Goal: Task Accomplishment & Management: Complete application form

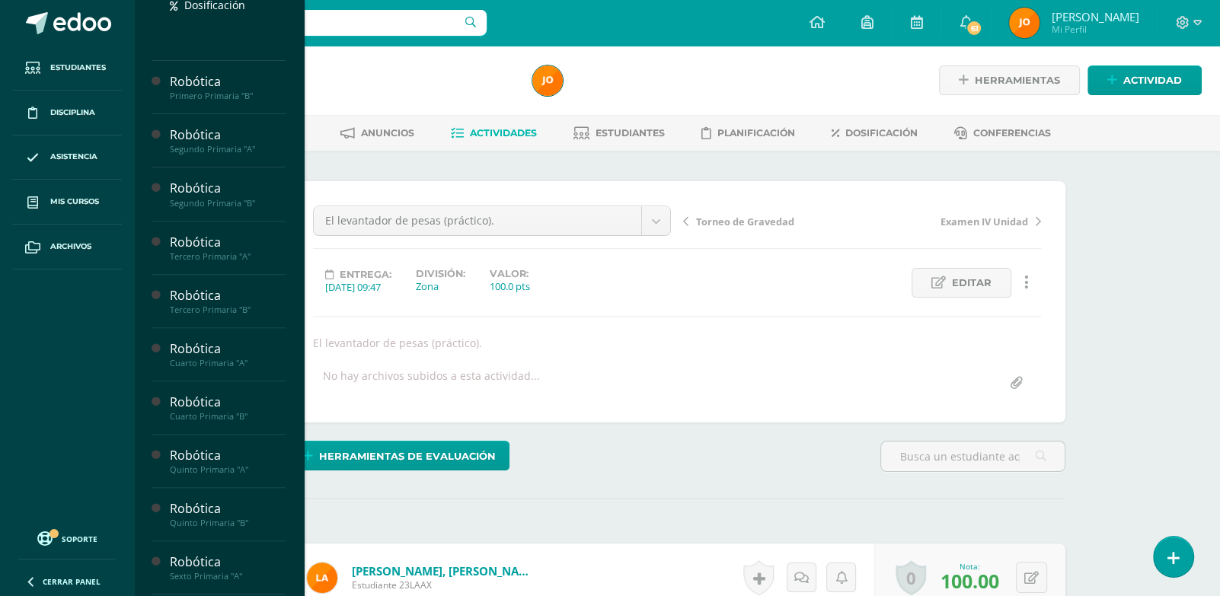
scroll to position [415, 0]
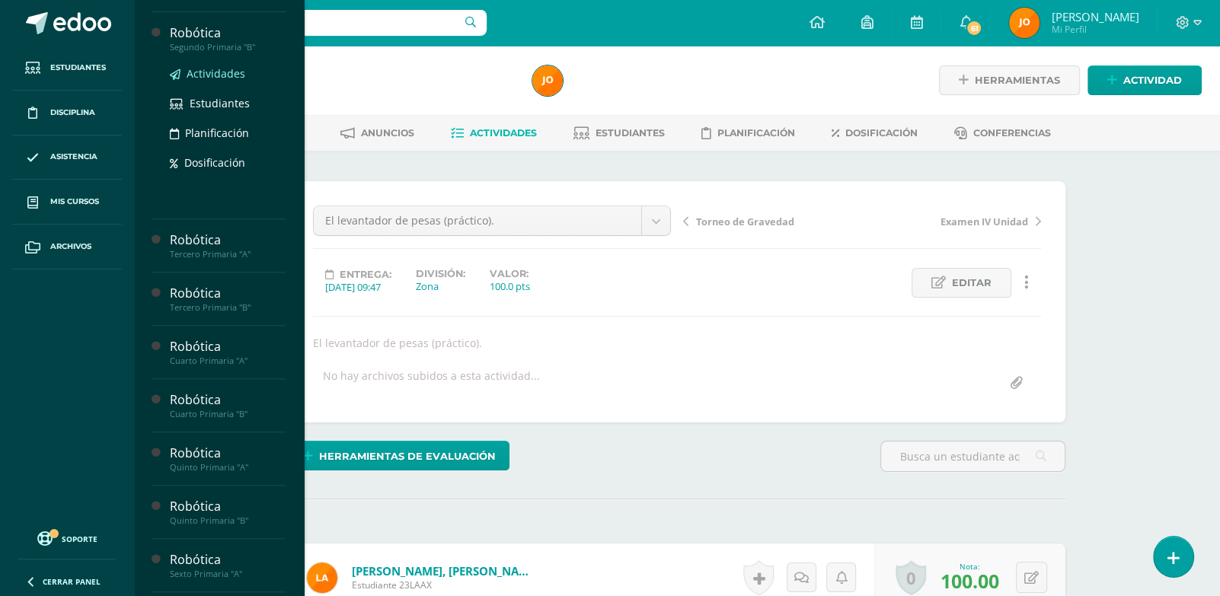
click at [212, 81] on span "Actividades" at bounding box center [216, 73] width 59 height 14
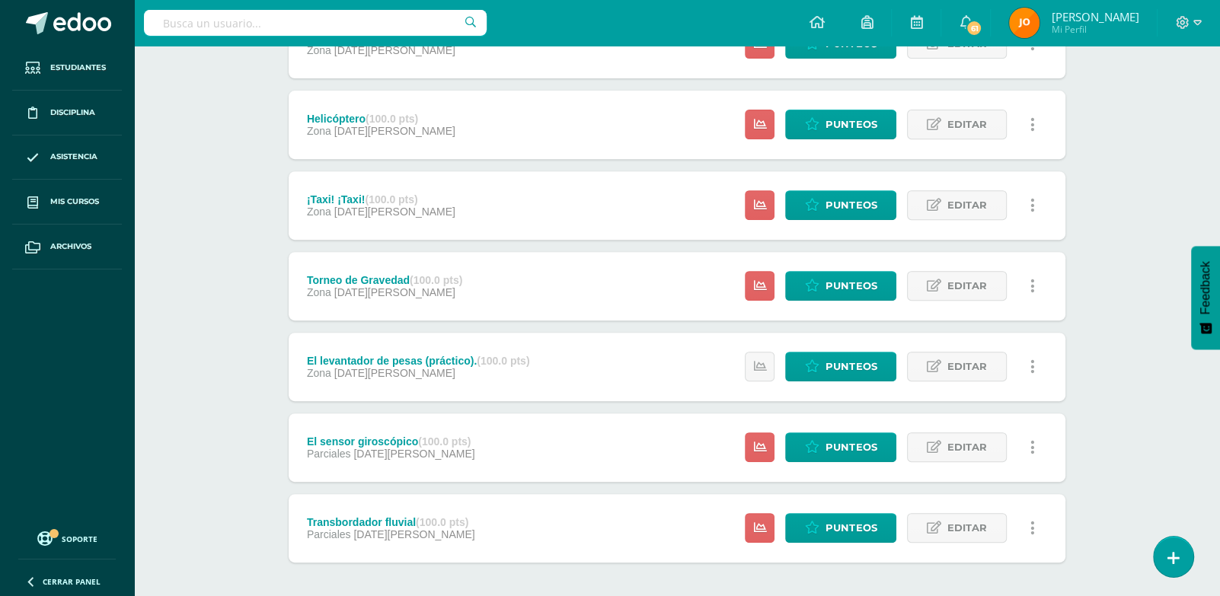
scroll to position [548, 0]
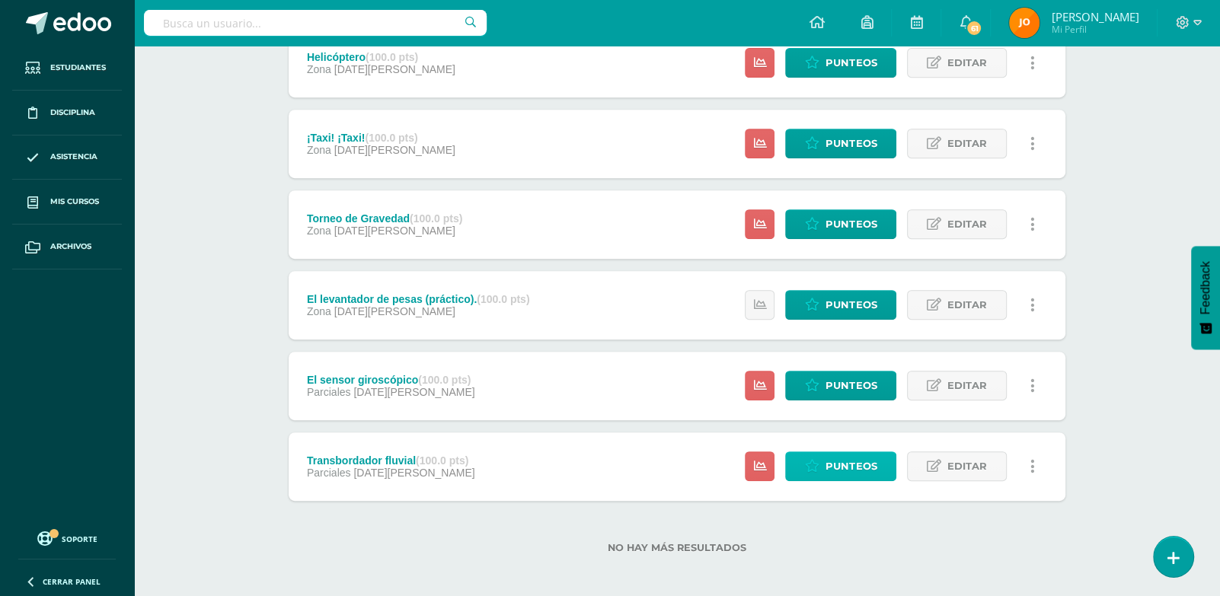
click at [831, 468] on span "Punteos" at bounding box center [851, 466] width 51 height 28
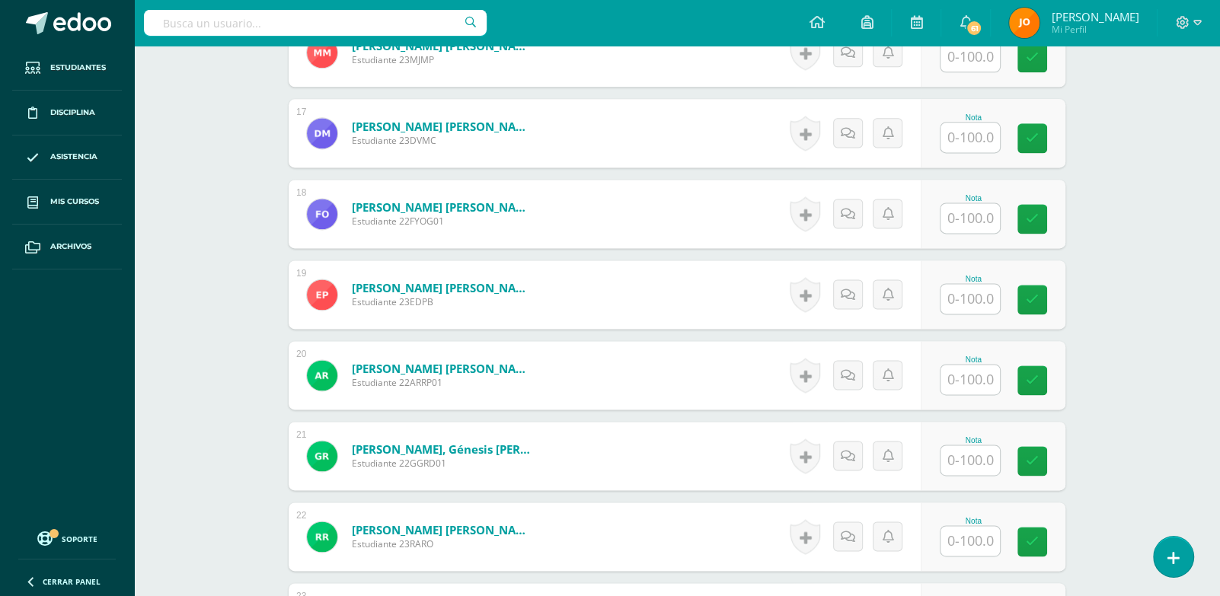
scroll to position [1738, 0]
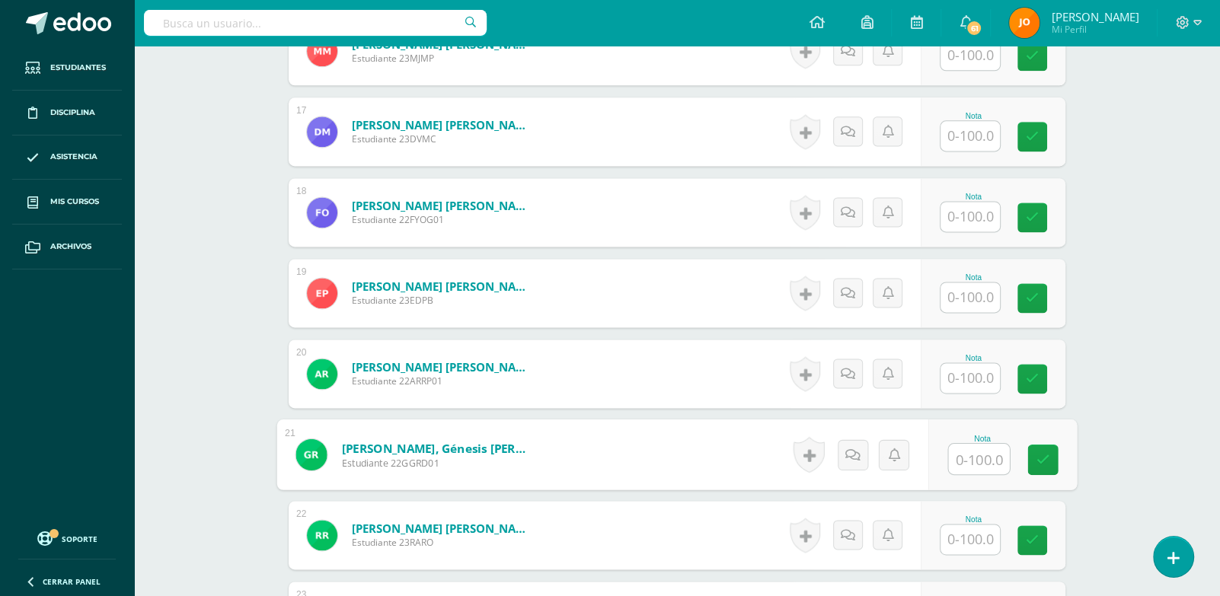
click at [970, 468] on input "text" at bounding box center [979, 459] width 61 height 30
type input "0"
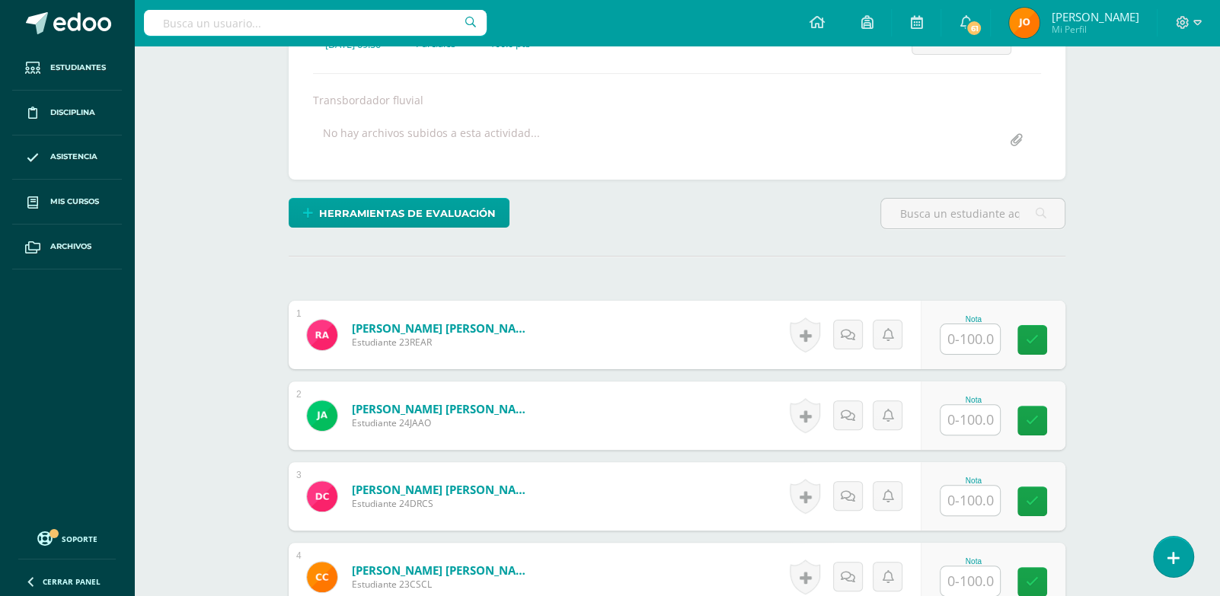
scroll to position [244, 0]
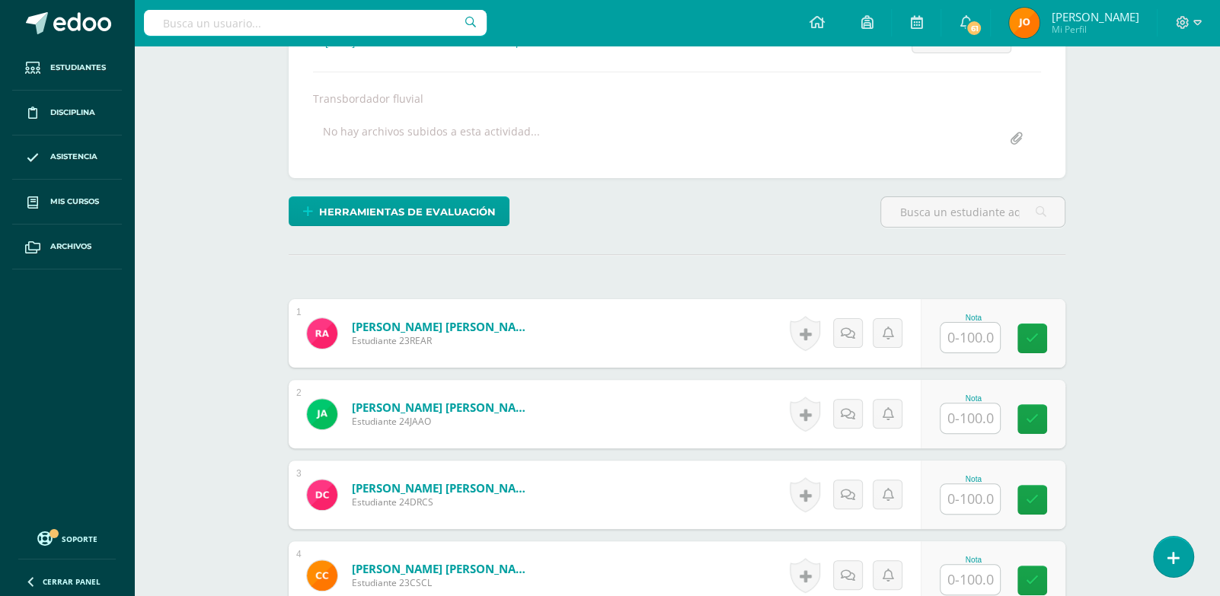
click at [977, 329] on input "text" at bounding box center [970, 338] width 59 height 30
paste input "100"
type input "100"
click at [977, 329] on input "100" at bounding box center [979, 338] width 61 height 30
paste input "100"
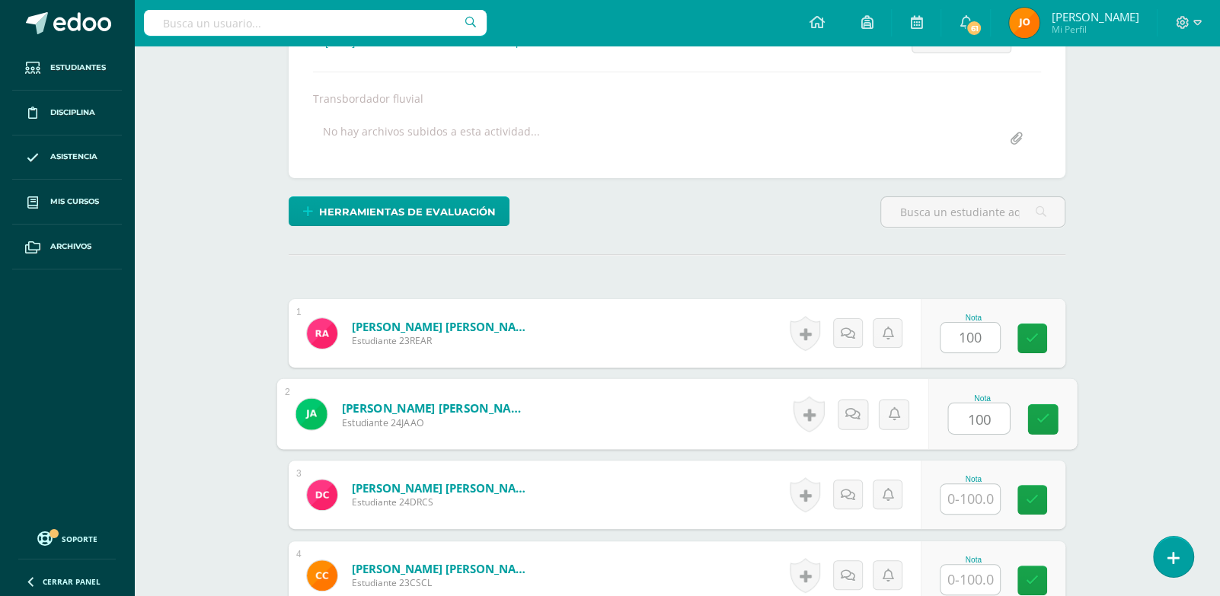
type input "100"
paste input "100"
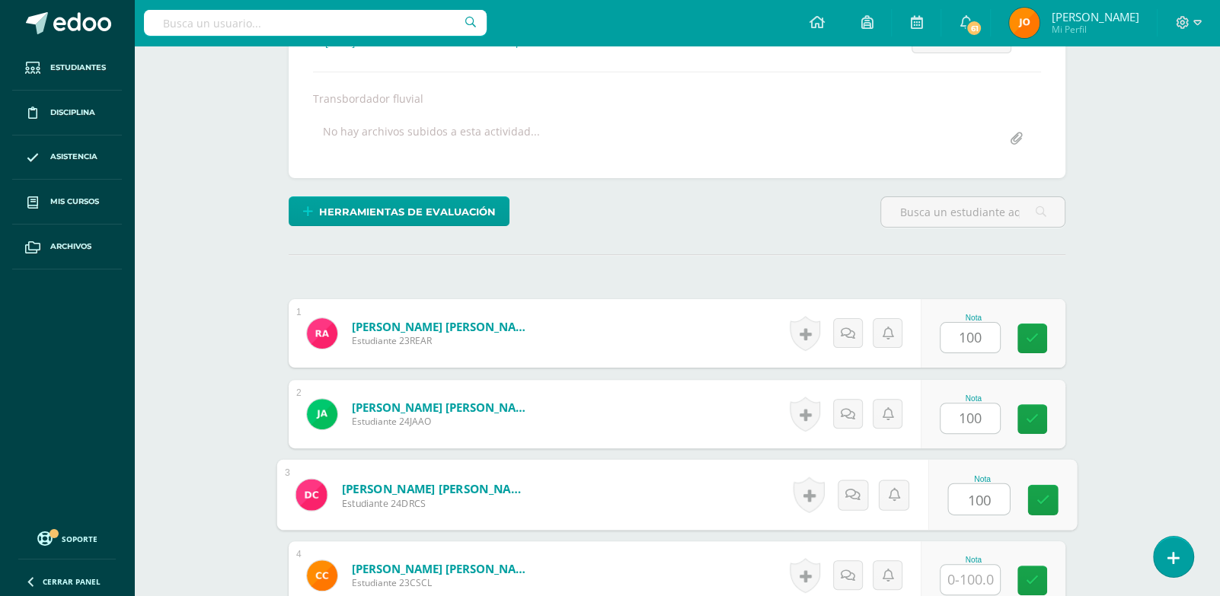
type input "100"
paste input "100"
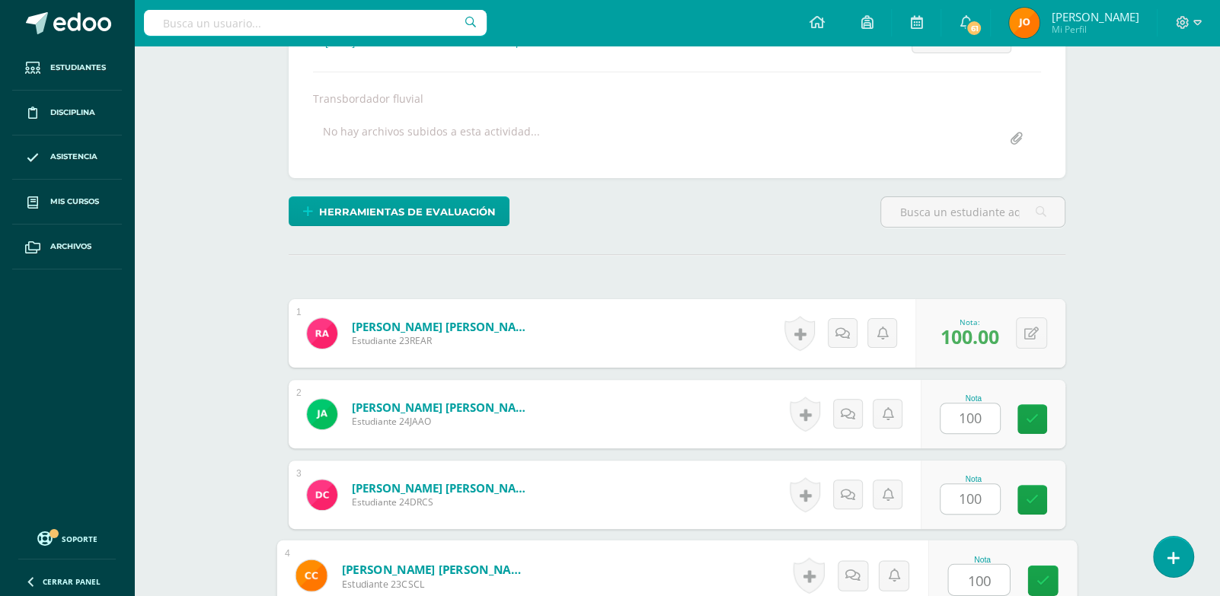
type input "100"
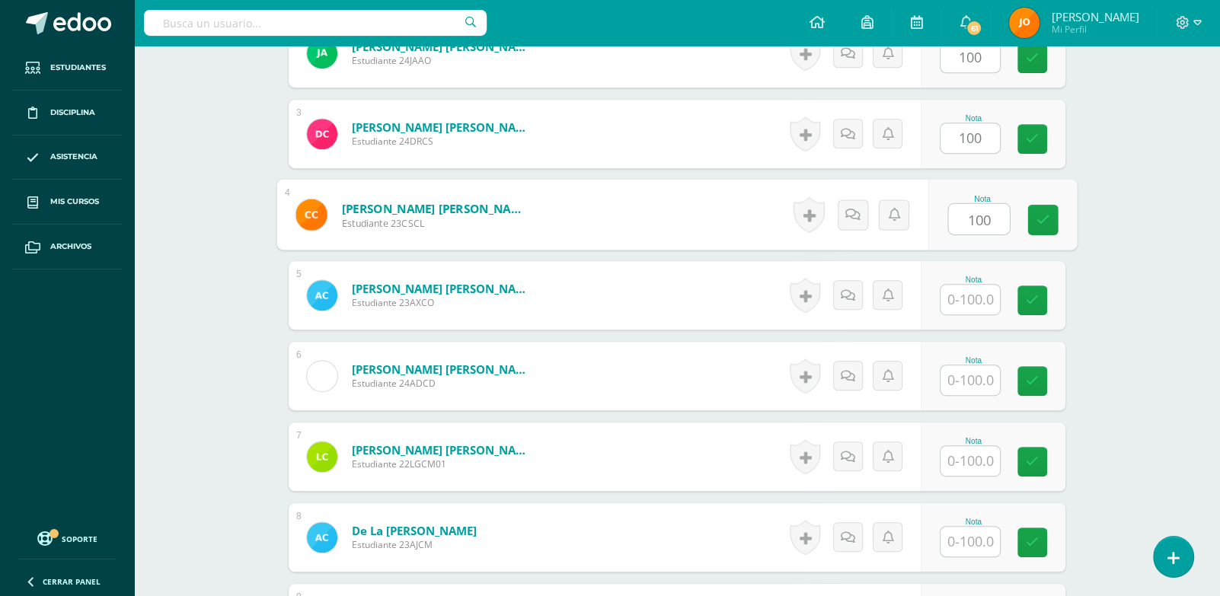
paste input "100"
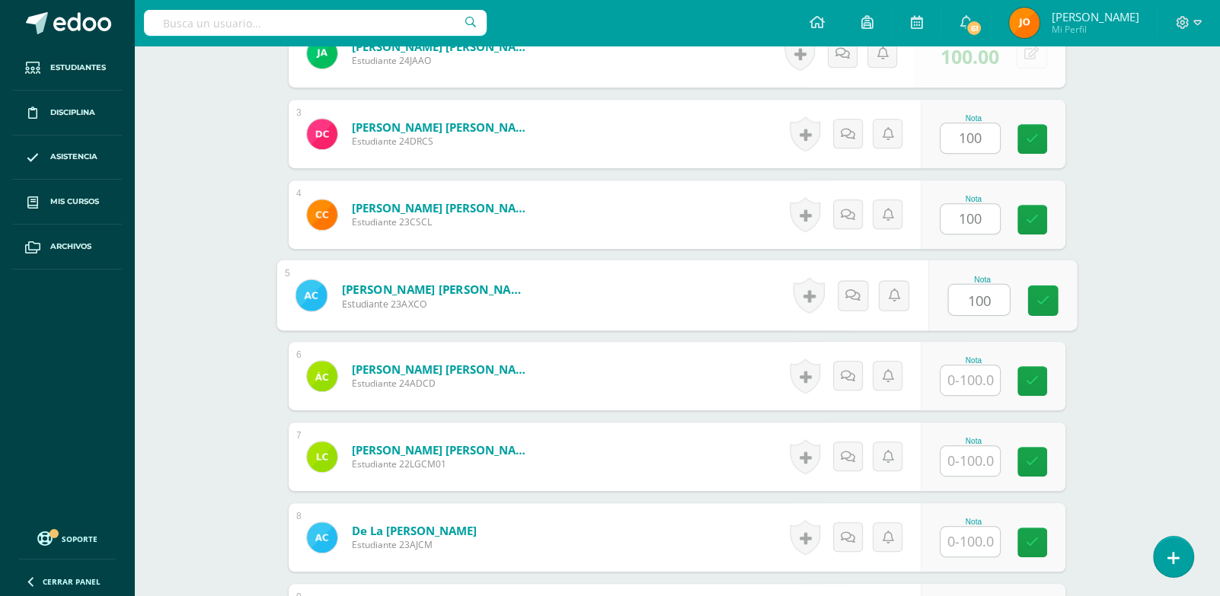
type input "100"
paste input "100"
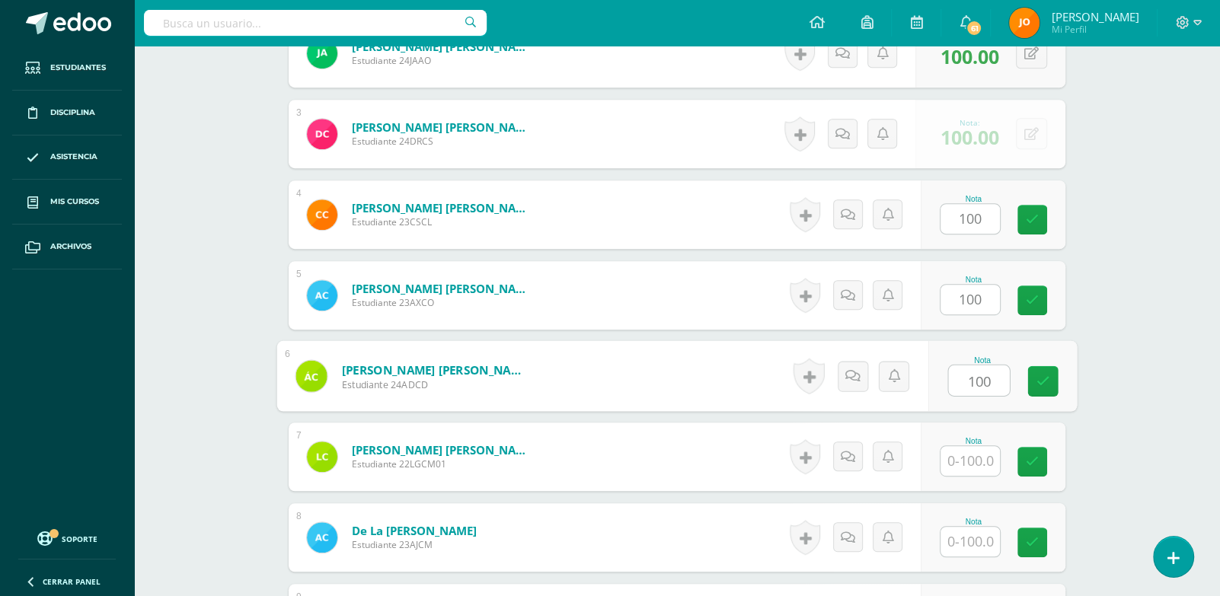
type input "100"
paste input "100"
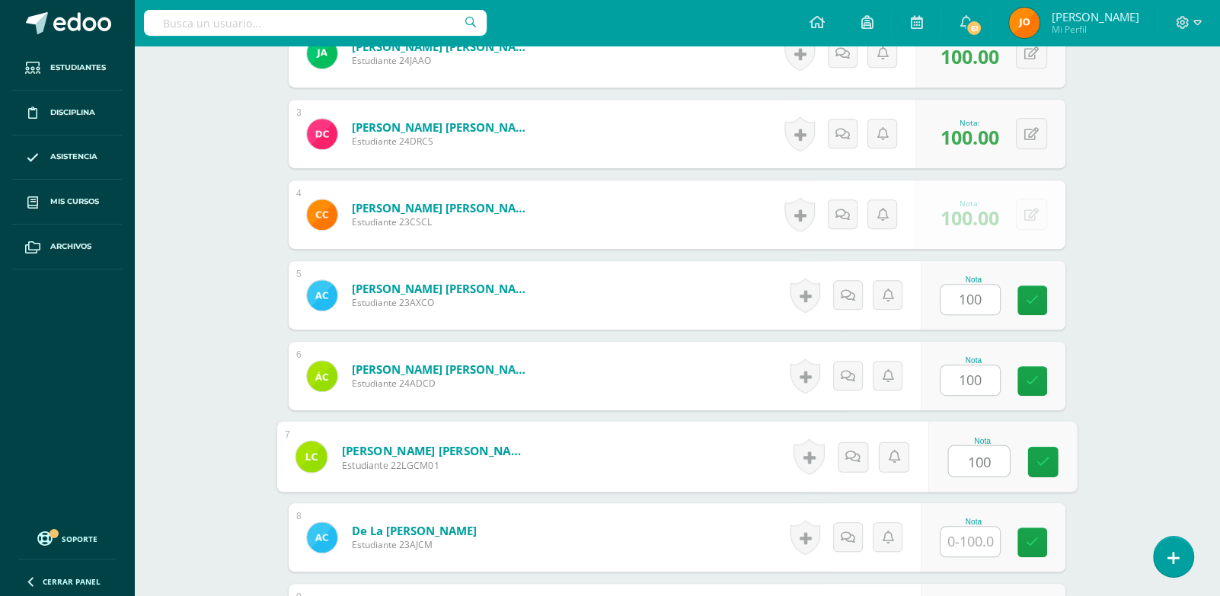
type input "100"
paste input "100"
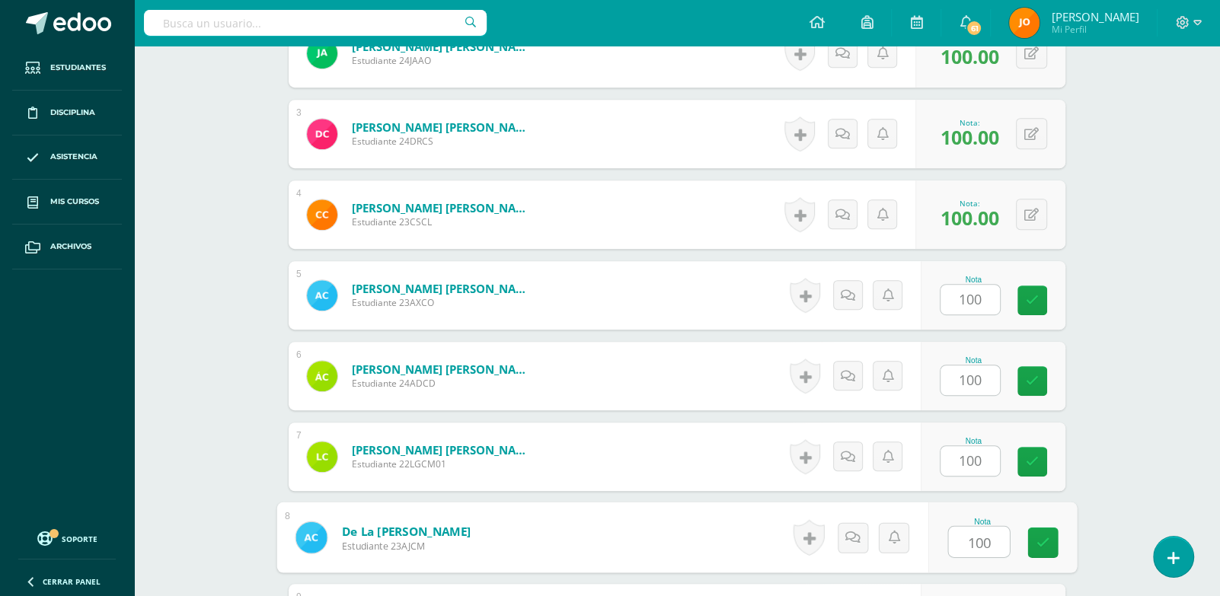
type input "100"
paste input "100"
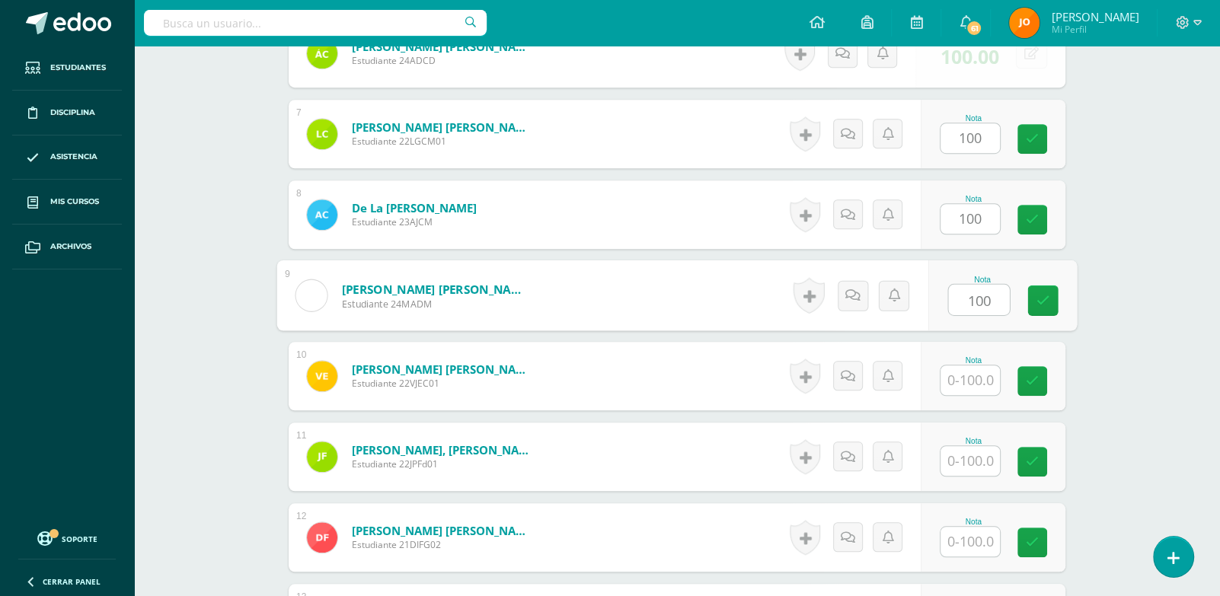
type input "100"
paste input "100"
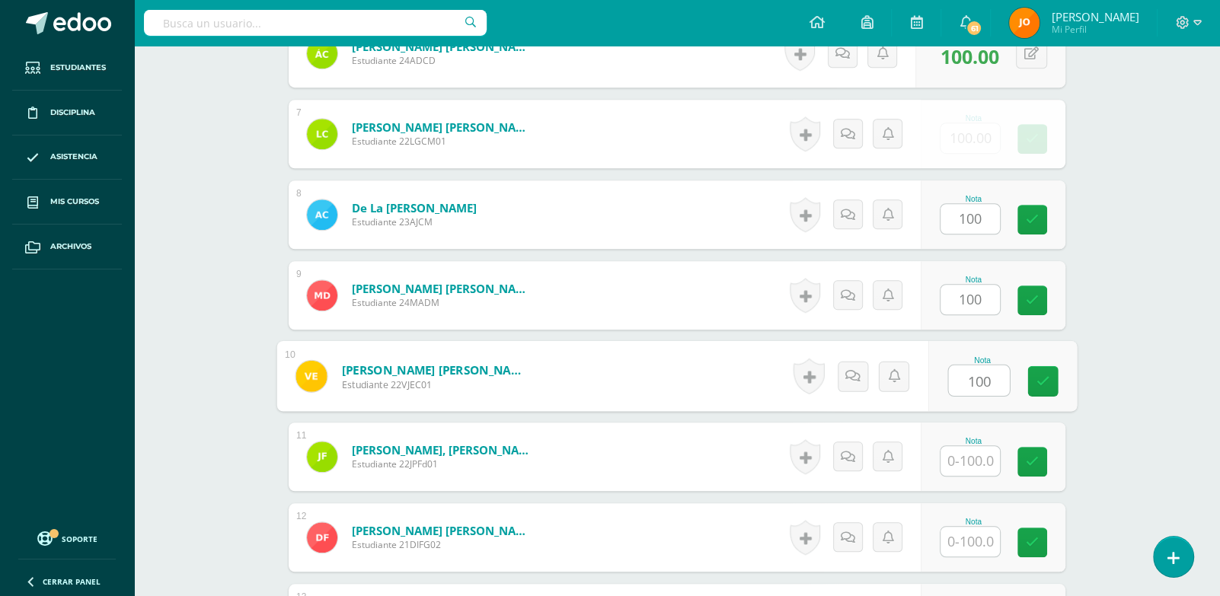
type input "100"
paste input "100"
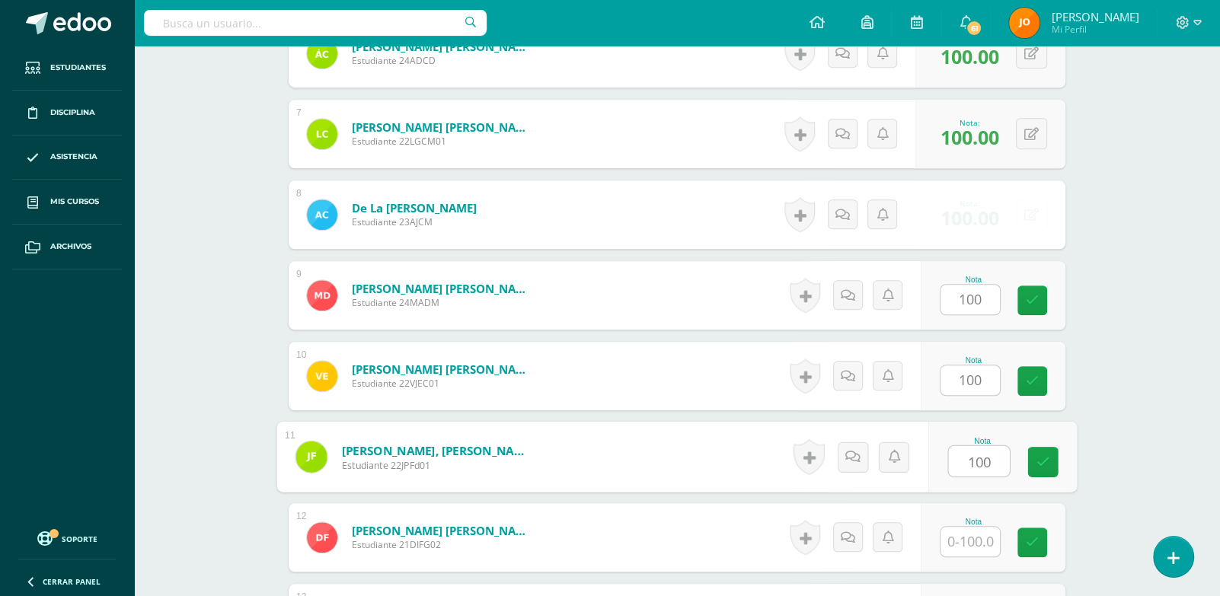
type input "100"
paste input "100"
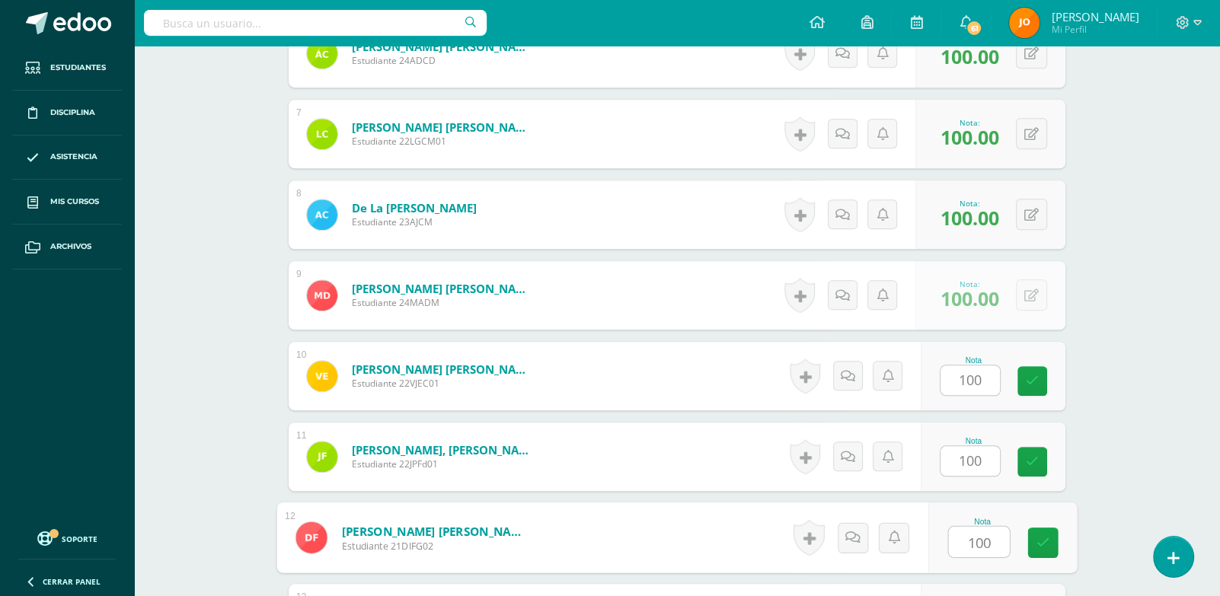
type input "100"
paste input "100"
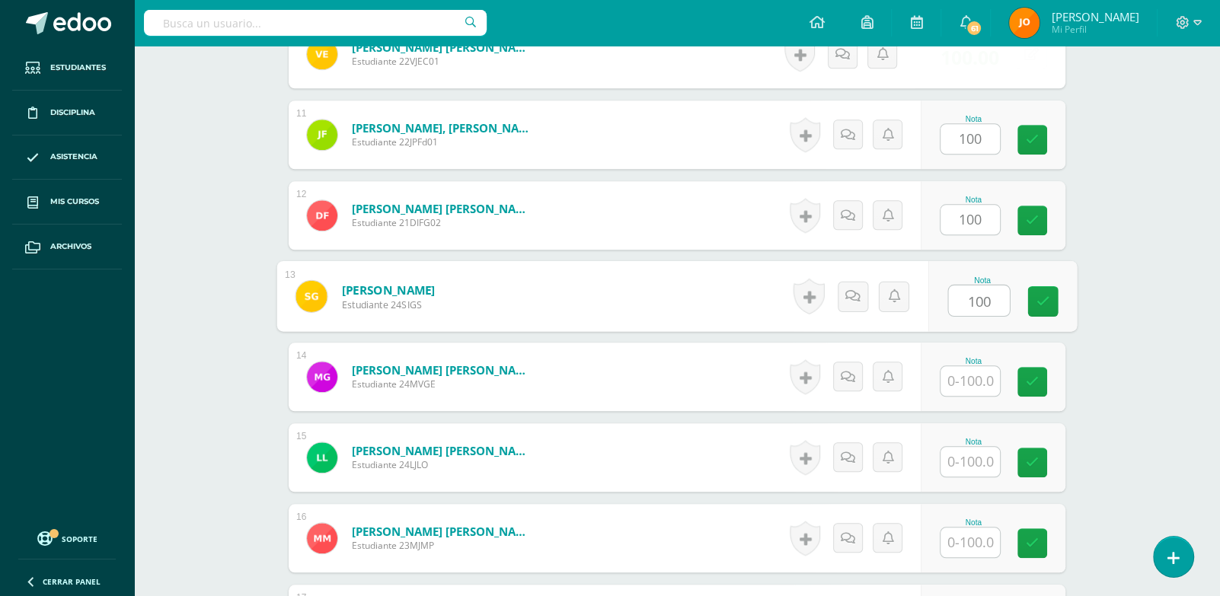
type input "100"
paste input "100"
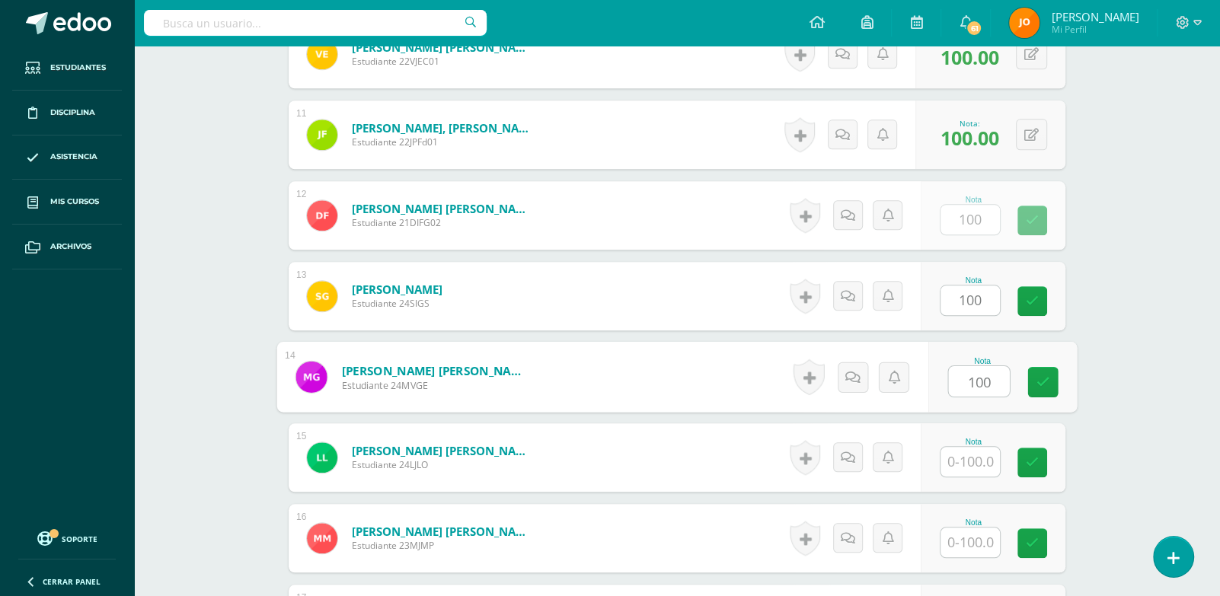
type input "100"
paste input "100"
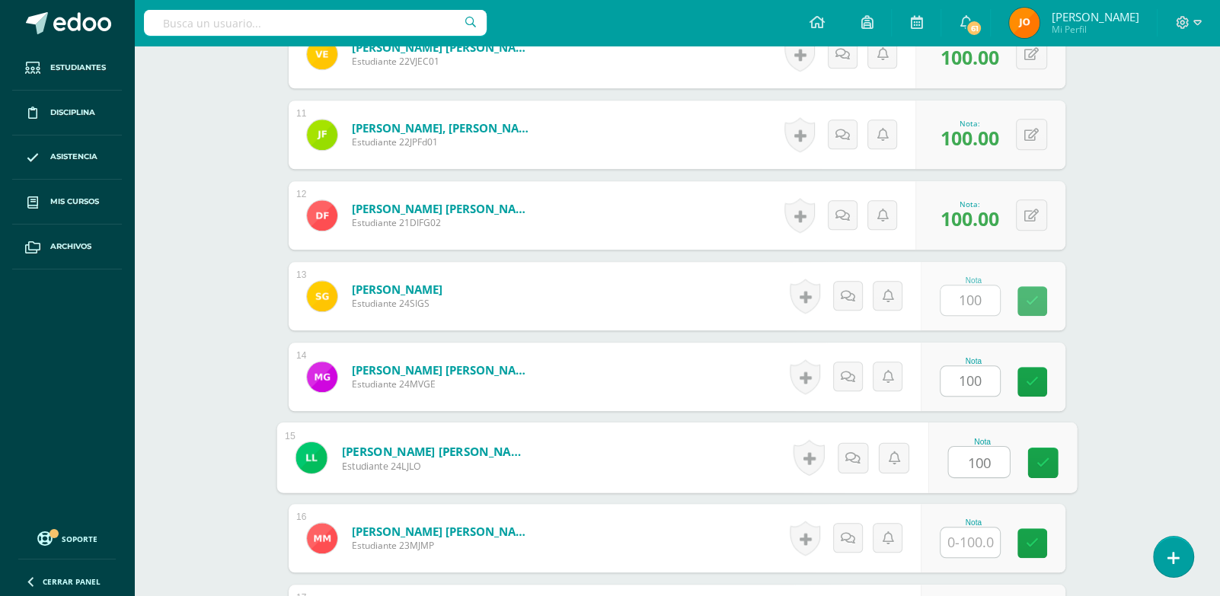
type input "100"
paste input "100"
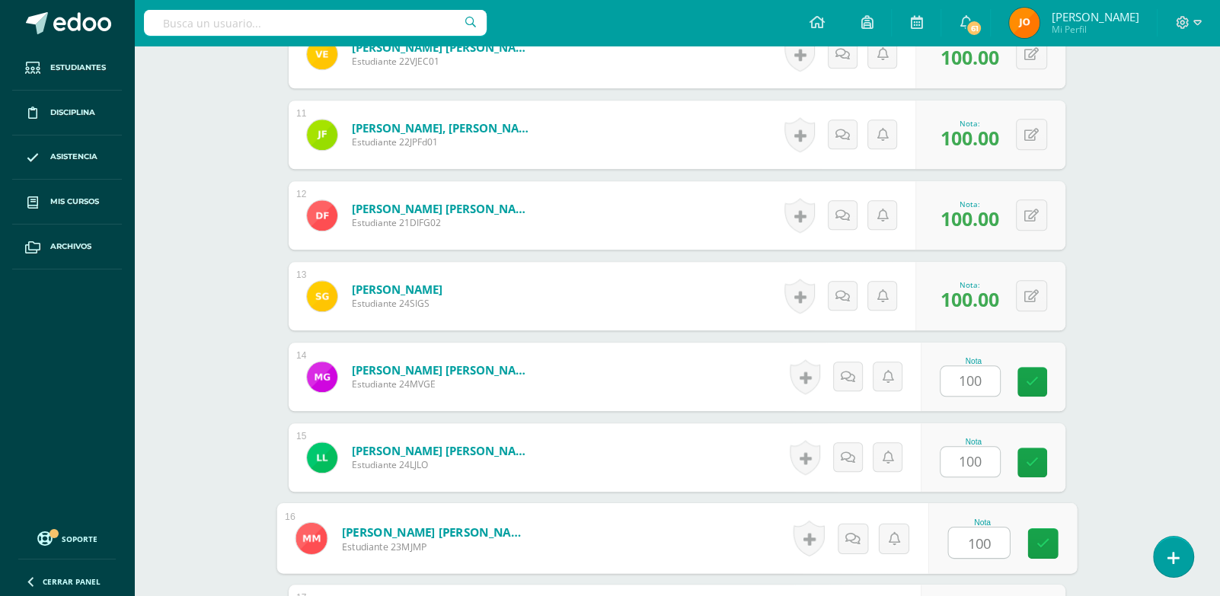
type input "100"
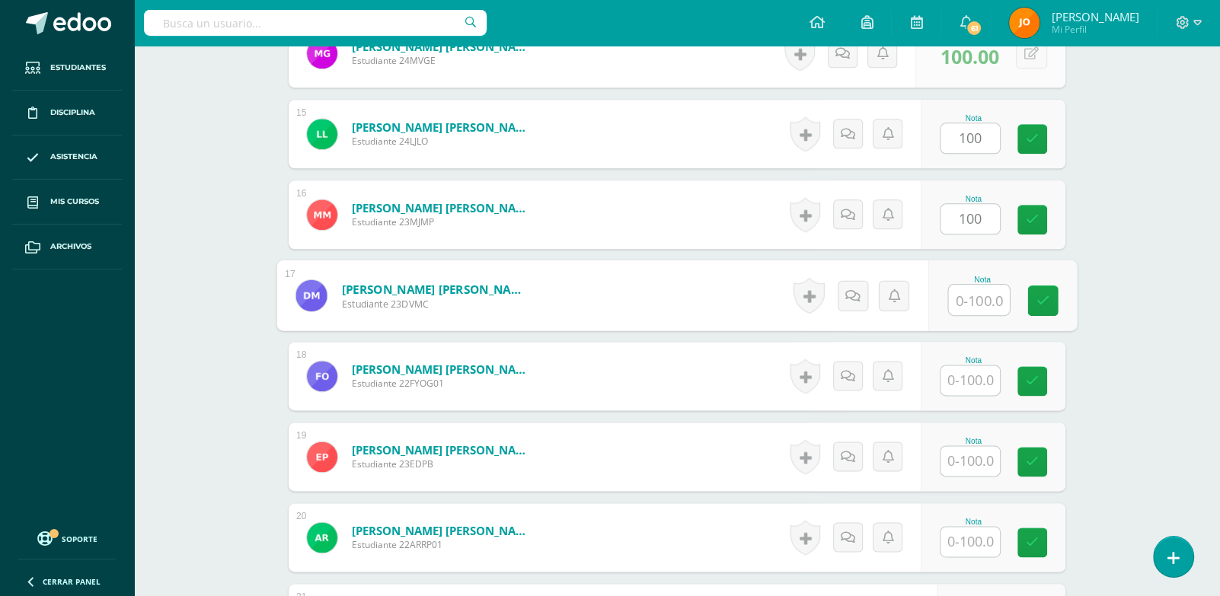
paste input "100"
type input "100"
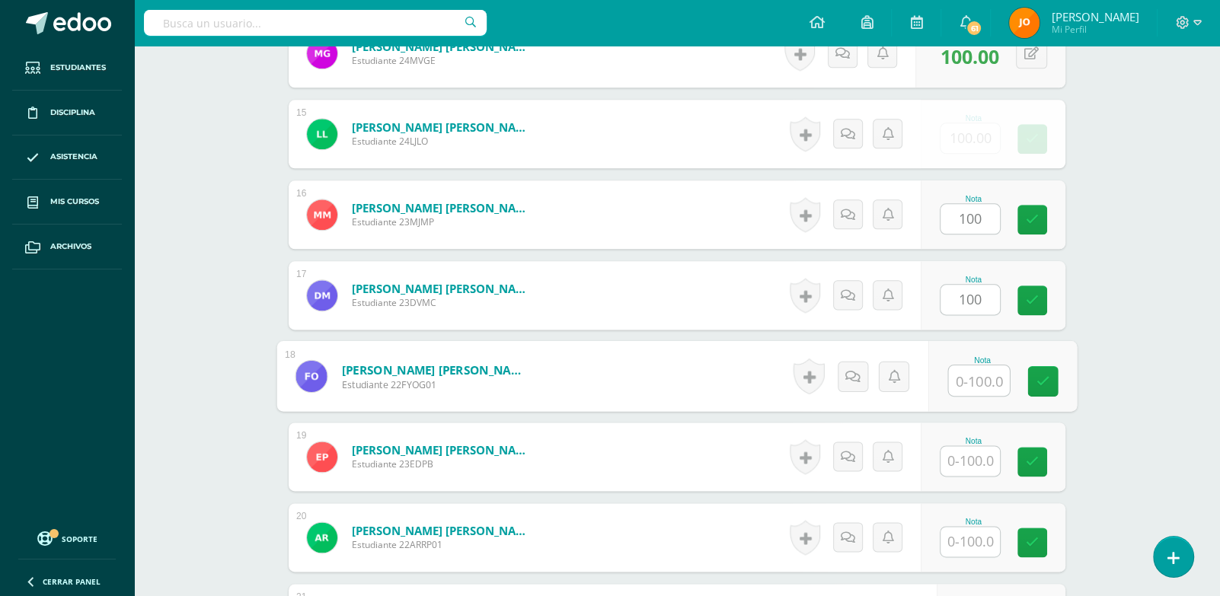
paste input "100"
type input "100"
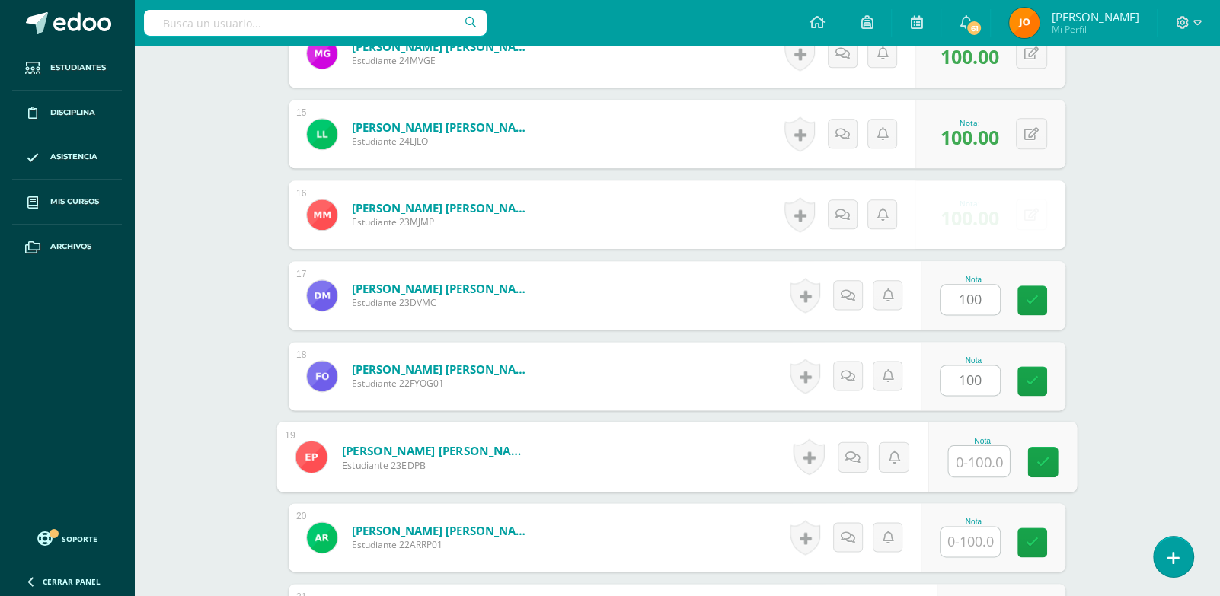
paste input "100"
type input "100"
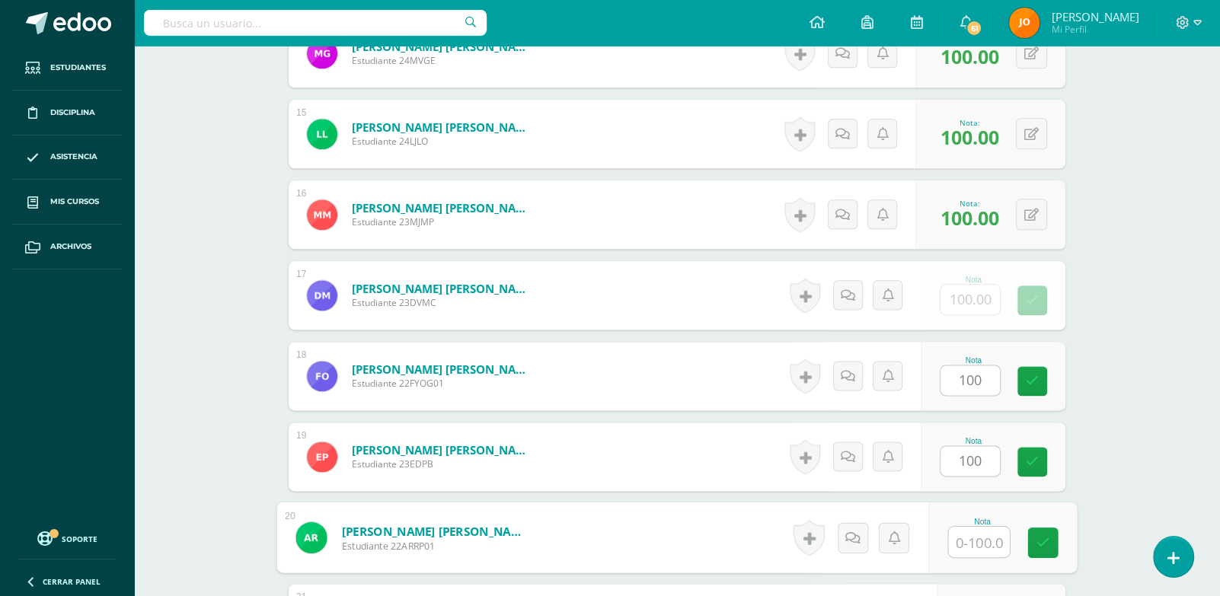
paste input "100"
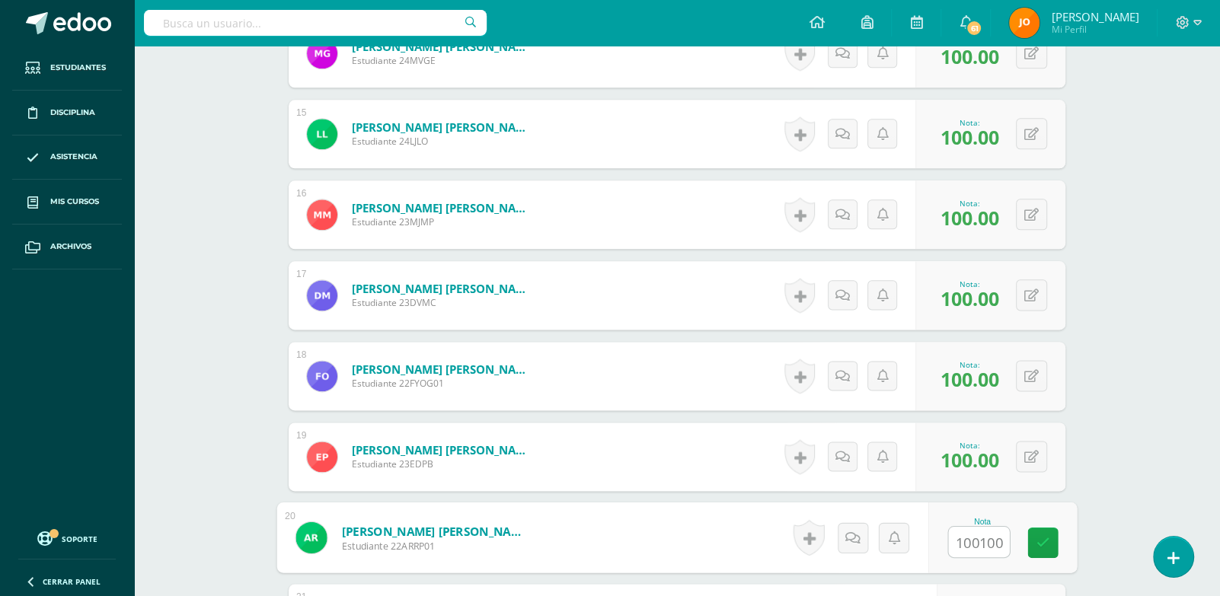
type input "0"
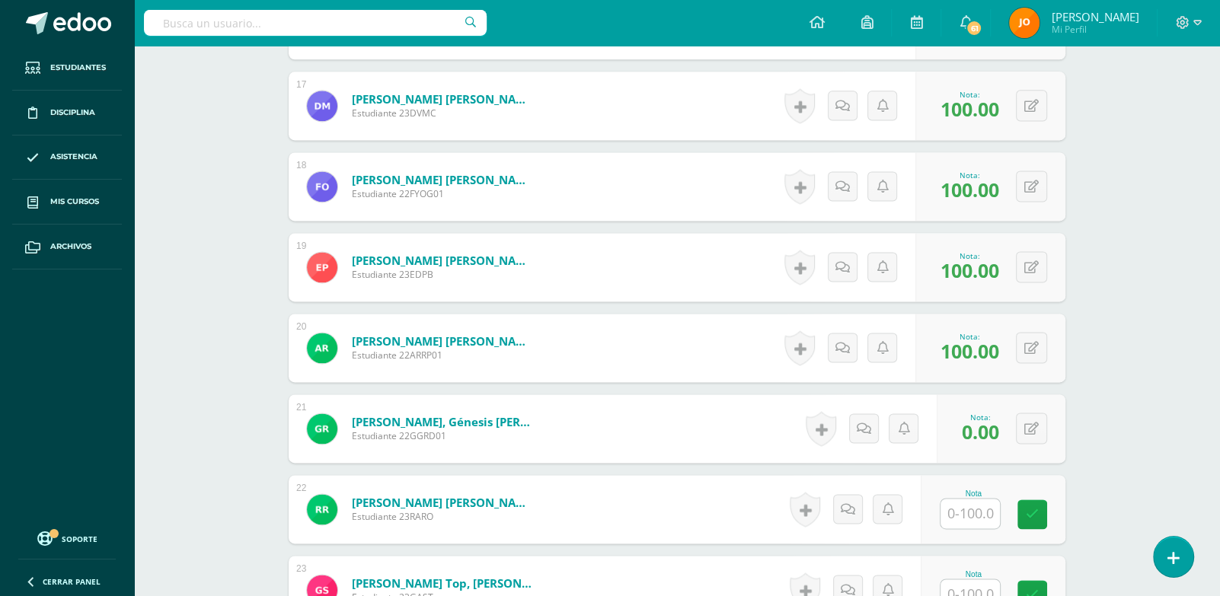
scroll to position [1908, 0]
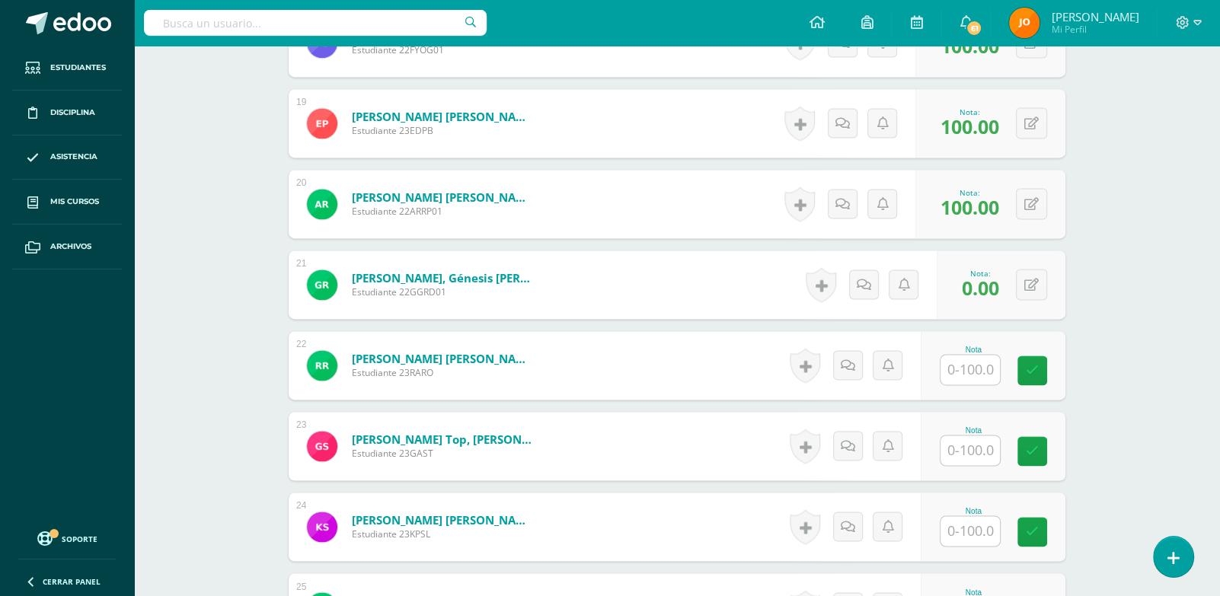
click at [973, 355] on input "text" at bounding box center [970, 370] width 59 height 30
paste input "100"
type input "100"
paste input "100"
type input "100"
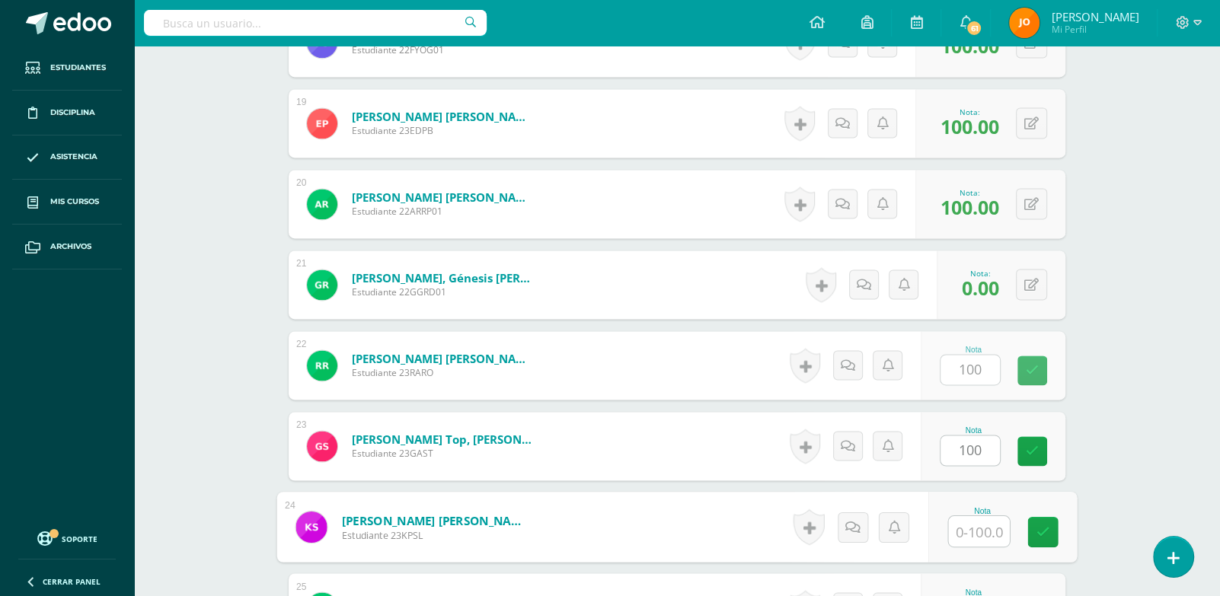
paste input "100"
type input "100"
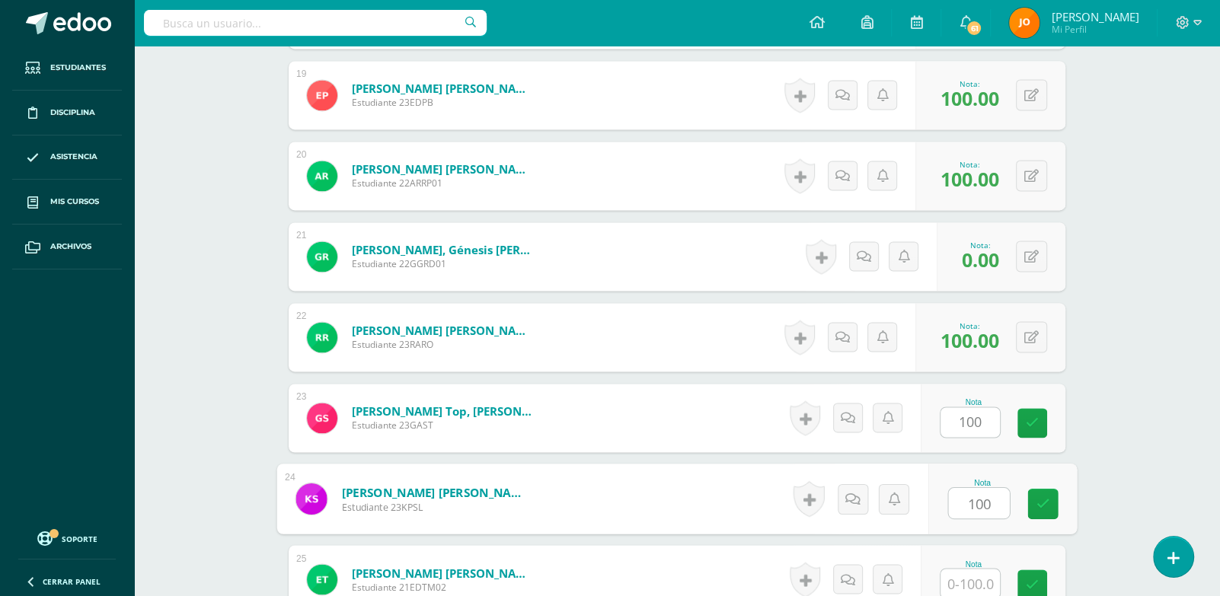
paste input "100"
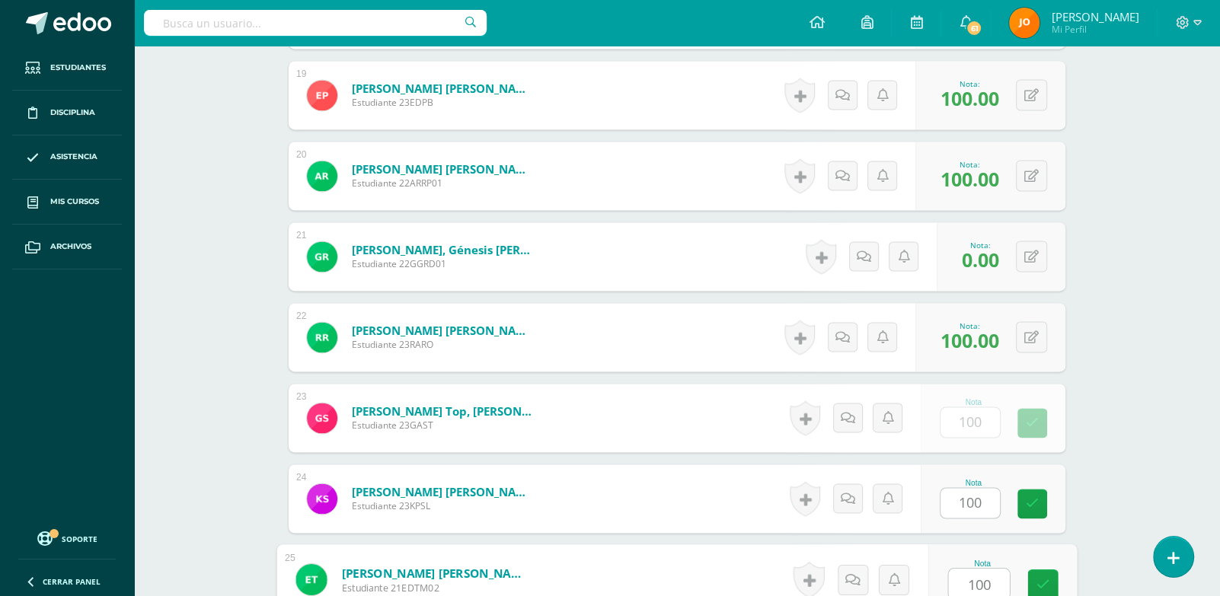
type input "100"
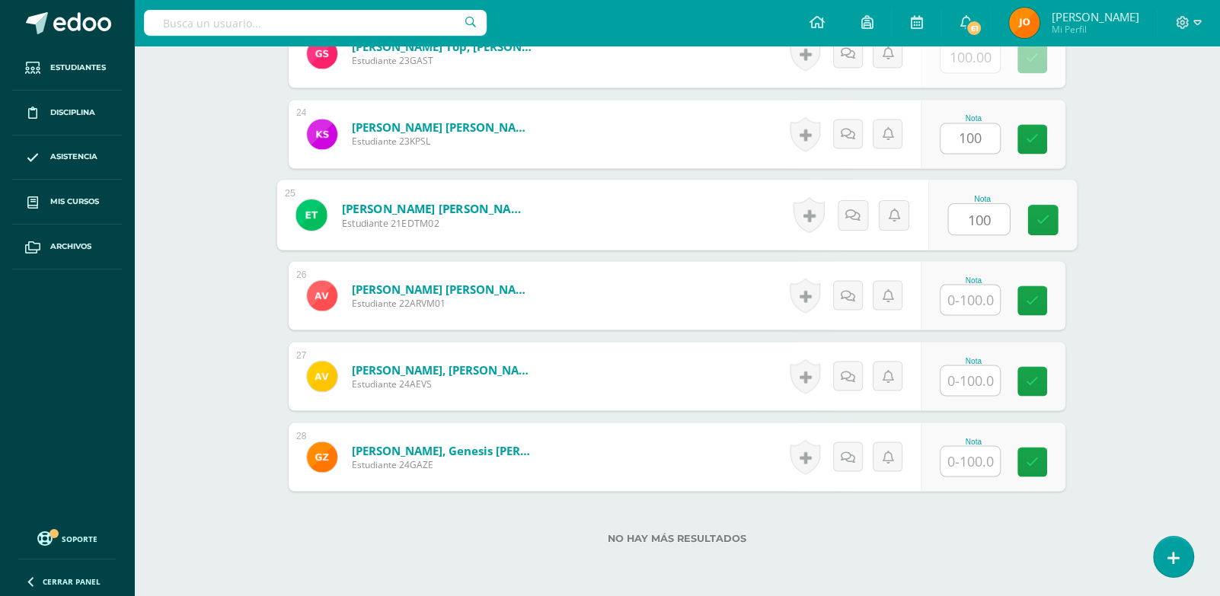
paste input "100"
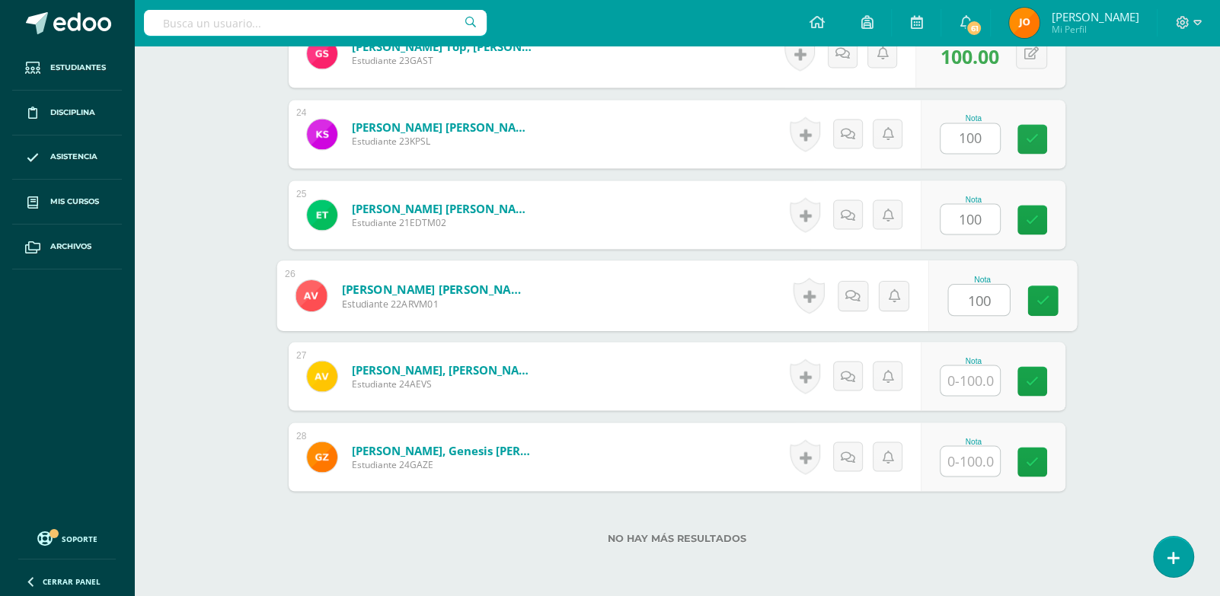
type input "100"
paste input "100"
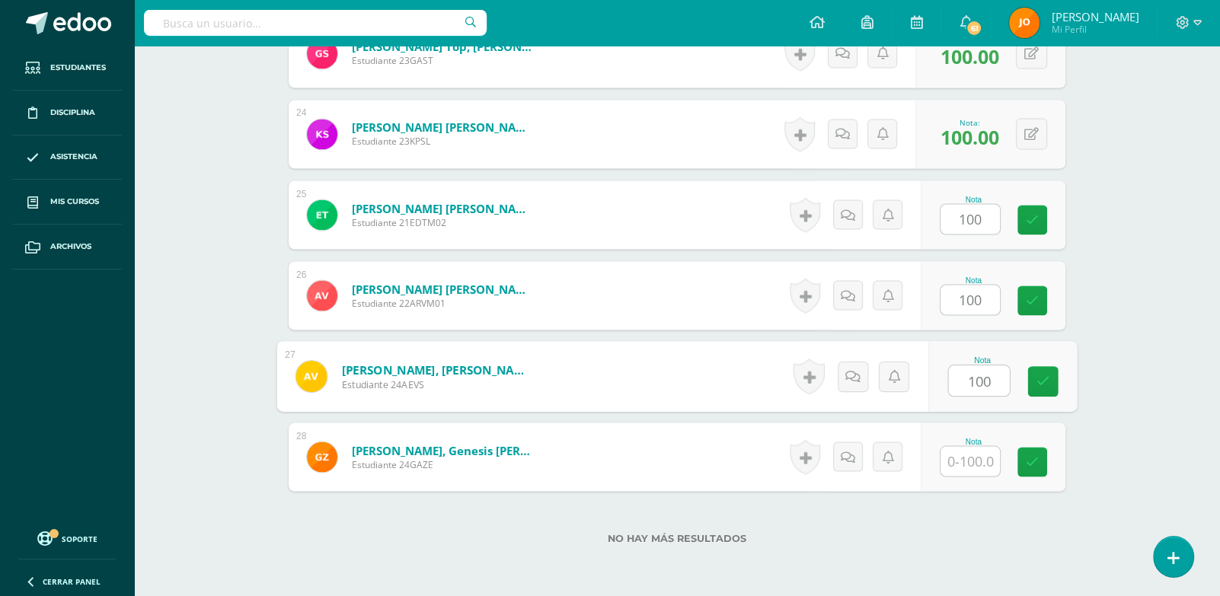
type input "100"
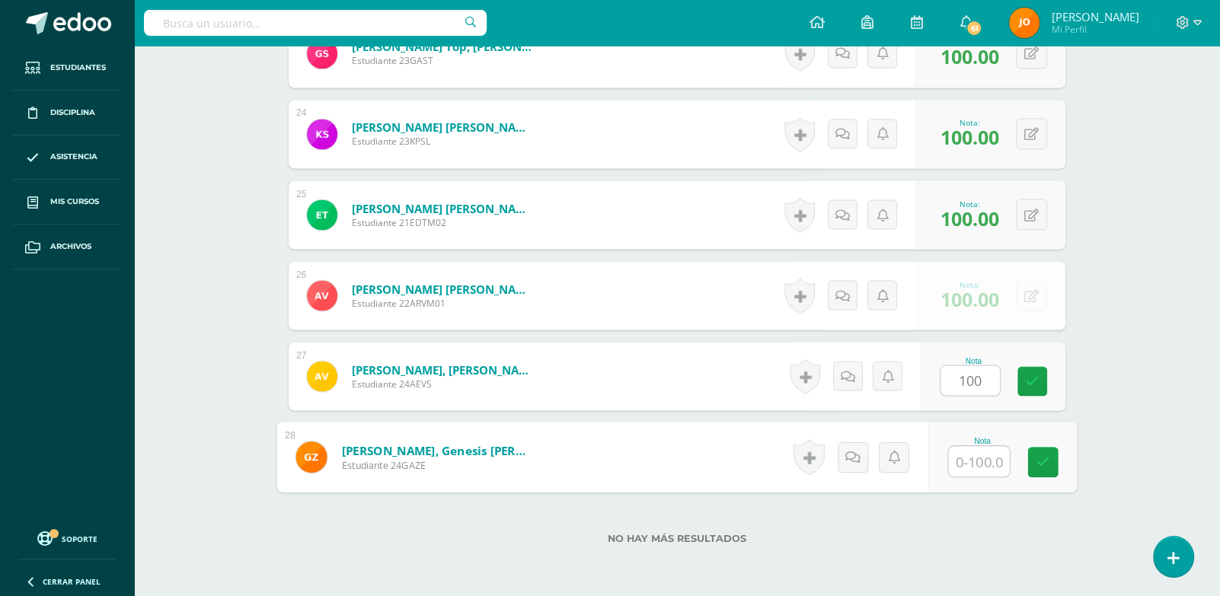
paste input "100"
type input "100"
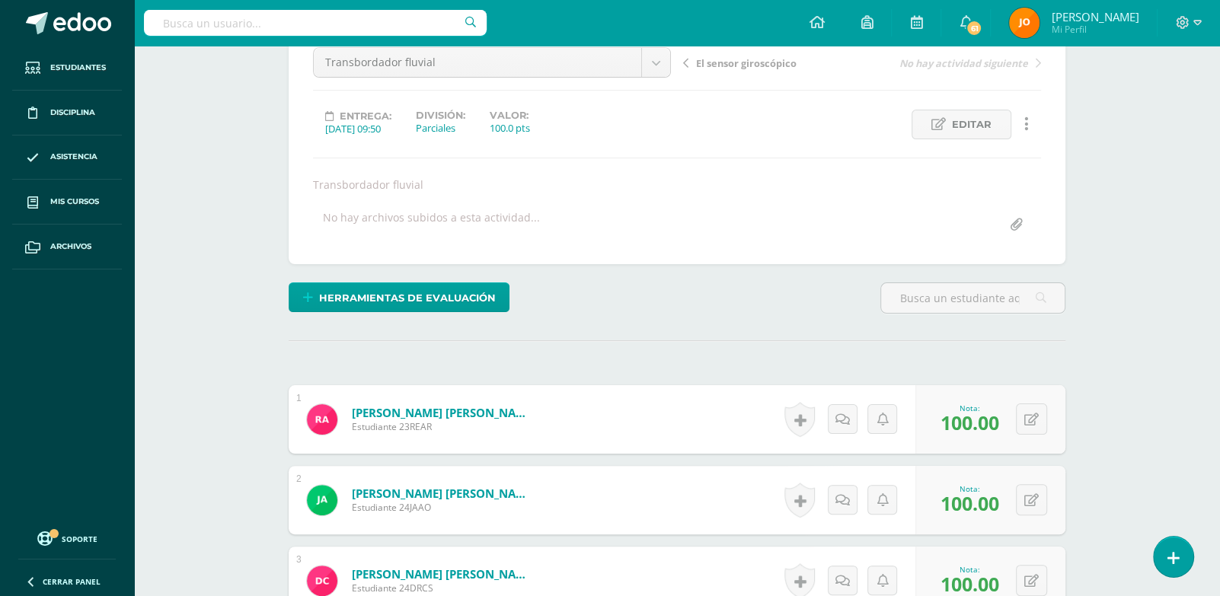
scroll to position [0, 0]
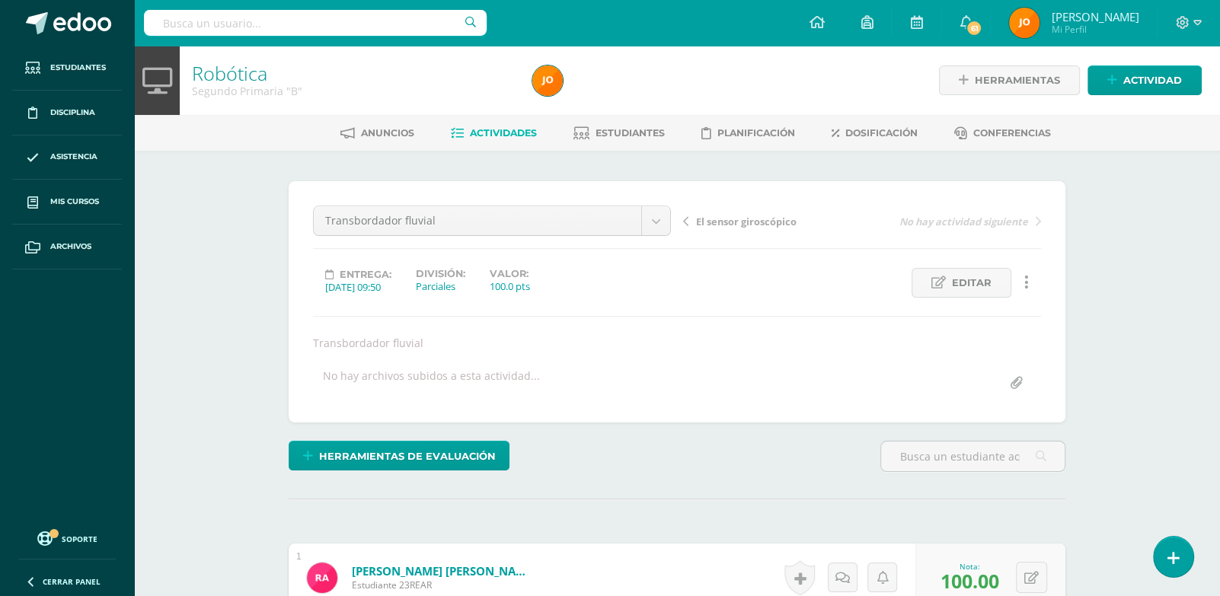
click at [494, 128] on span "Actividades" at bounding box center [503, 132] width 67 height 11
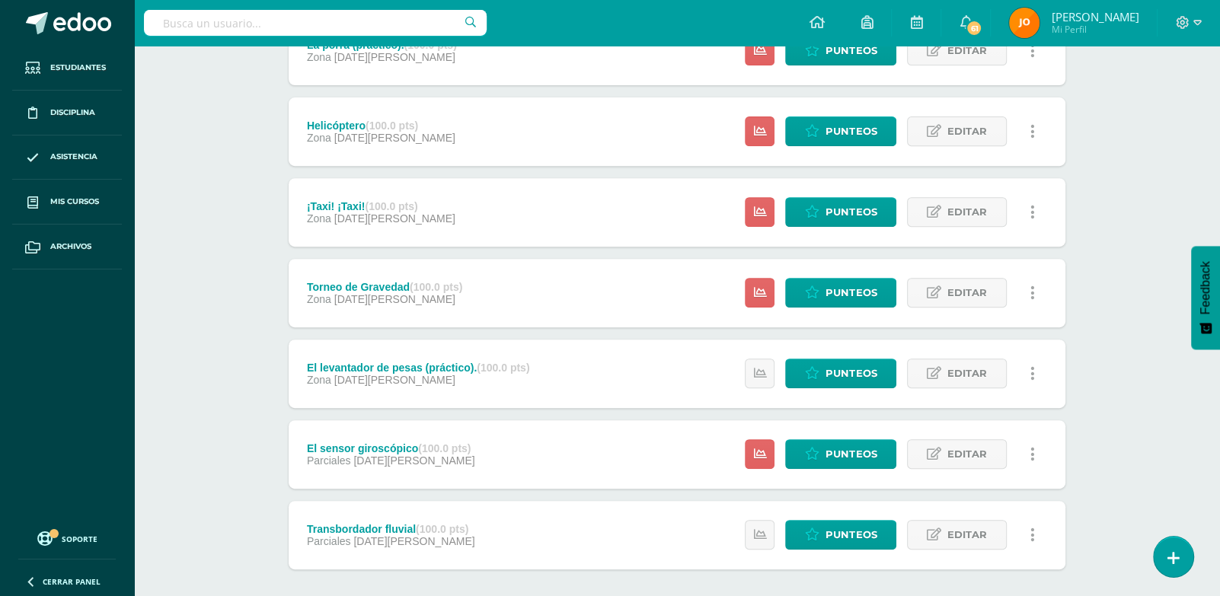
scroll to position [548, 0]
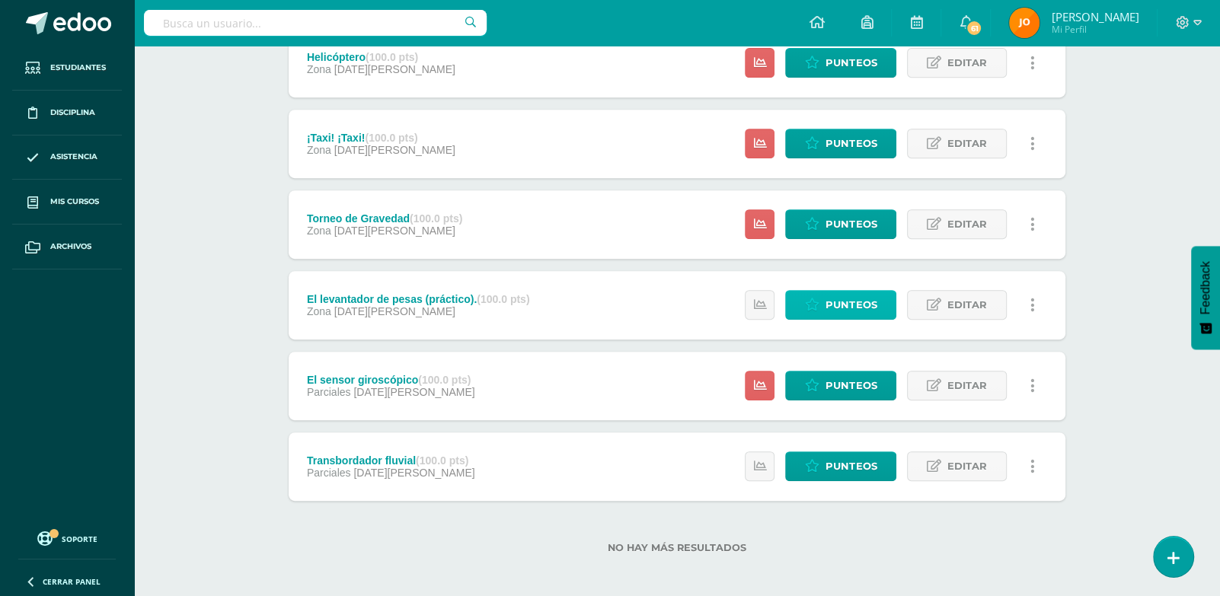
click at [842, 311] on span "Punteos" at bounding box center [851, 305] width 51 height 28
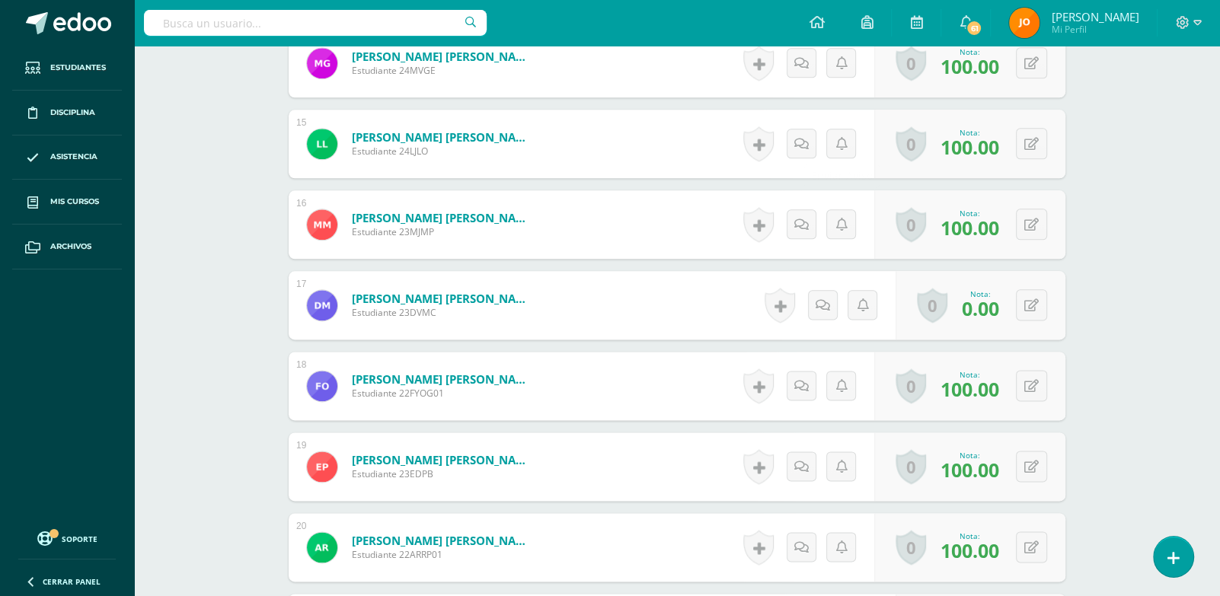
scroll to position [1567, 0]
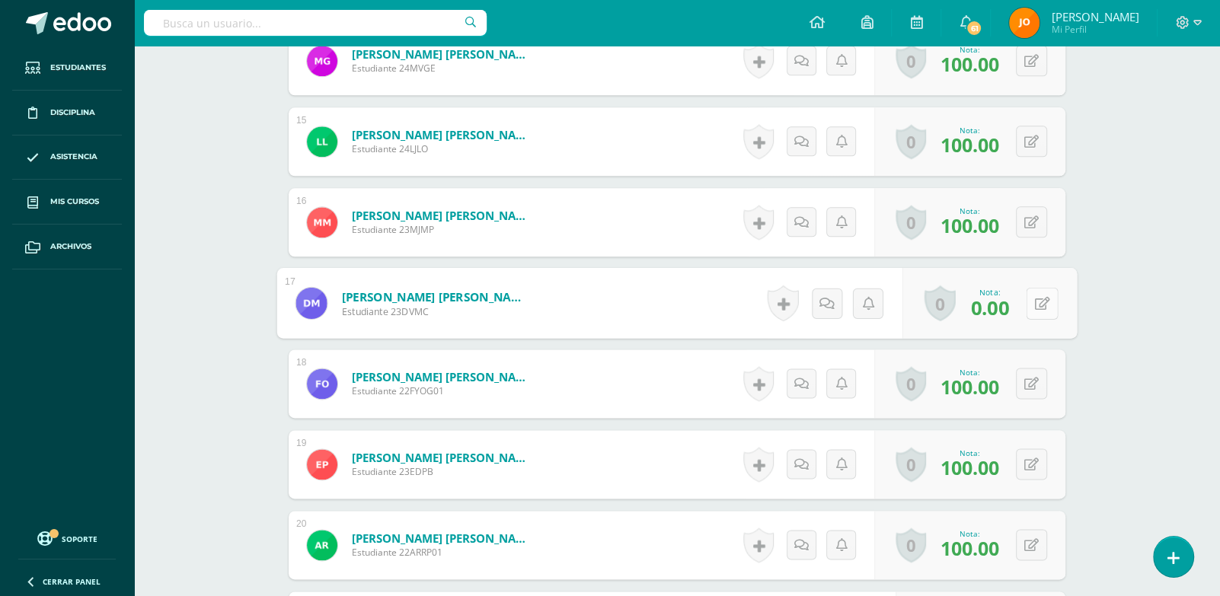
click at [1027, 294] on button at bounding box center [1042, 303] width 32 height 32
type input "100"
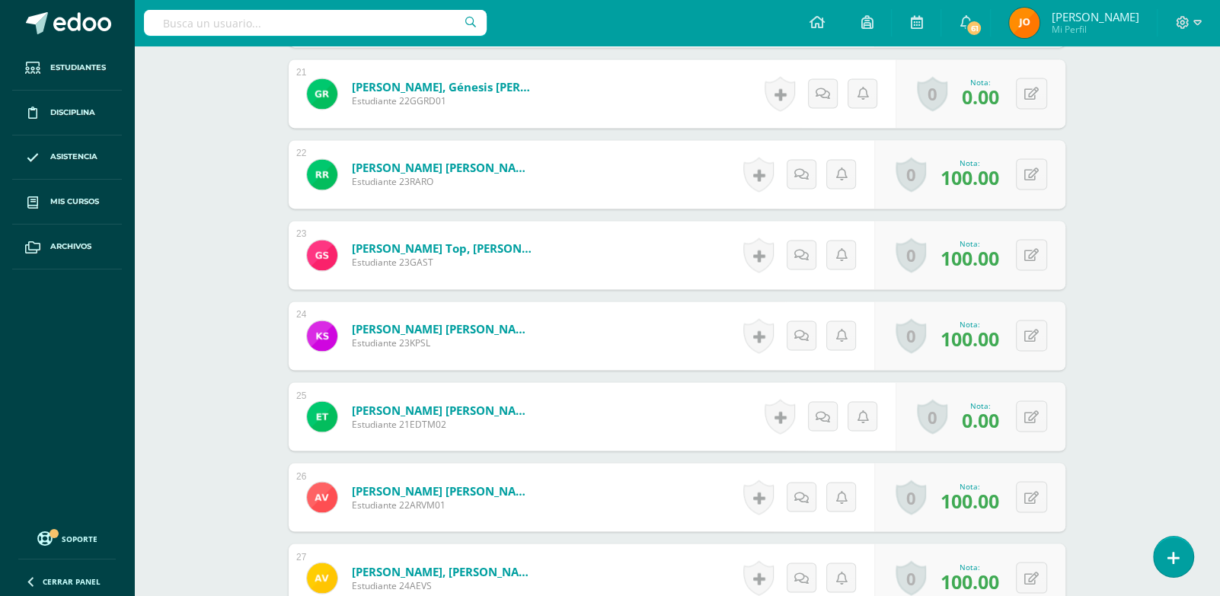
scroll to position [2104, 0]
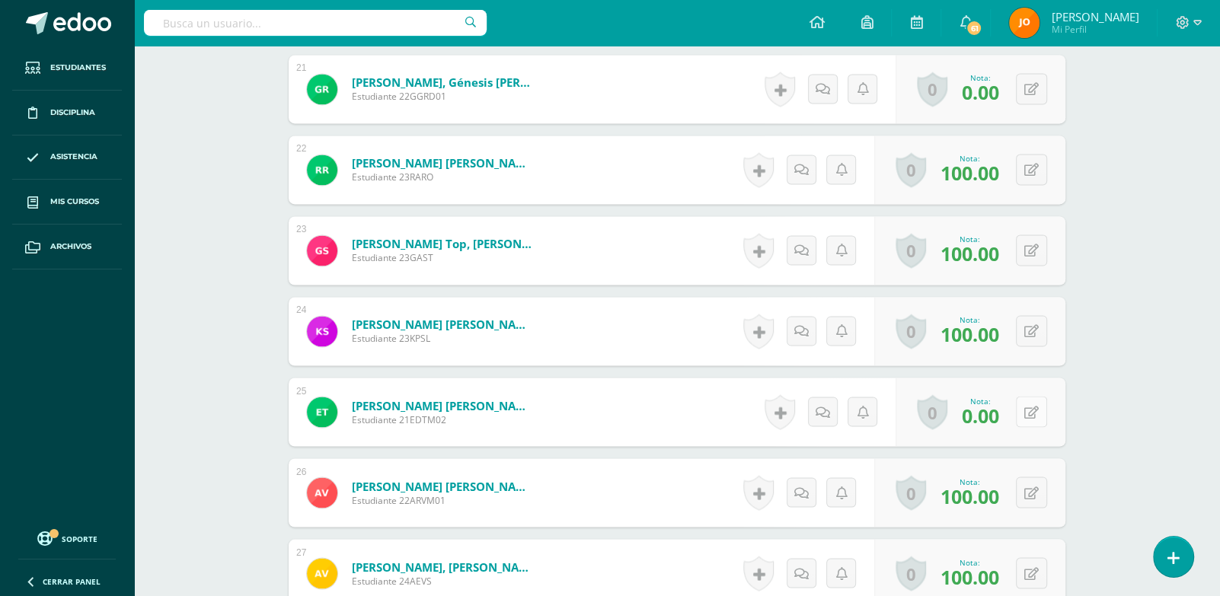
click at [1043, 420] on button at bounding box center [1031, 411] width 31 height 31
paste input "100"
type input "100"
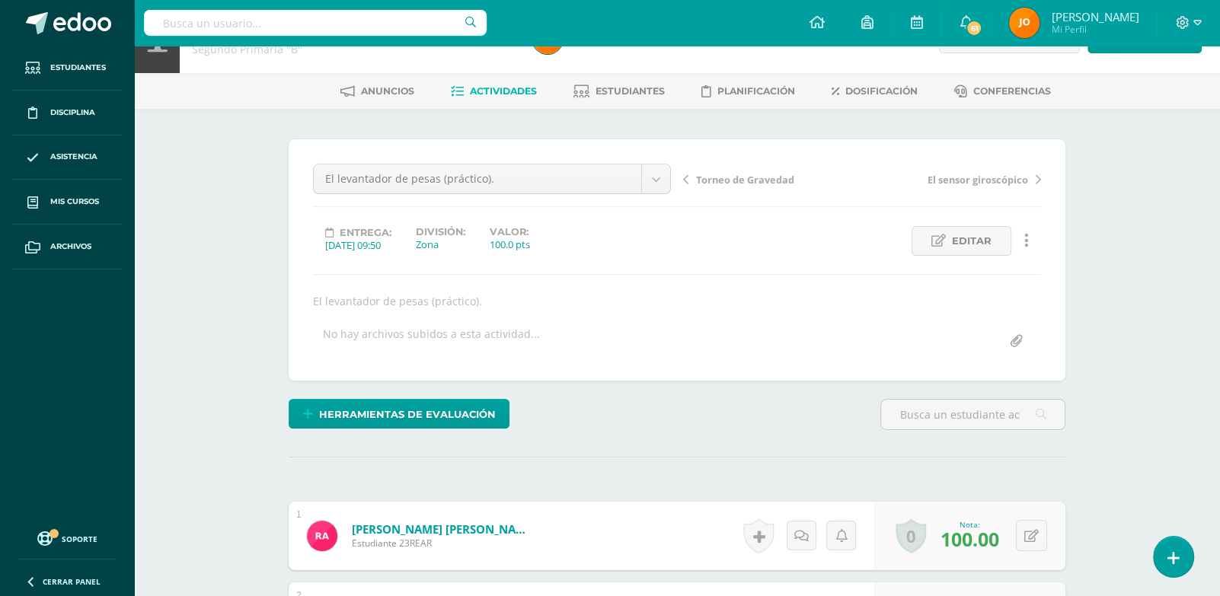
scroll to position [0, 0]
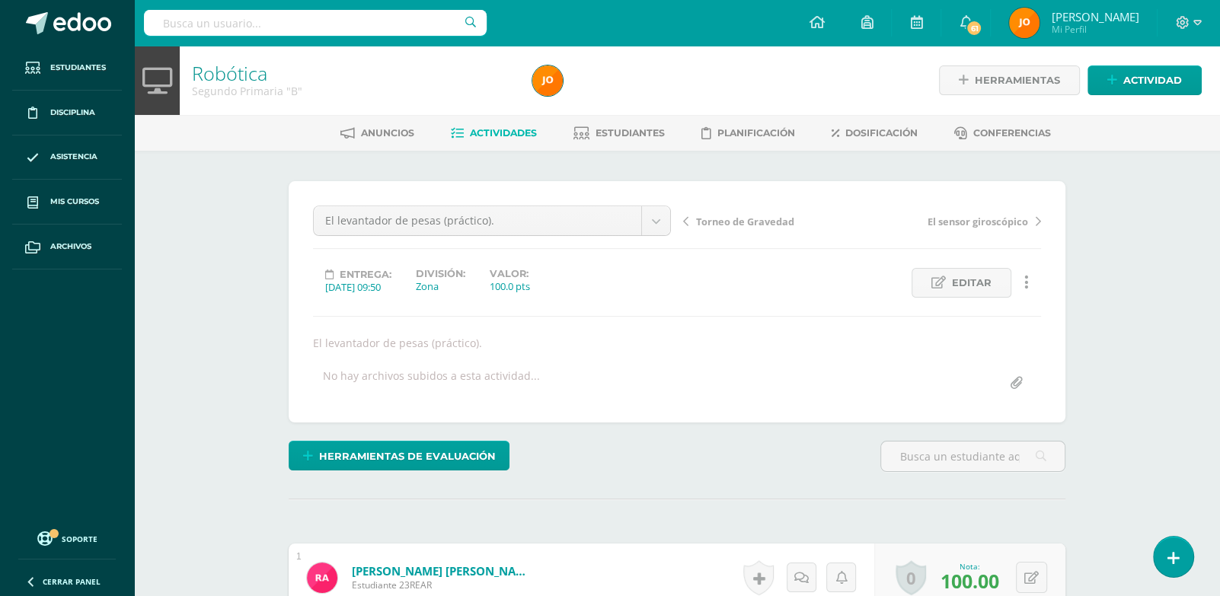
click at [483, 133] on span "Actividades" at bounding box center [503, 132] width 67 height 11
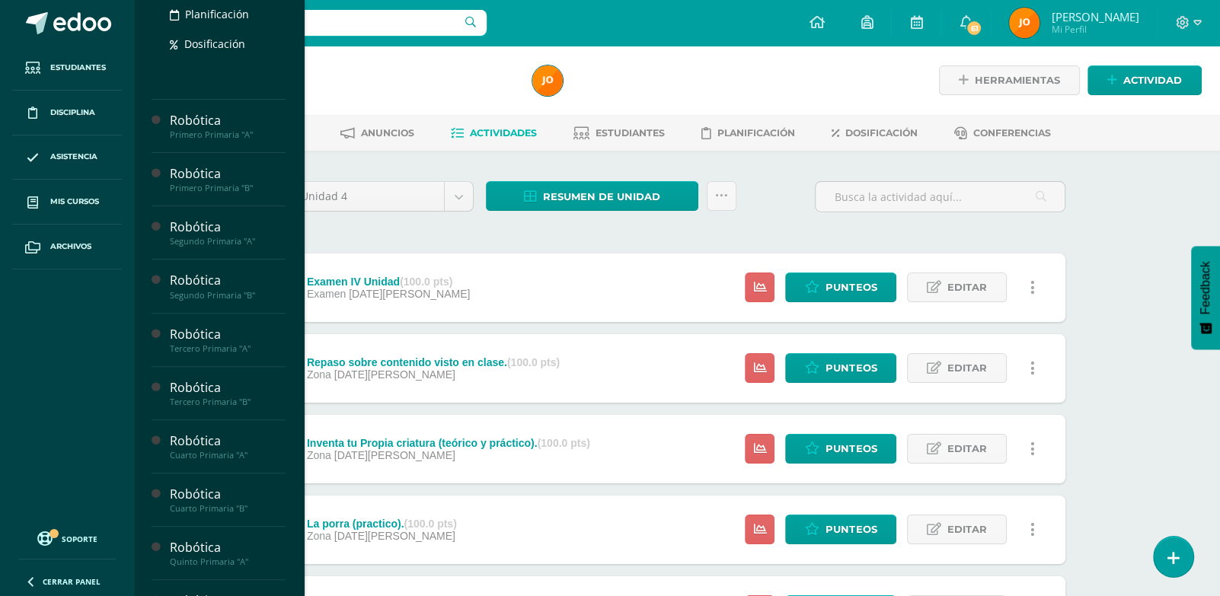
scroll to position [314, 0]
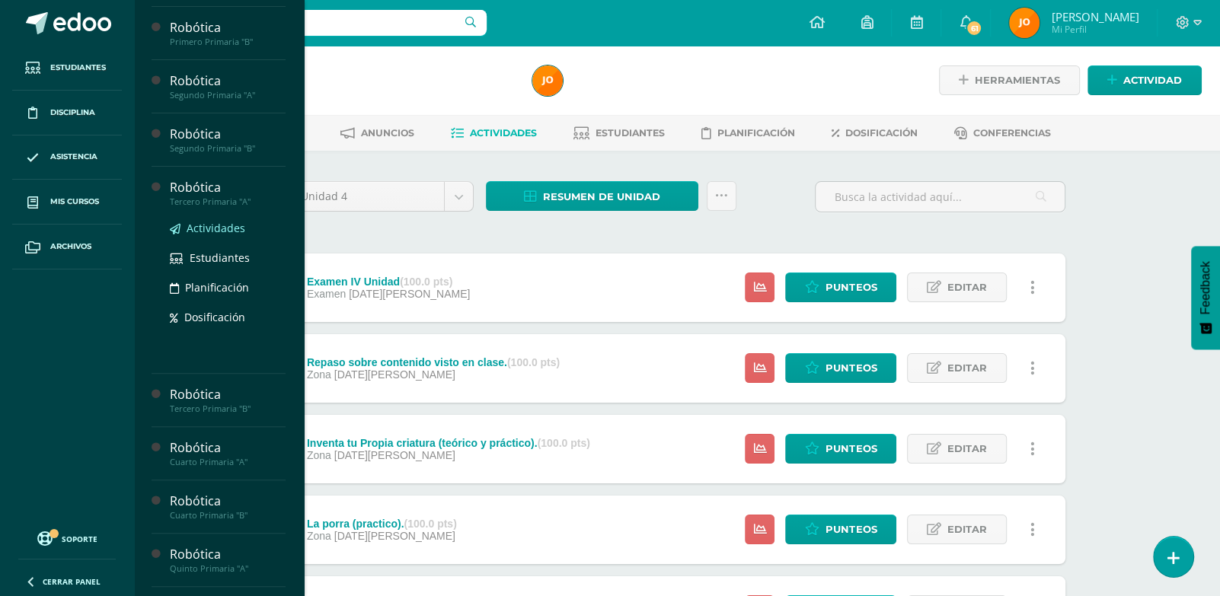
click at [222, 235] on span "Actividades" at bounding box center [216, 228] width 59 height 14
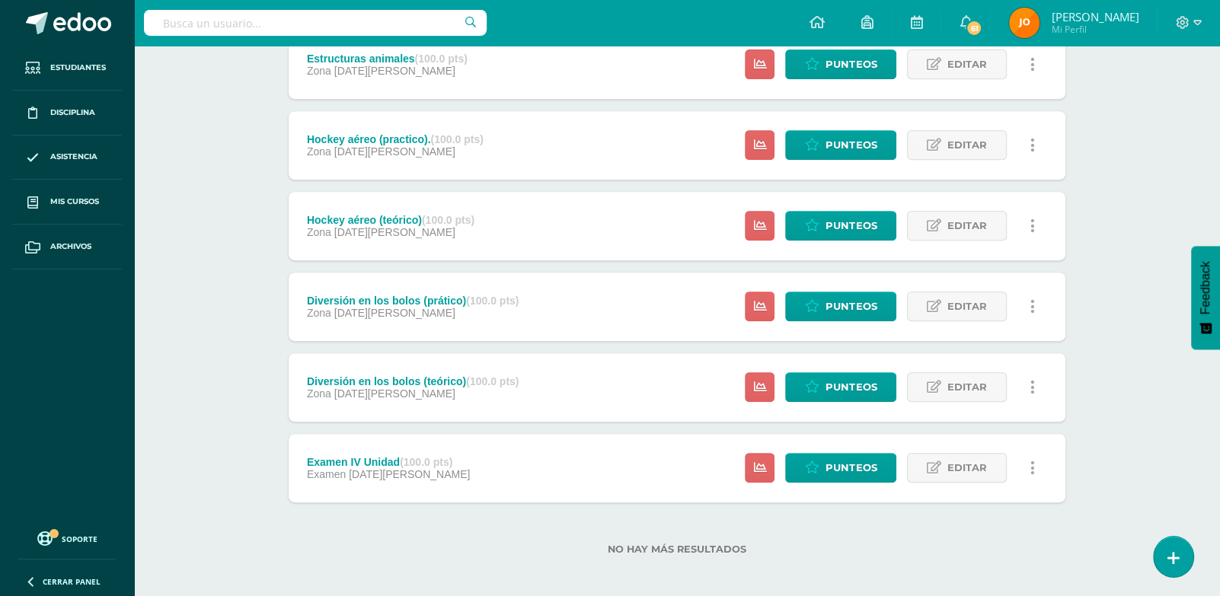
scroll to position [554, 0]
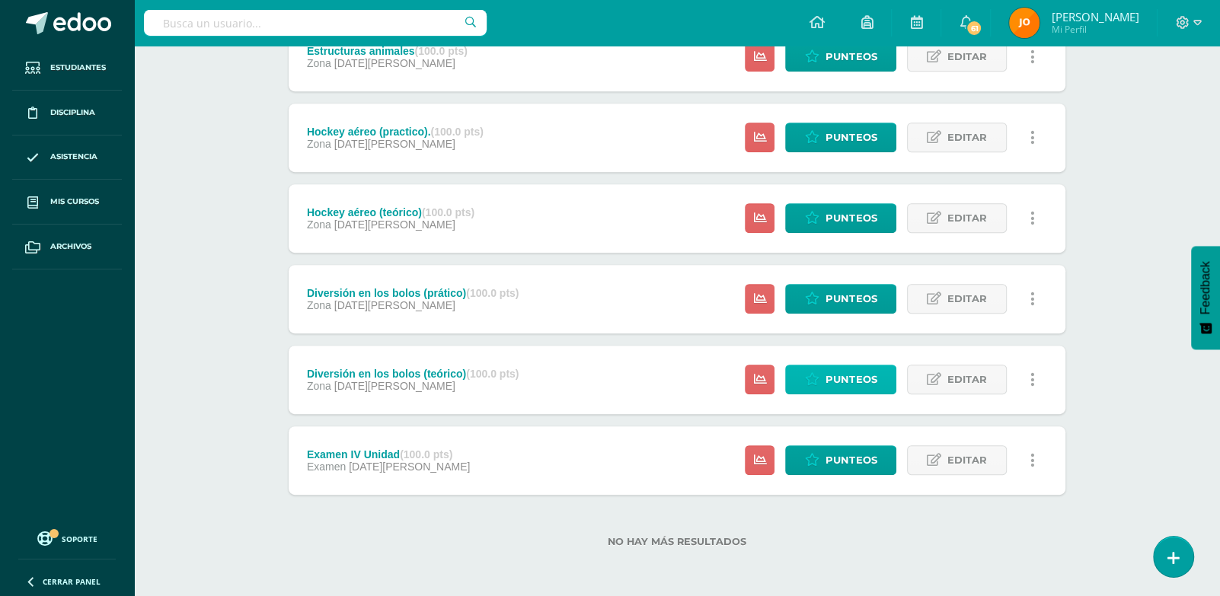
click at [834, 373] on span "Punteos" at bounding box center [851, 380] width 51 height 28
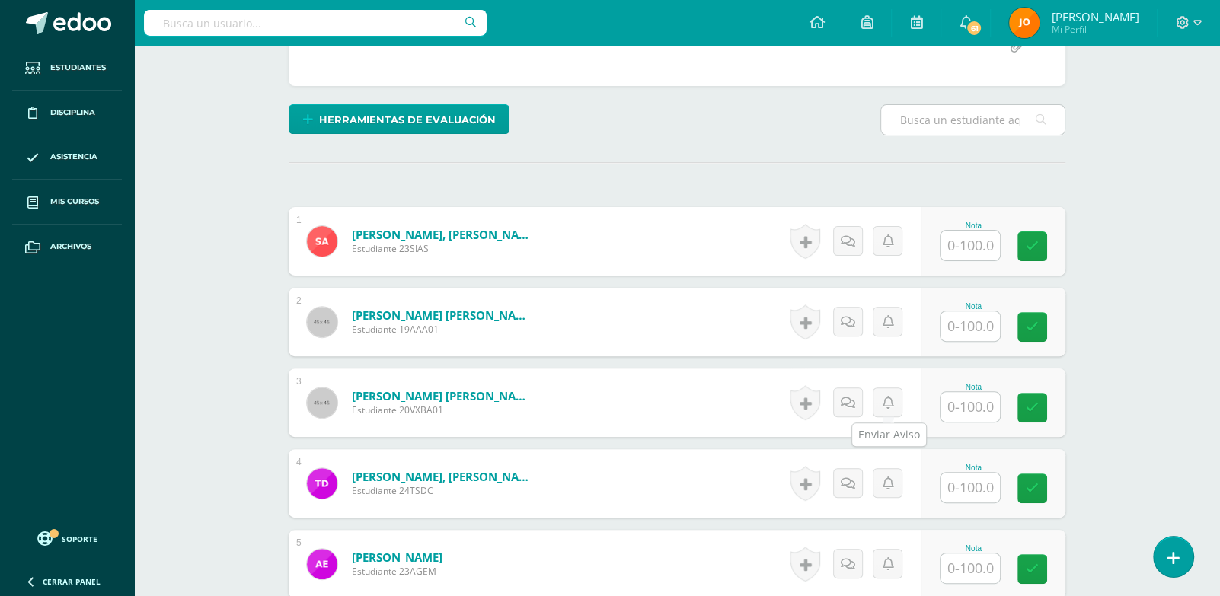
scroll to position [342, 0]
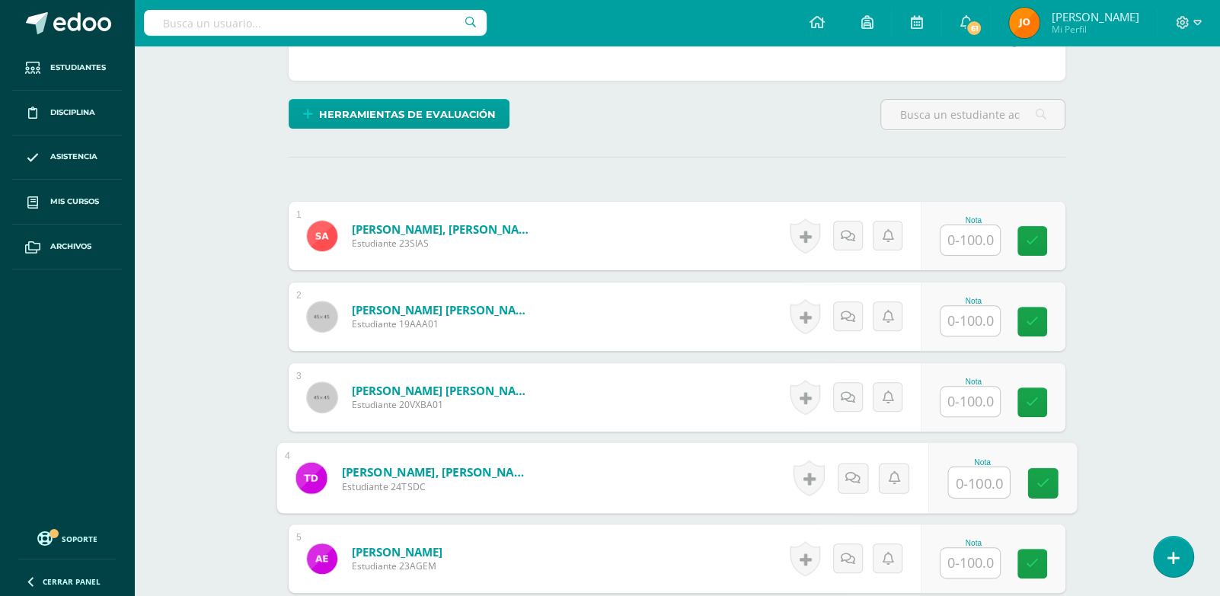
click at [992, 471] on input "text" at bounding box center [979, 483] width 61 height 30
type input "80"
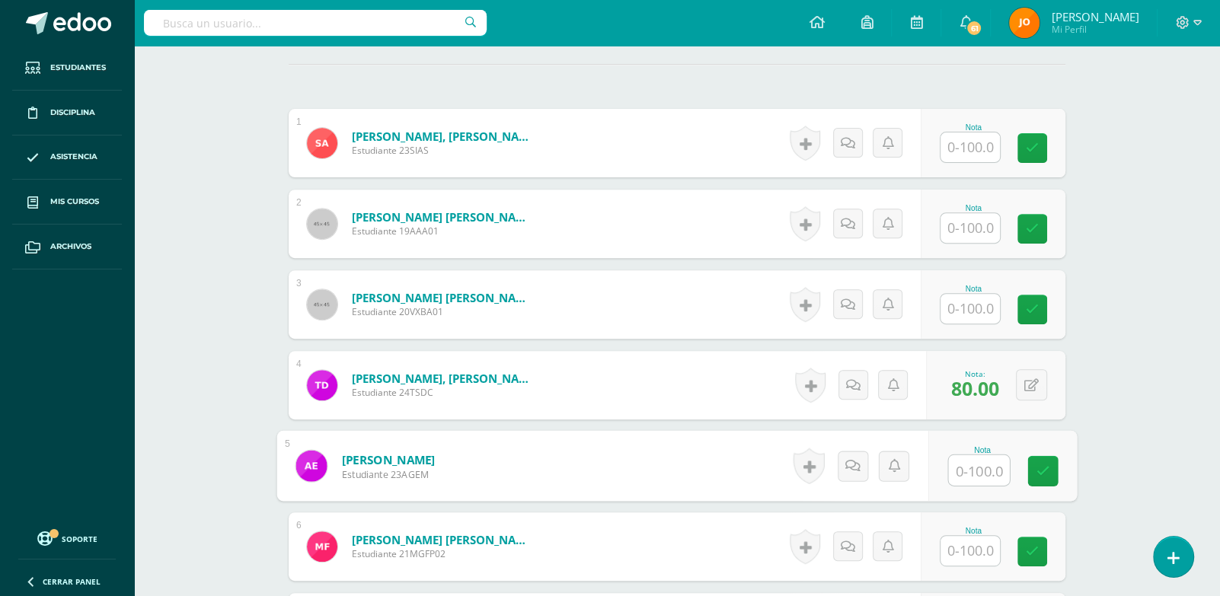
scroll to position [484, 0]
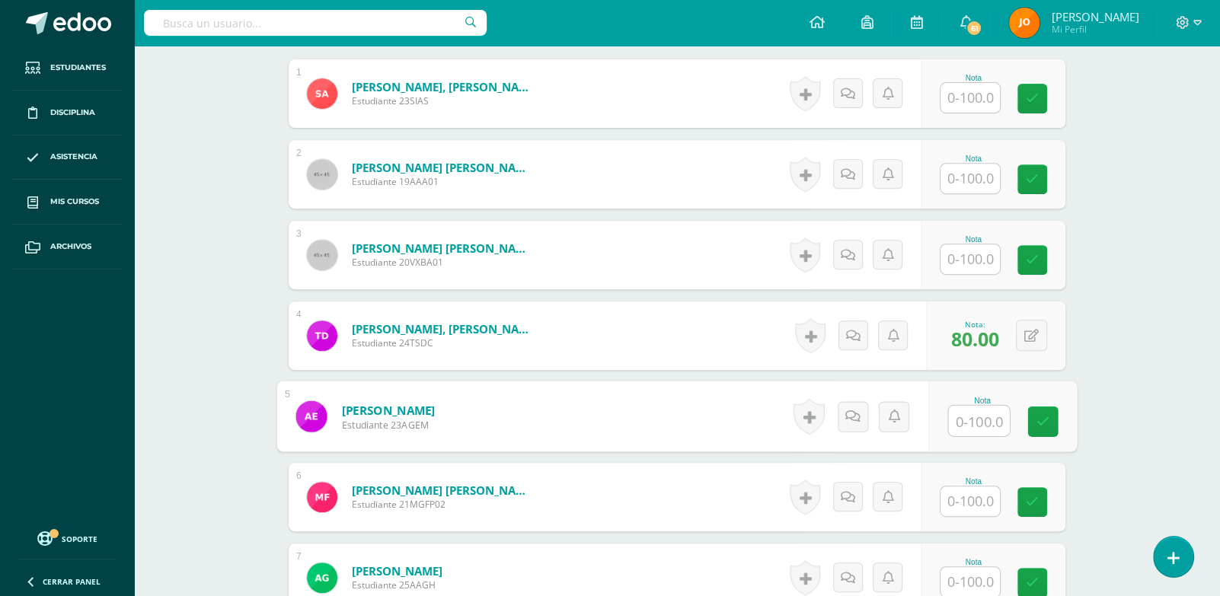
click at [977, 498] on input "text" at bounding box center [970, 502] width 59 height 30
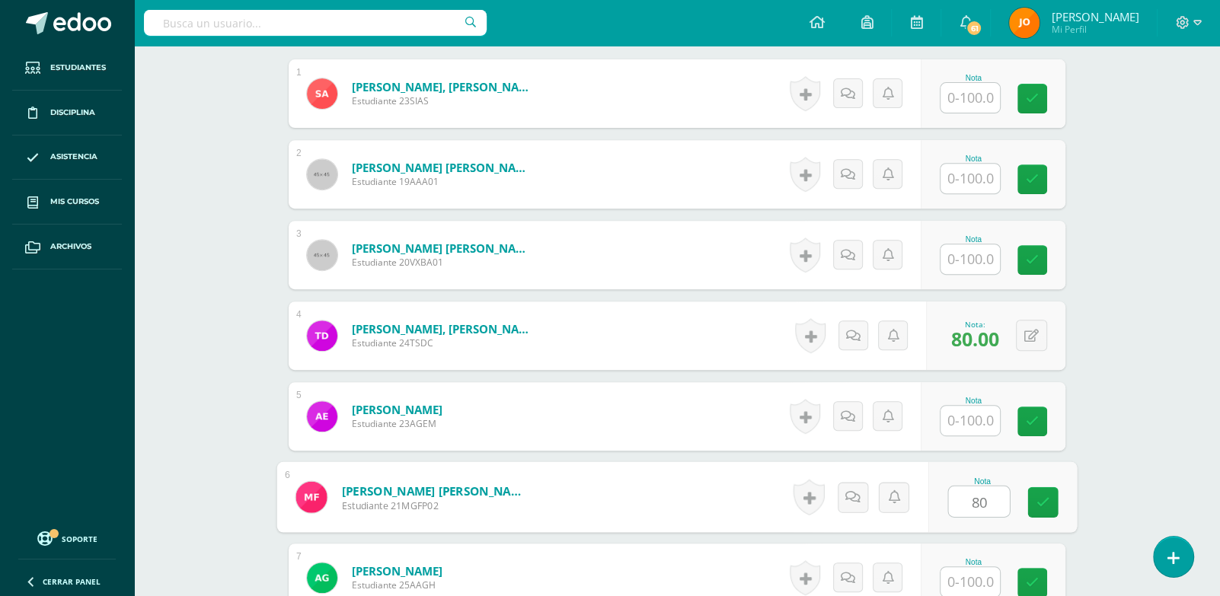
type input "80"
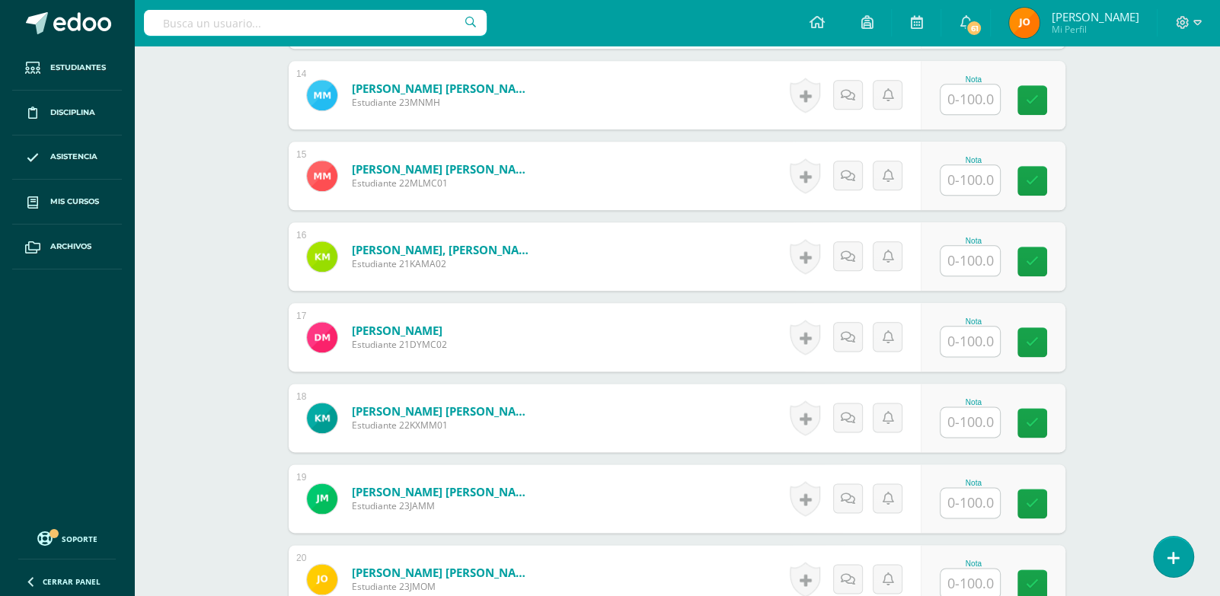
scroll to position [1534, 0]
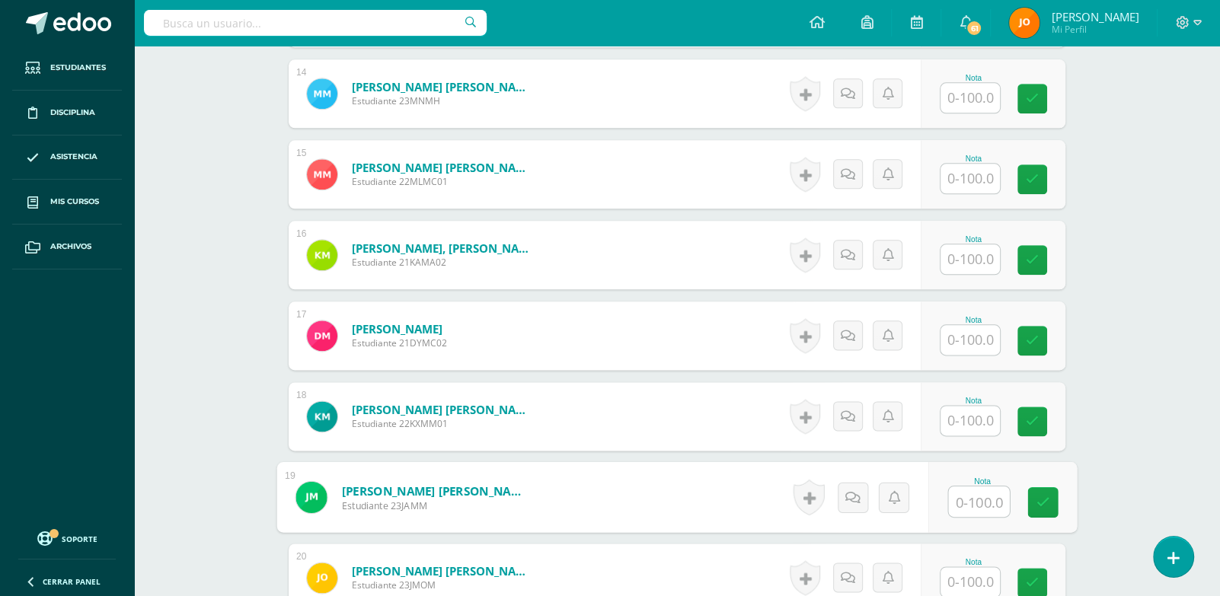
click at [968, 501] on input "text" at bounding box center [979, 502] width 61 height 30
type input "80"
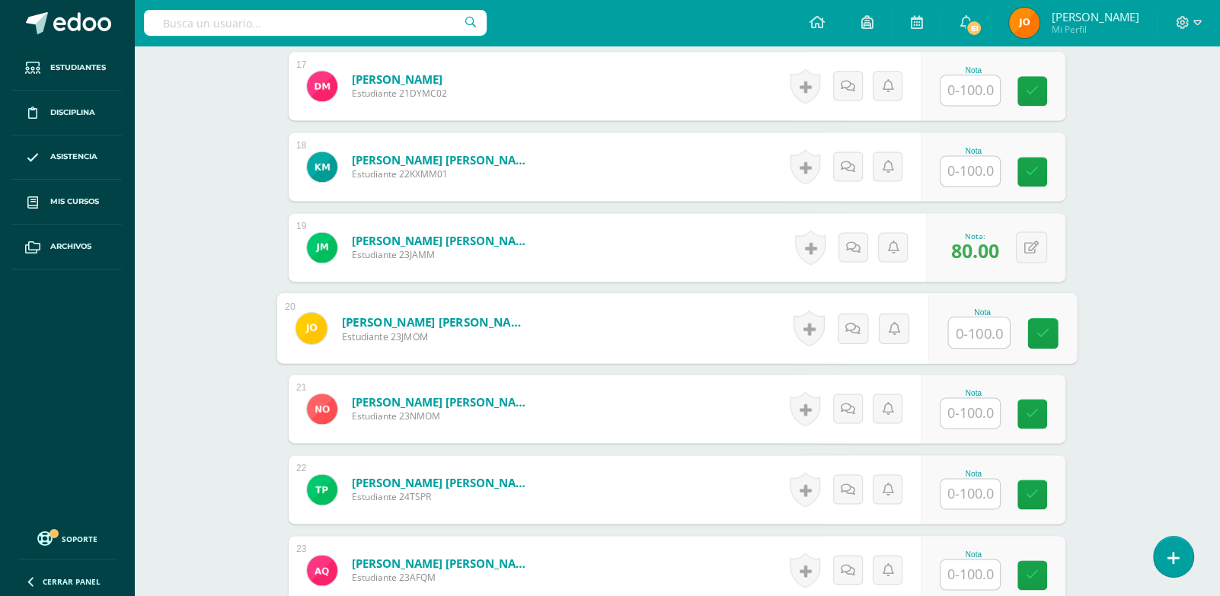
scroll to position [1788, 0]
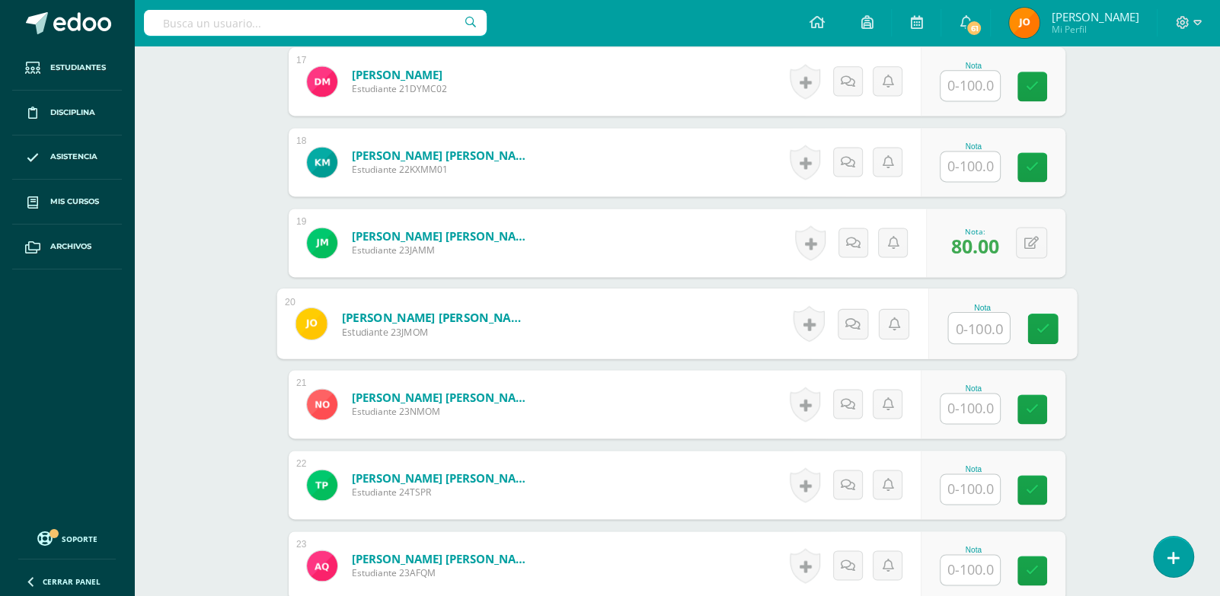
click at [966, 494] on input "text" at bounding box center [970, 489] width 59 height 30
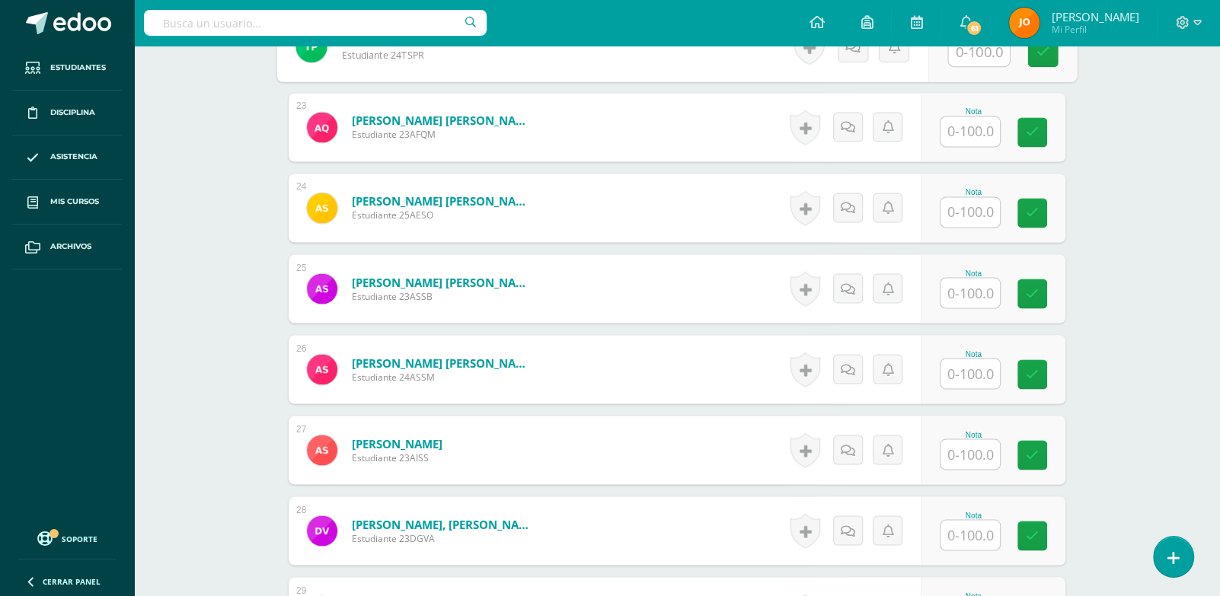
scroll to position [2225, 0]
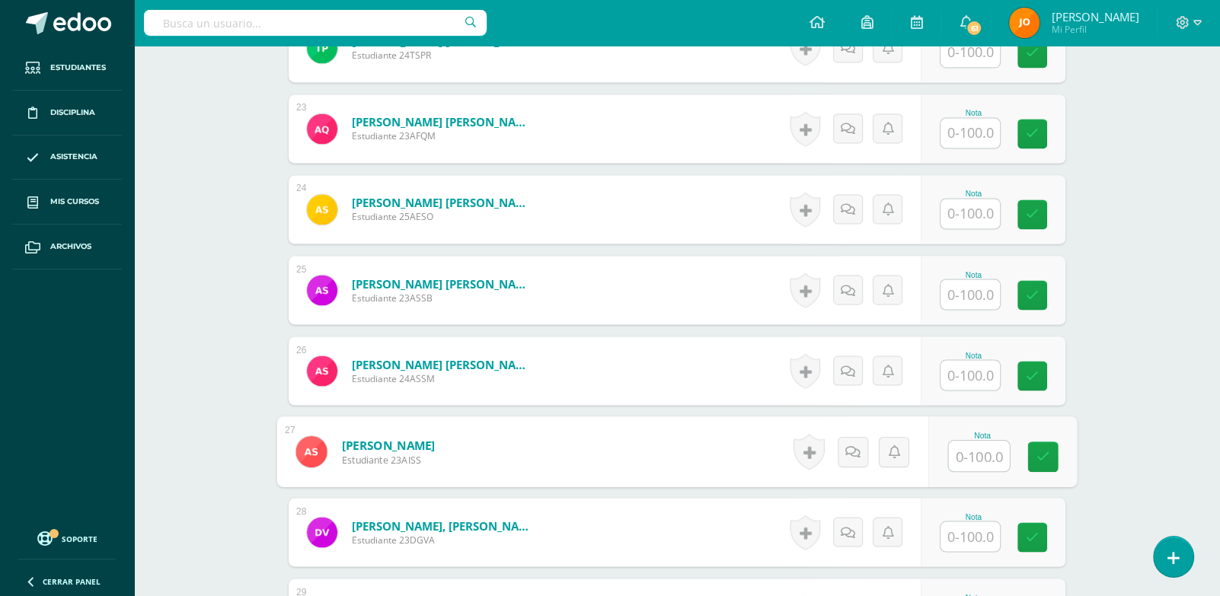
click at [962, 461] on input "text" at bounding box center [979, 456] width 61 height 30
type input "80"
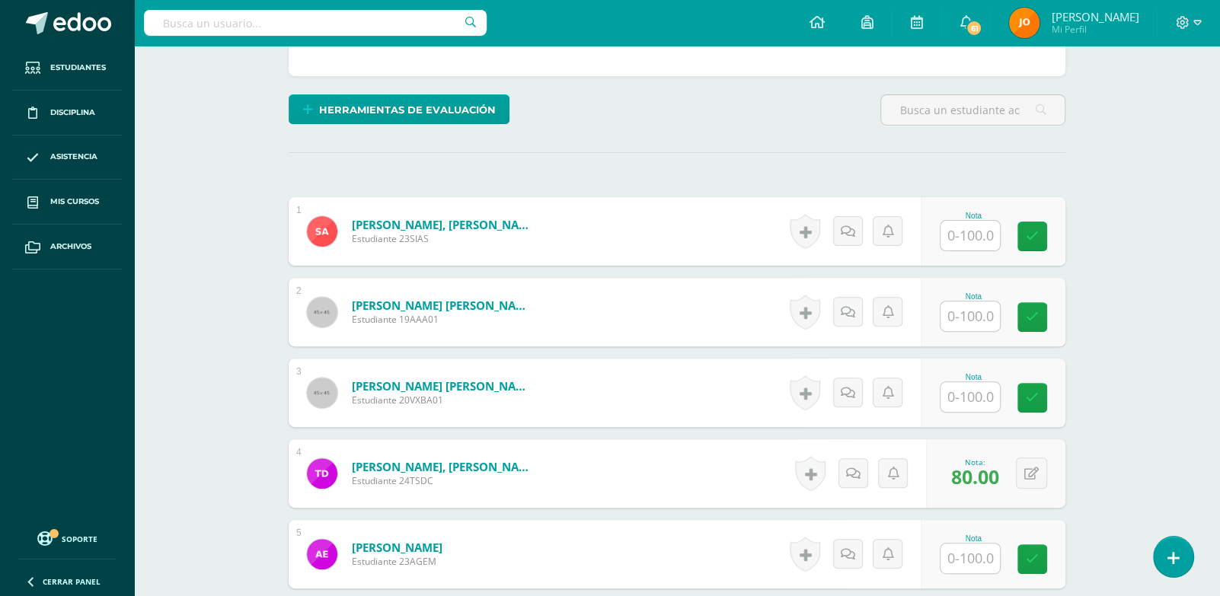
scroll to position [308, 0]
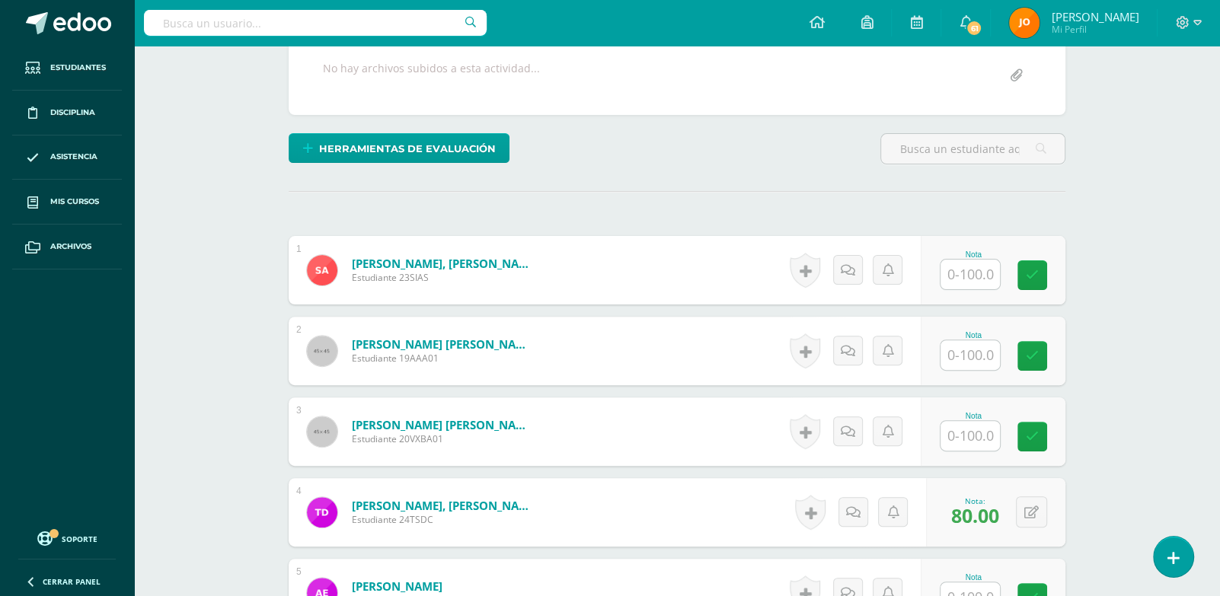
click at [973, 267] on input "text" at bounding box center [970, 275] width 59 height 30
paste input "100"
type input "100"
paste input "100"
type input "100"
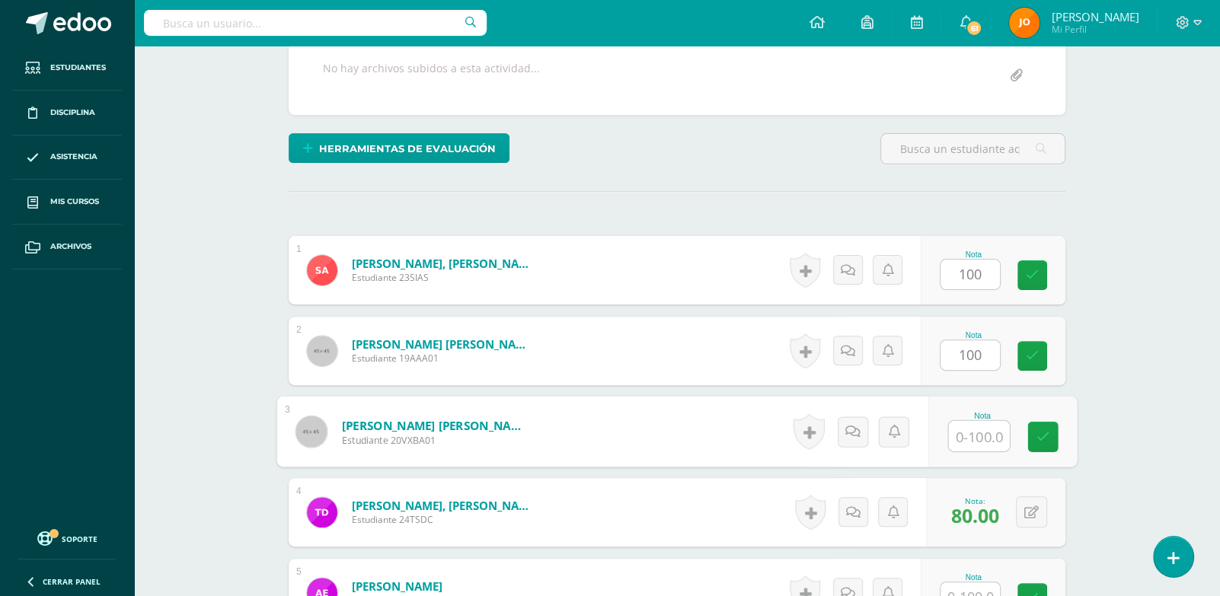
paste input "100"
type input "100"
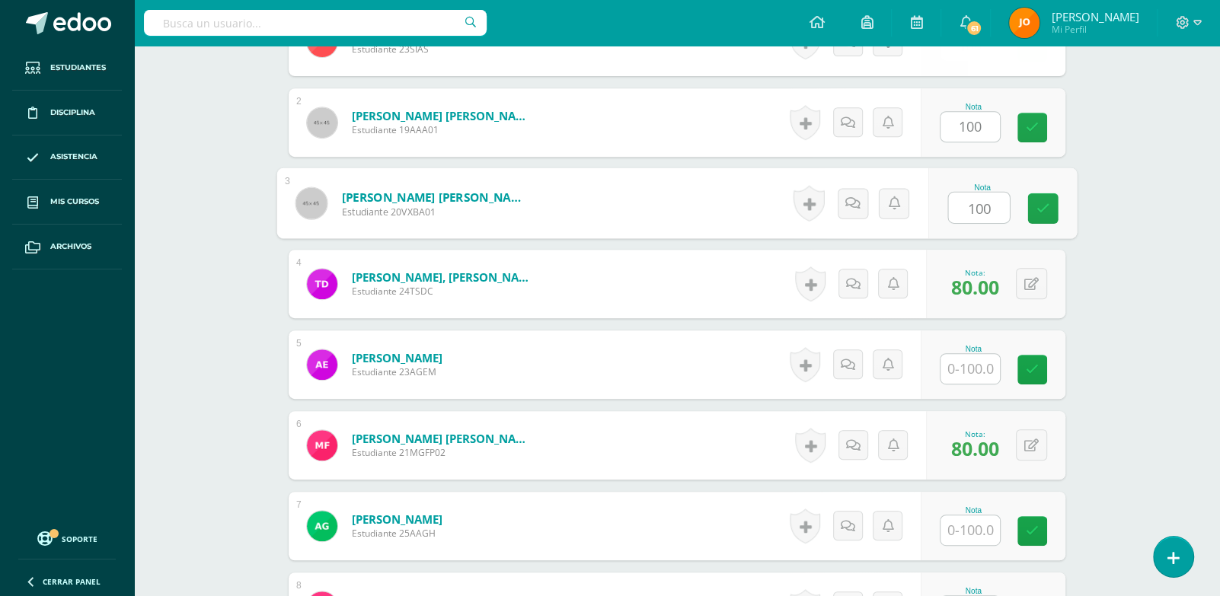
scroll to position [620, 0]
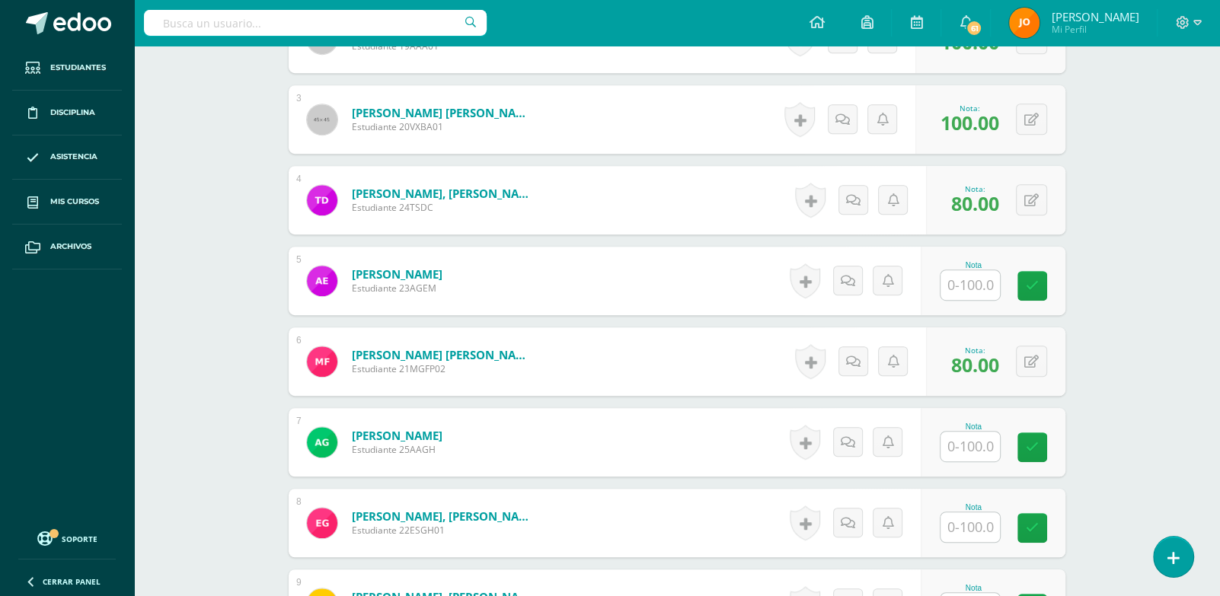
click at [970, 288] on input "text" at bounding box center [970, 285] width 59 height 30
paste input "100"
type input "100"
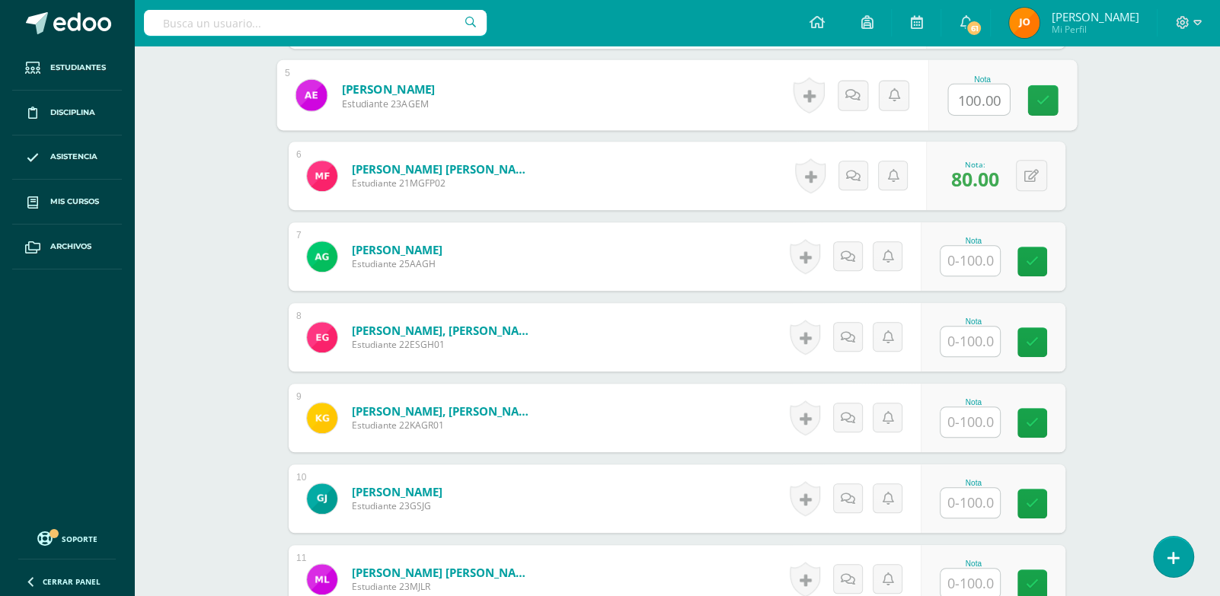
scroll to position [807, 0]
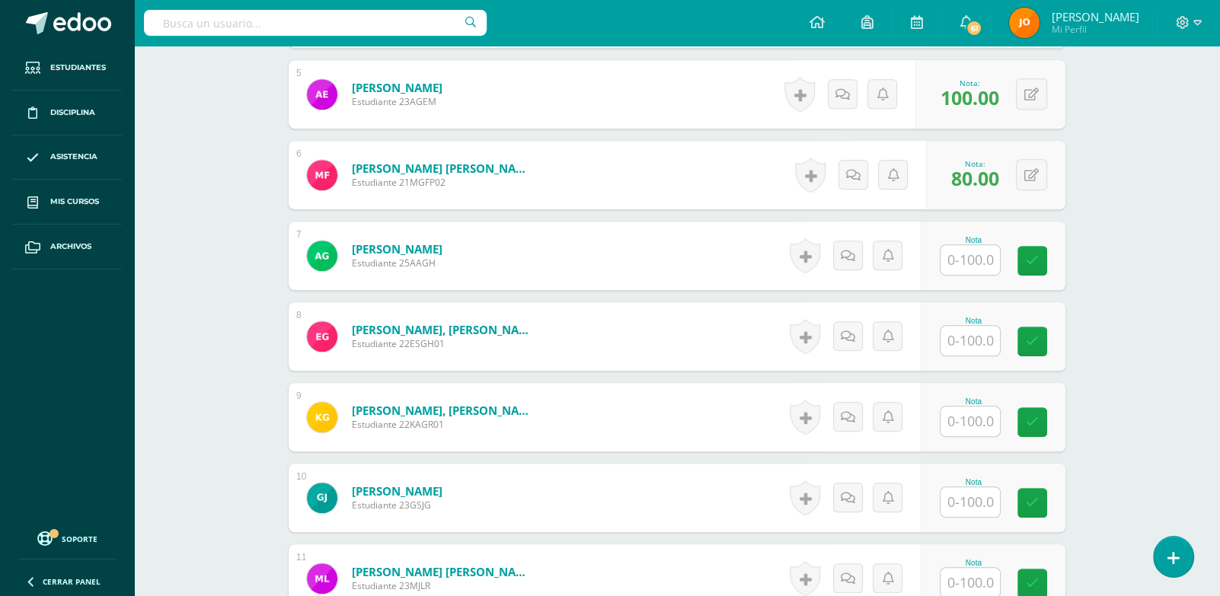
click at [975, 255] on input "text" at bounding box center [970, 260] width 59 height 30
paste input "100"
type input "100"
paste input "100"
type input "100"
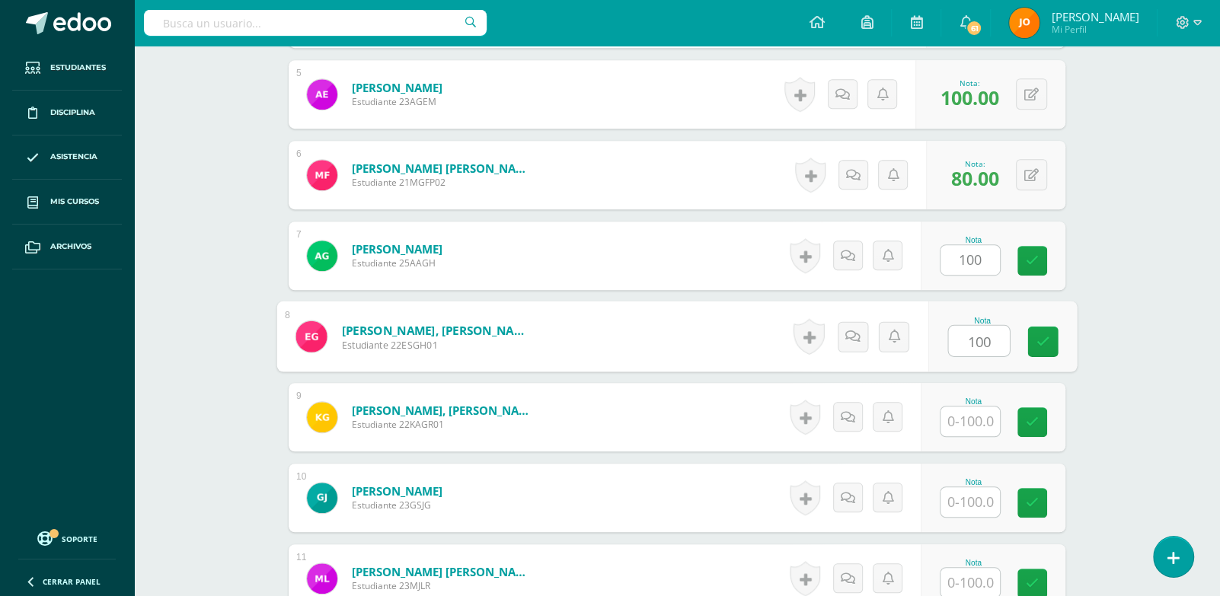
paste input "100"
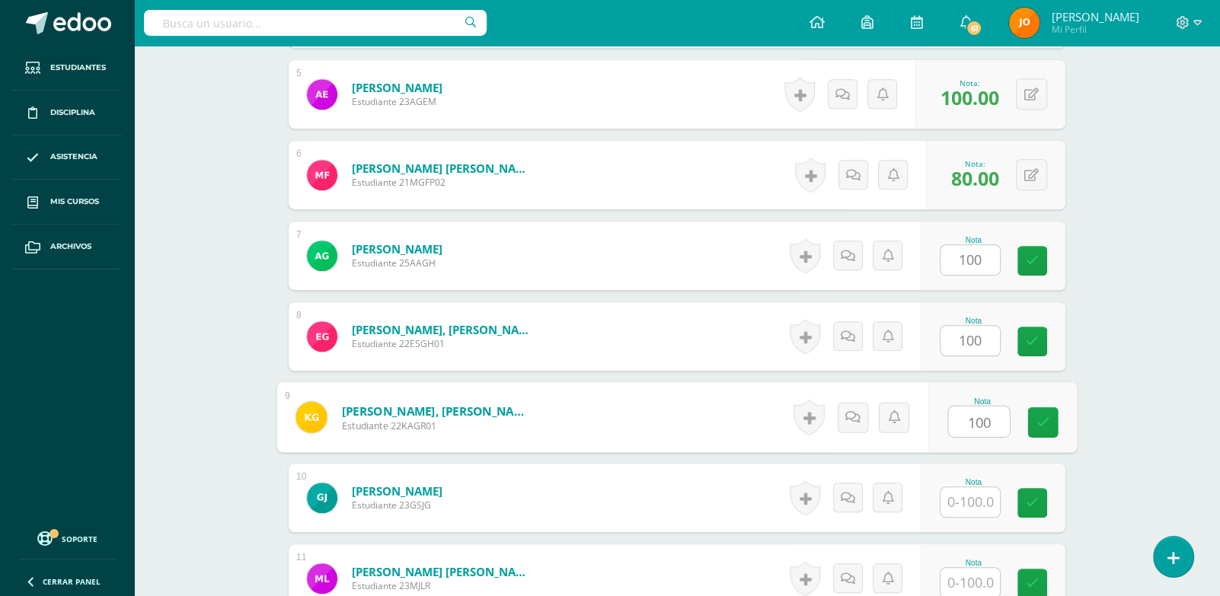
type input "100"
paste input "100"
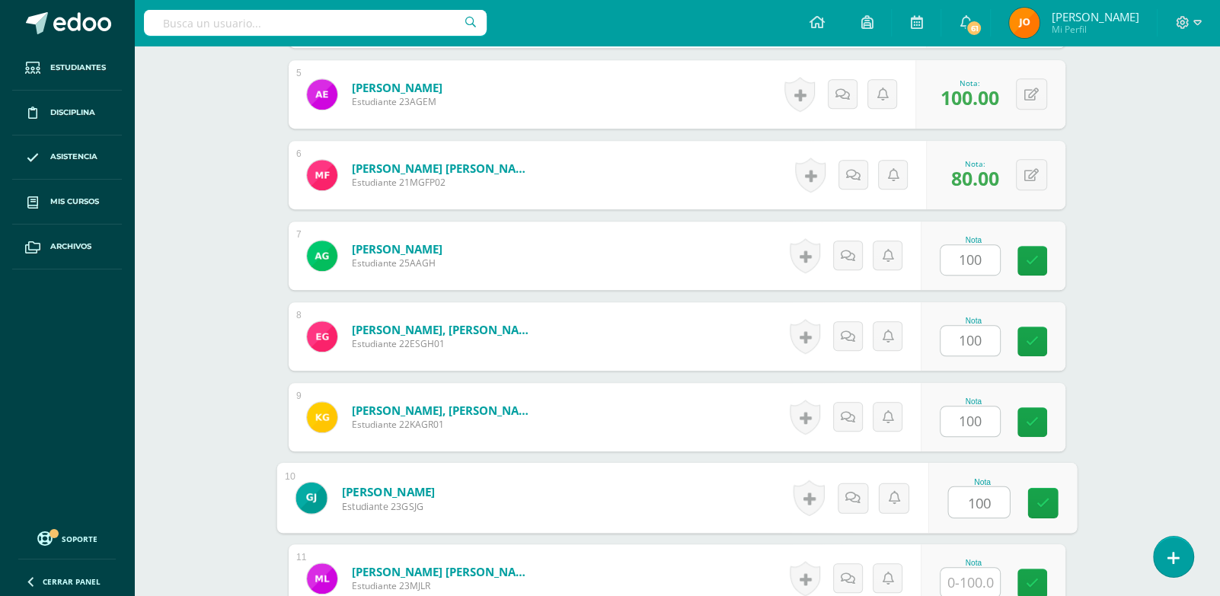
type input "100"
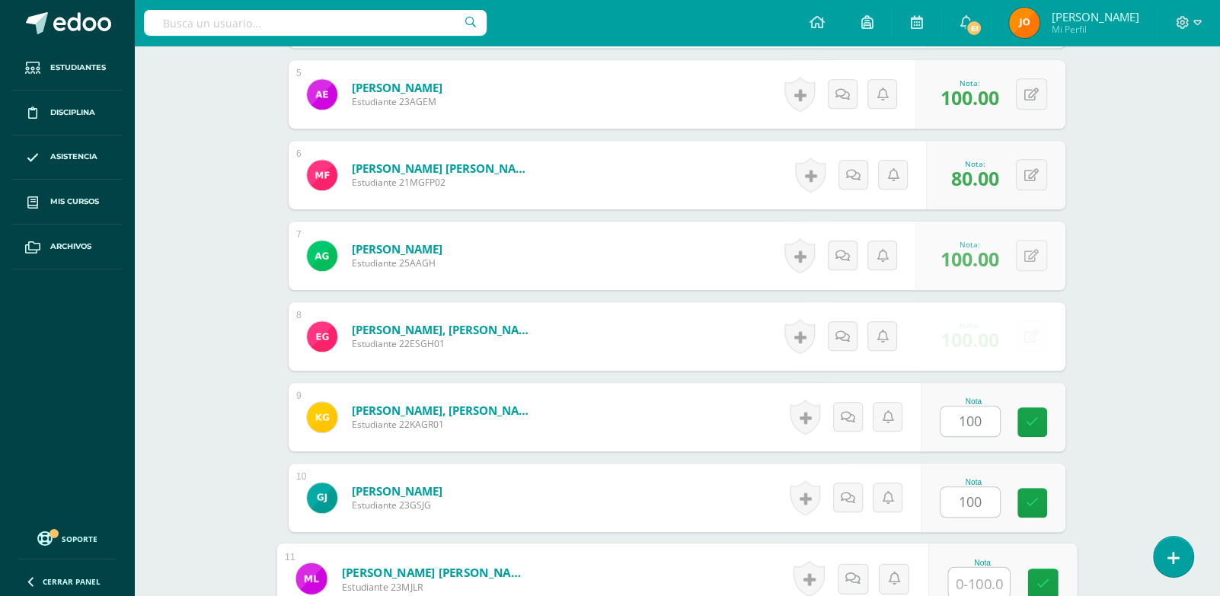
paste input "100"
type input "100"
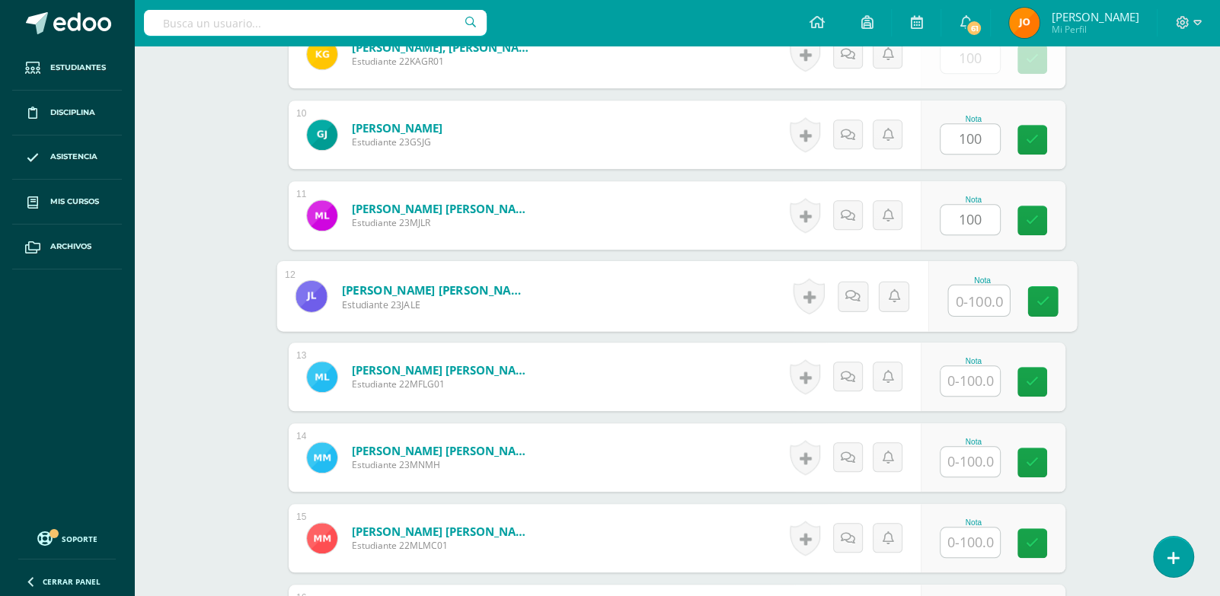
paste input "100"
type input "100"
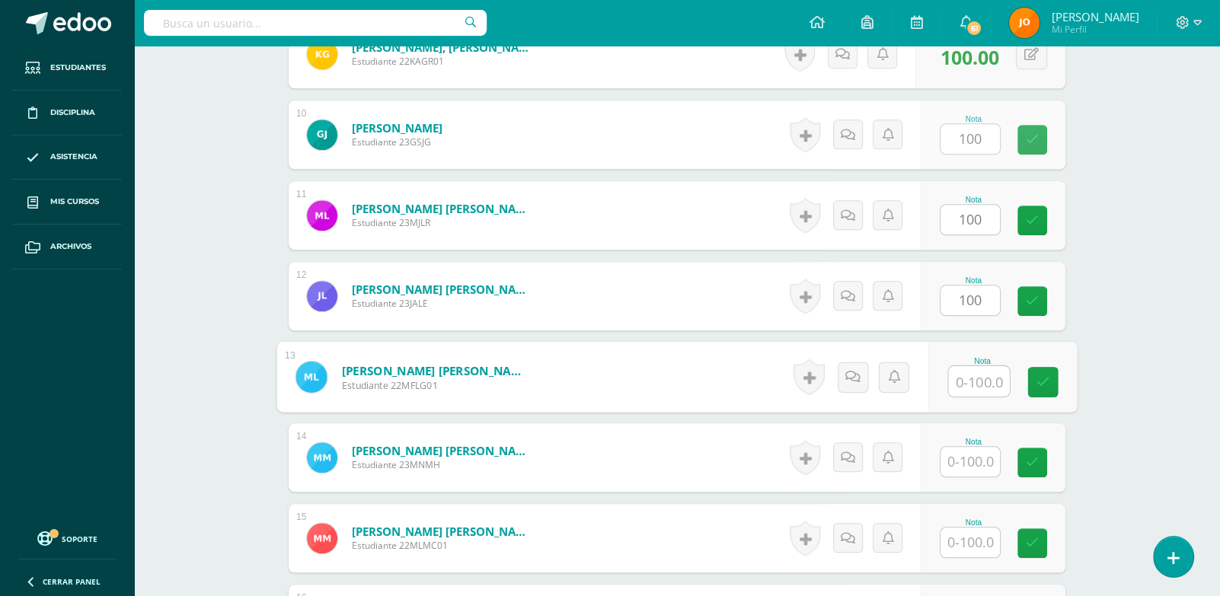
paste input "100"
type input "100"
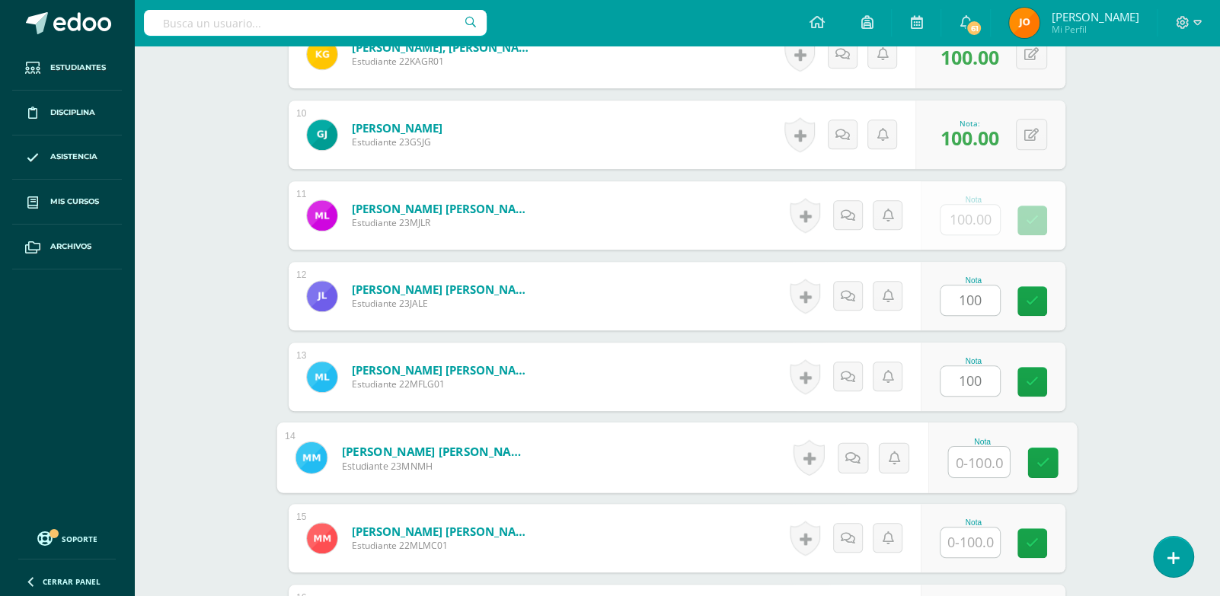
paste input "100"
type input "100"
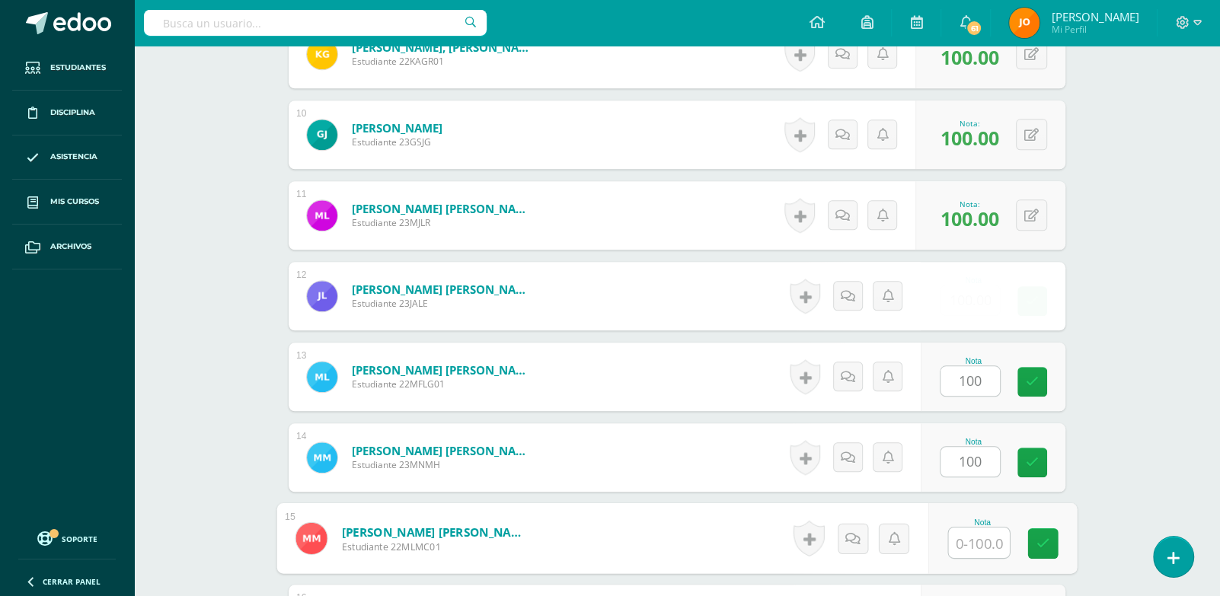
paste input "100"
type input "100"
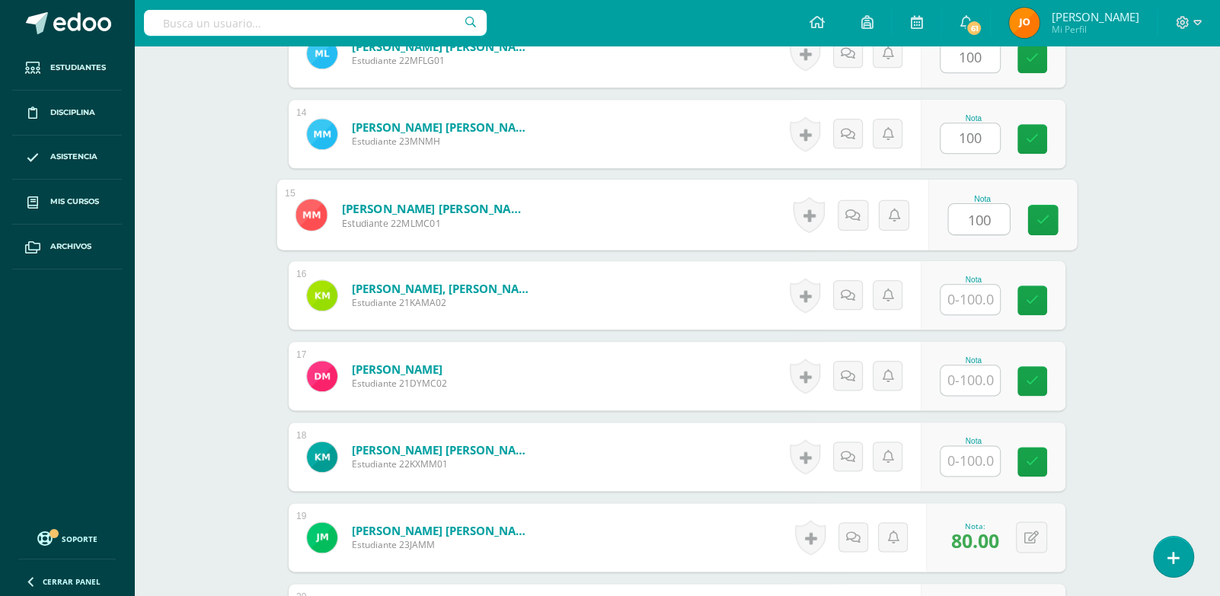
paste input "100"
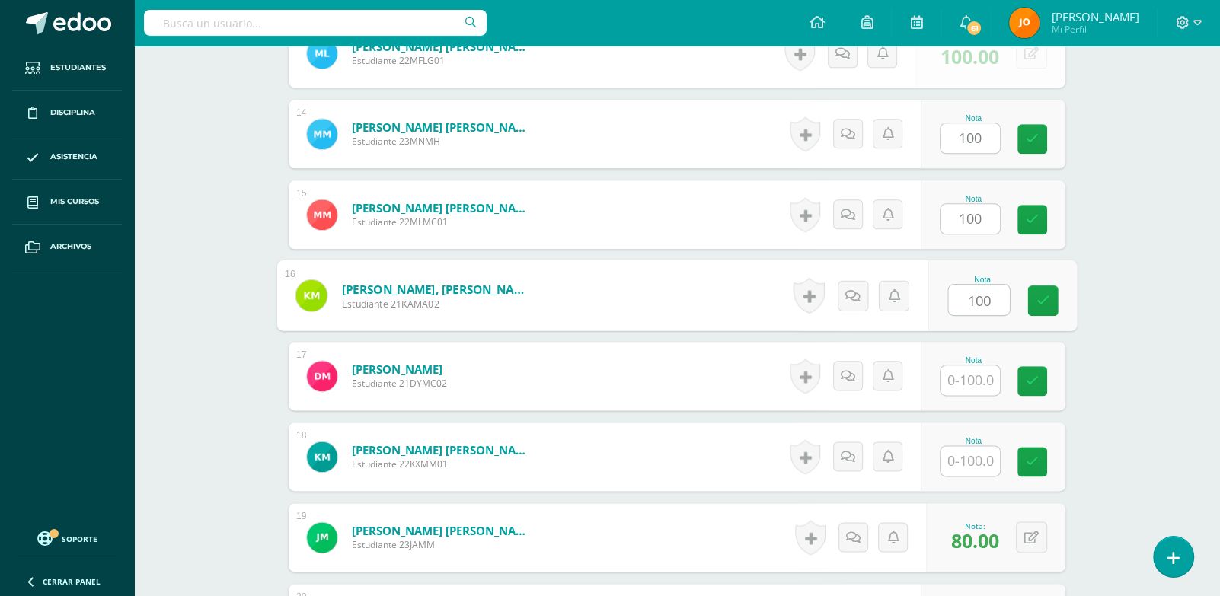
type input "100"
paste input "100"
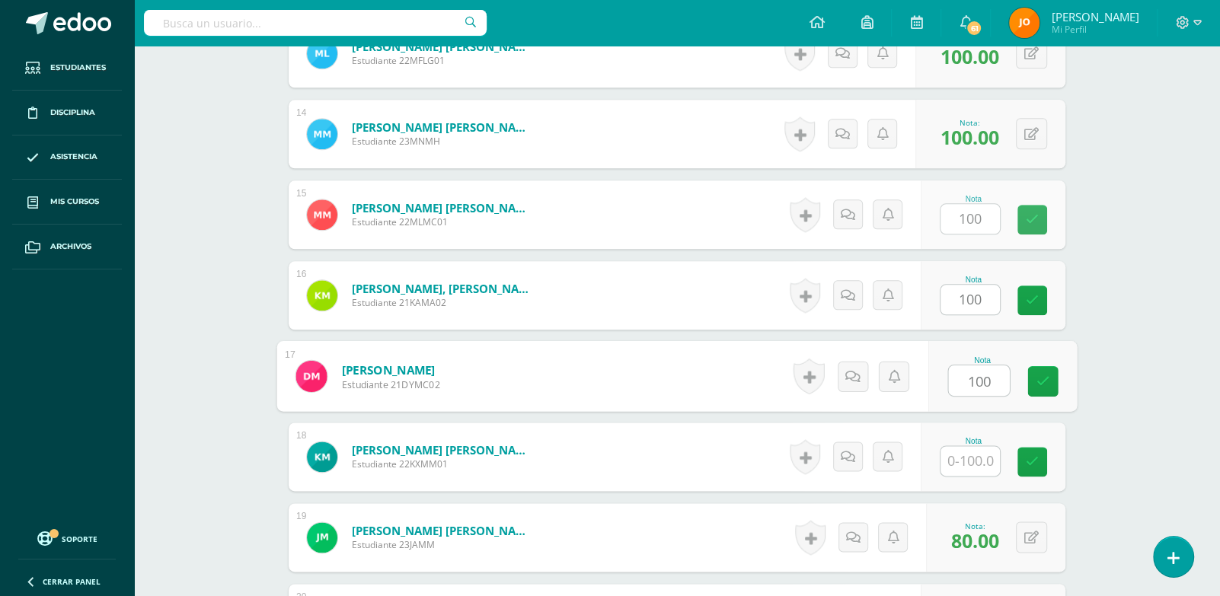
type input "100"
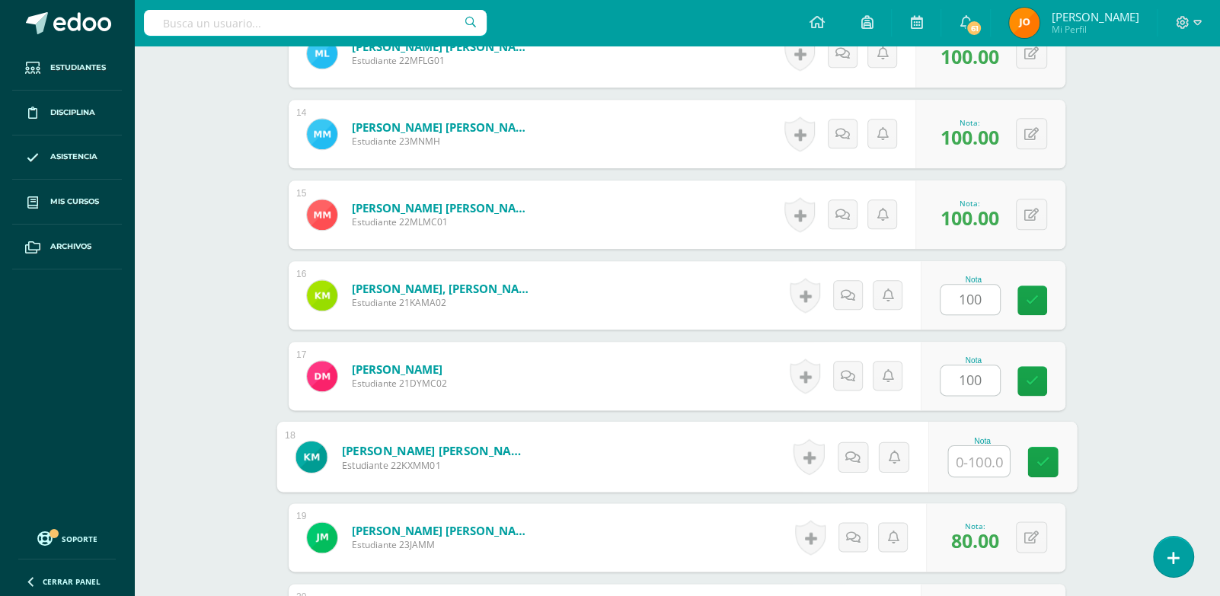
paste input "100"
type input "100"
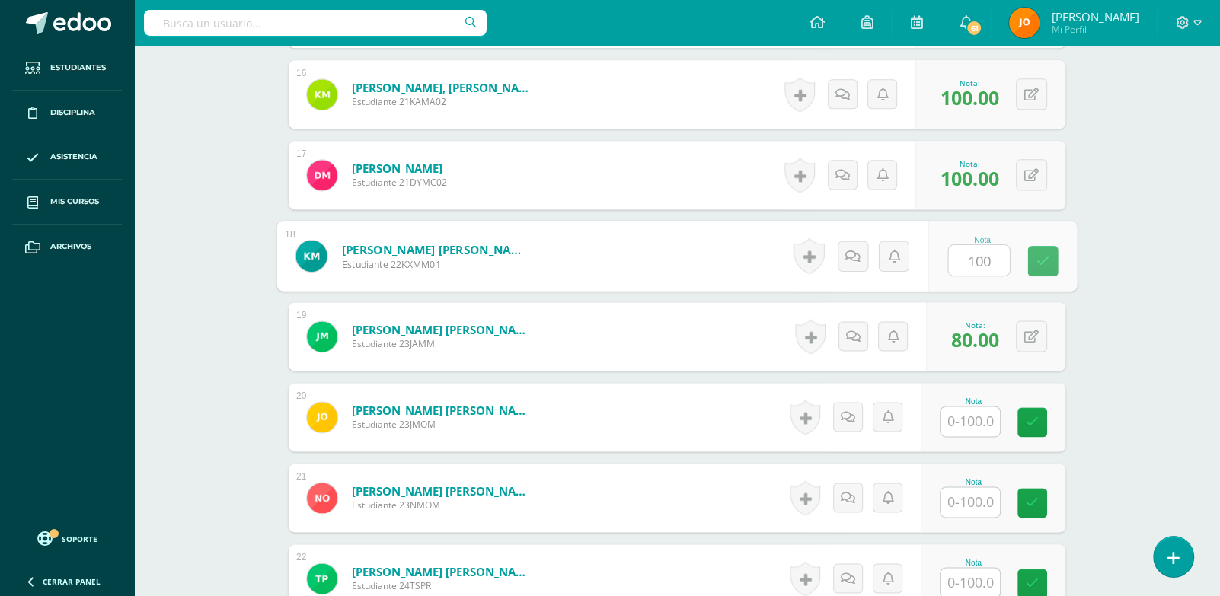
scroll to position [1811, 0]
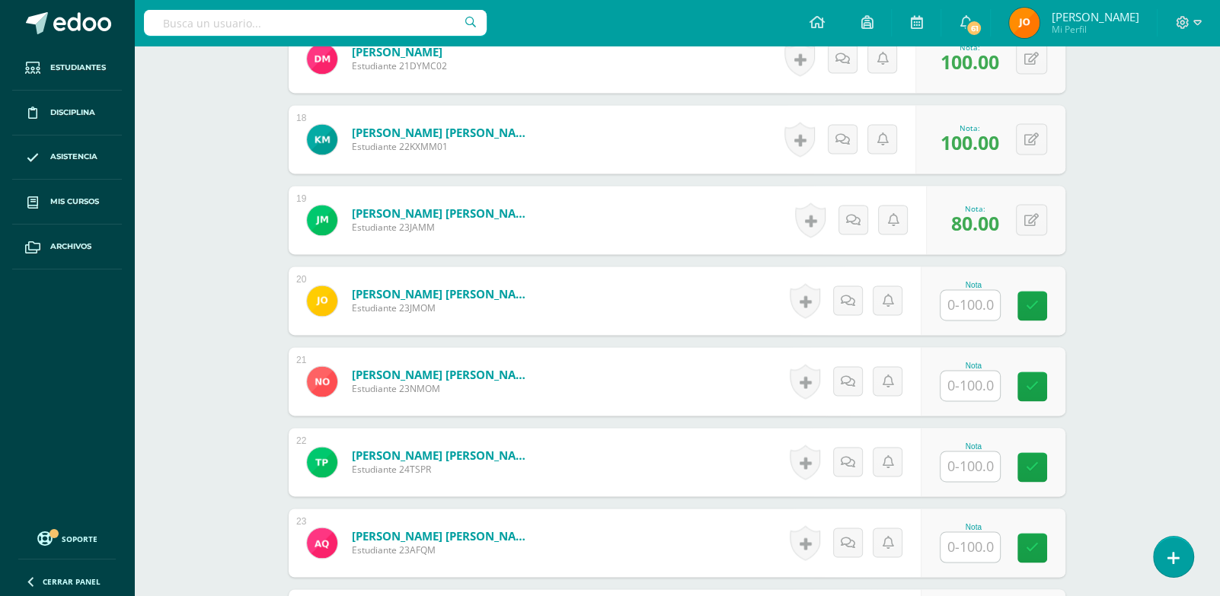
click at [969, 306] on input "text" at bounding box center [970, 305] width 59 height 30
paste input "100"
type input "100"
paste input "100"
type input "100"
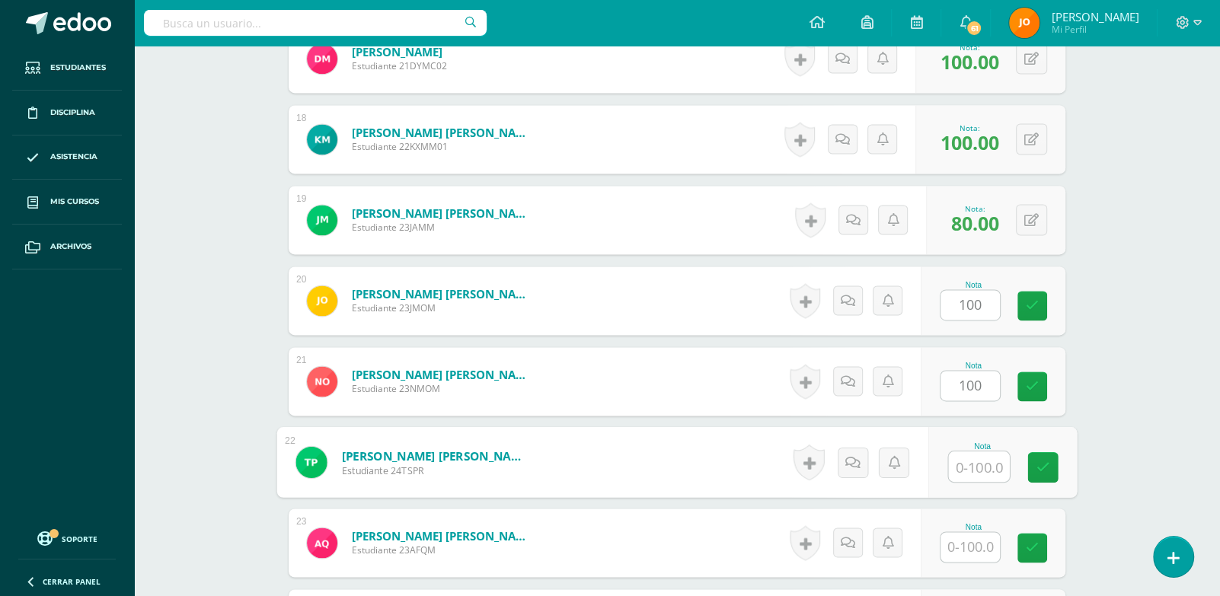
paste input "100"
type input "100"
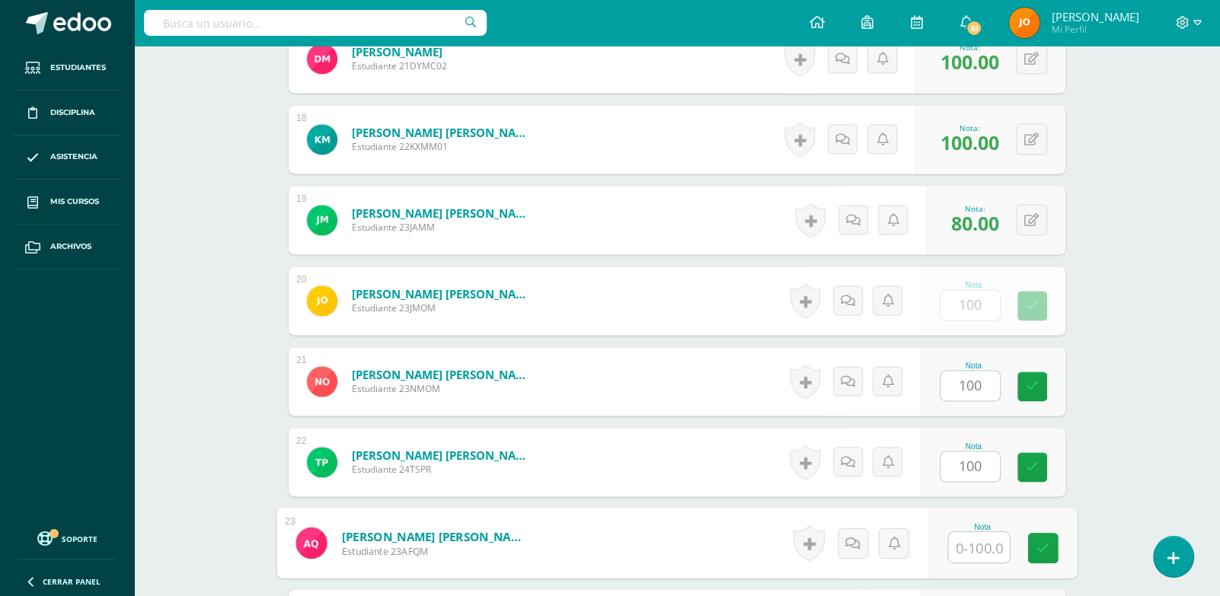
paste input "100"
type input "100"
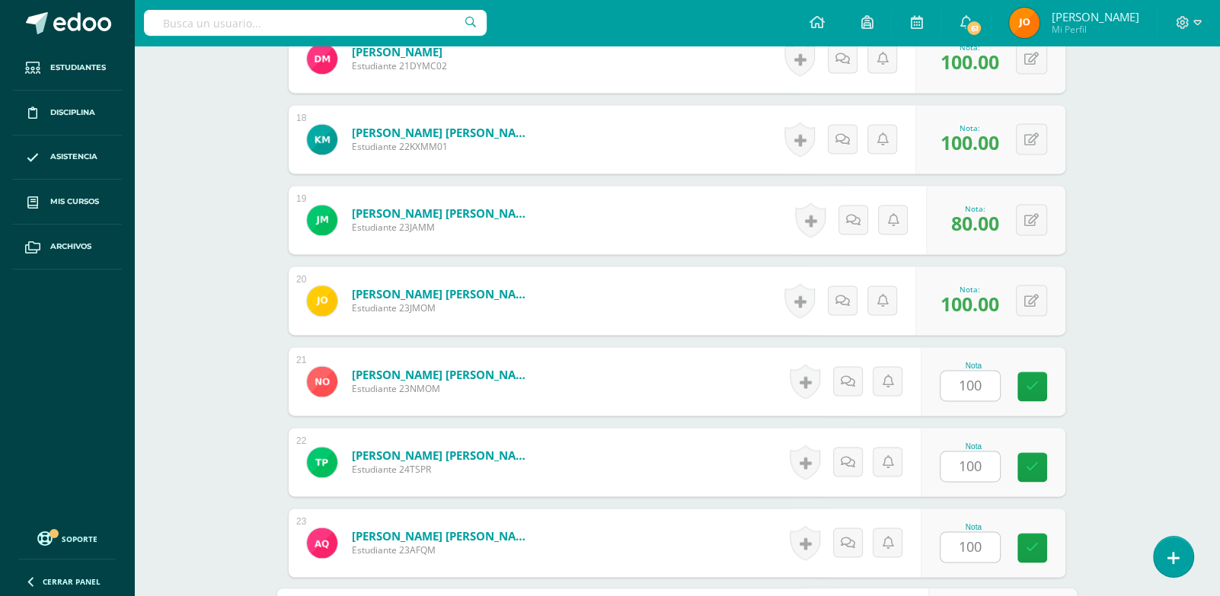
scroll to position [2139, 0]
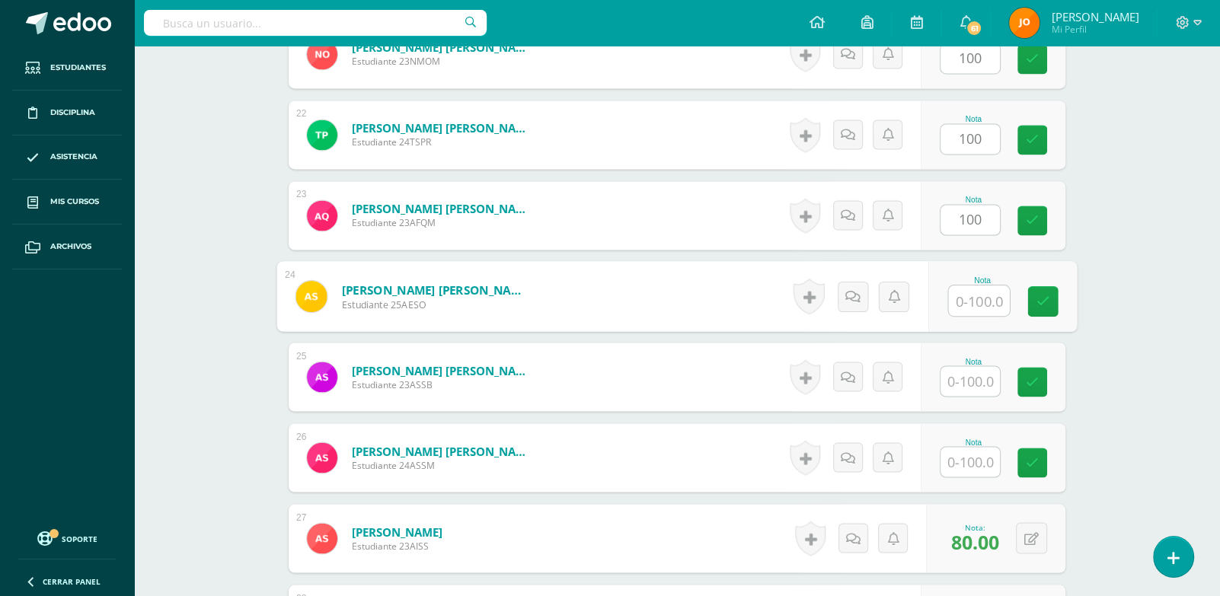
paste input "100"
type input "100"
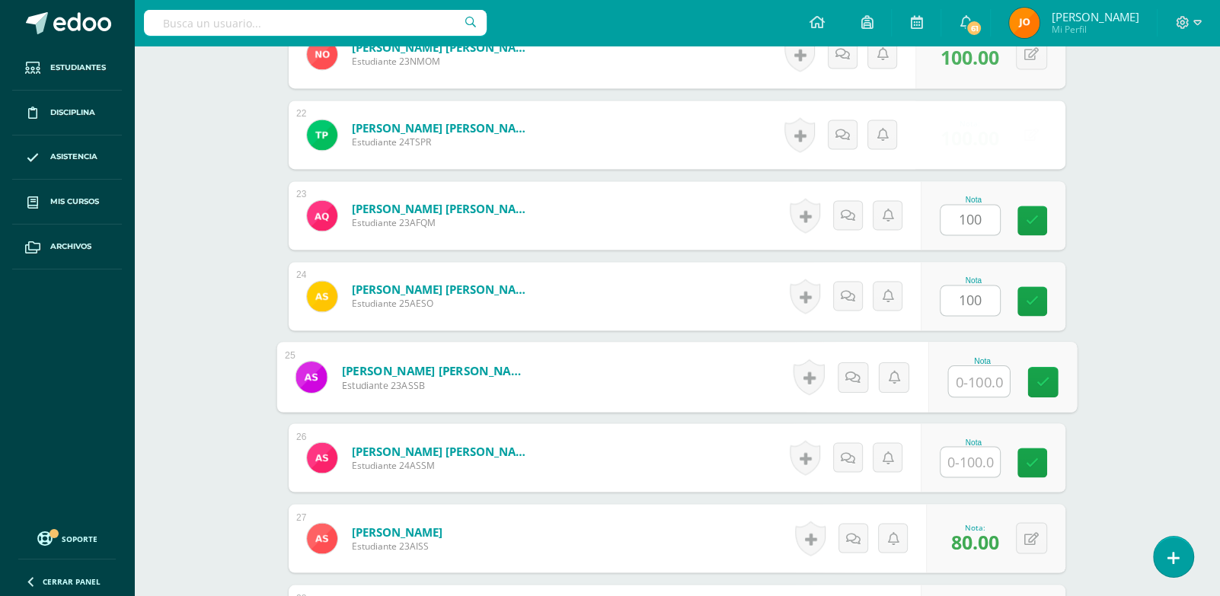
paste input "100"
type input "100"
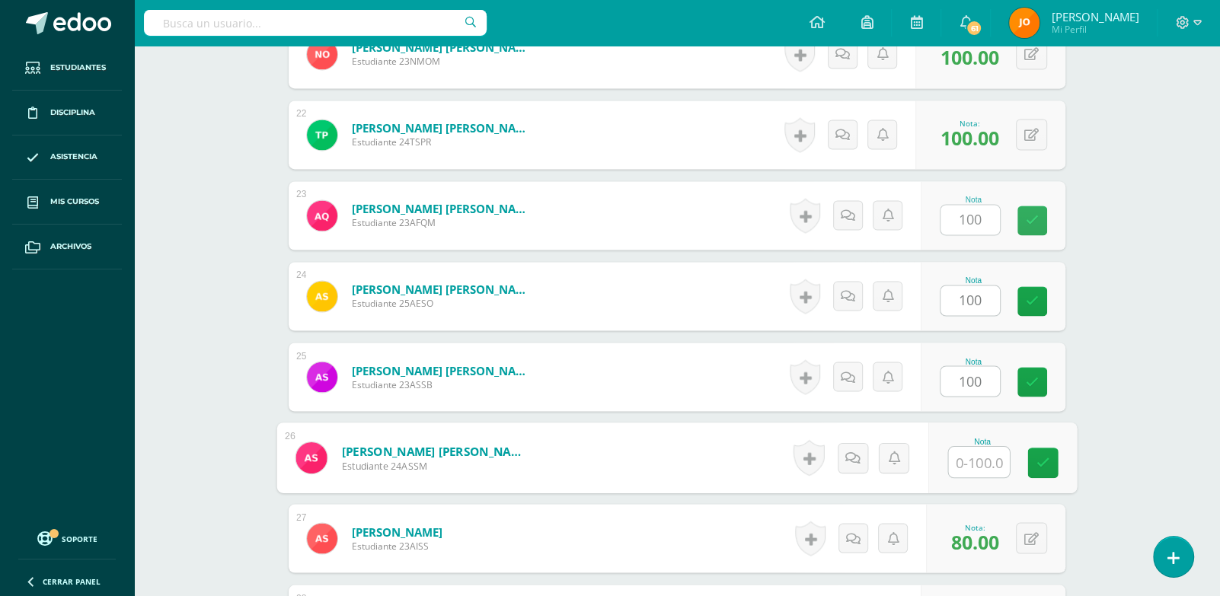
paste input "100"
type input "100"
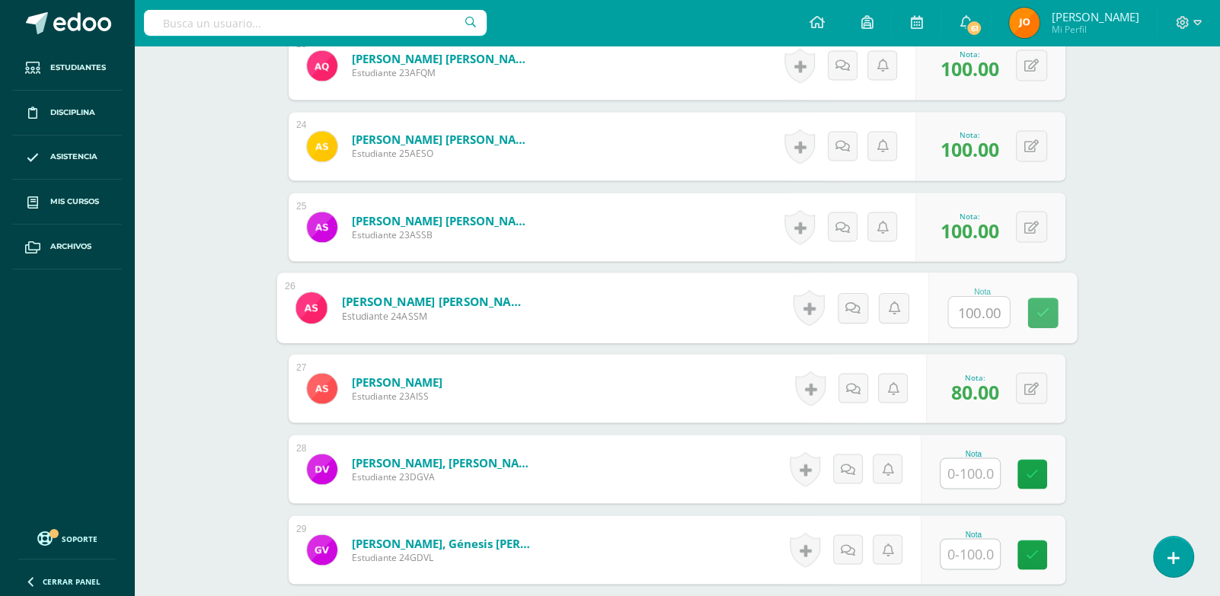
scroll to position [2348, 0]
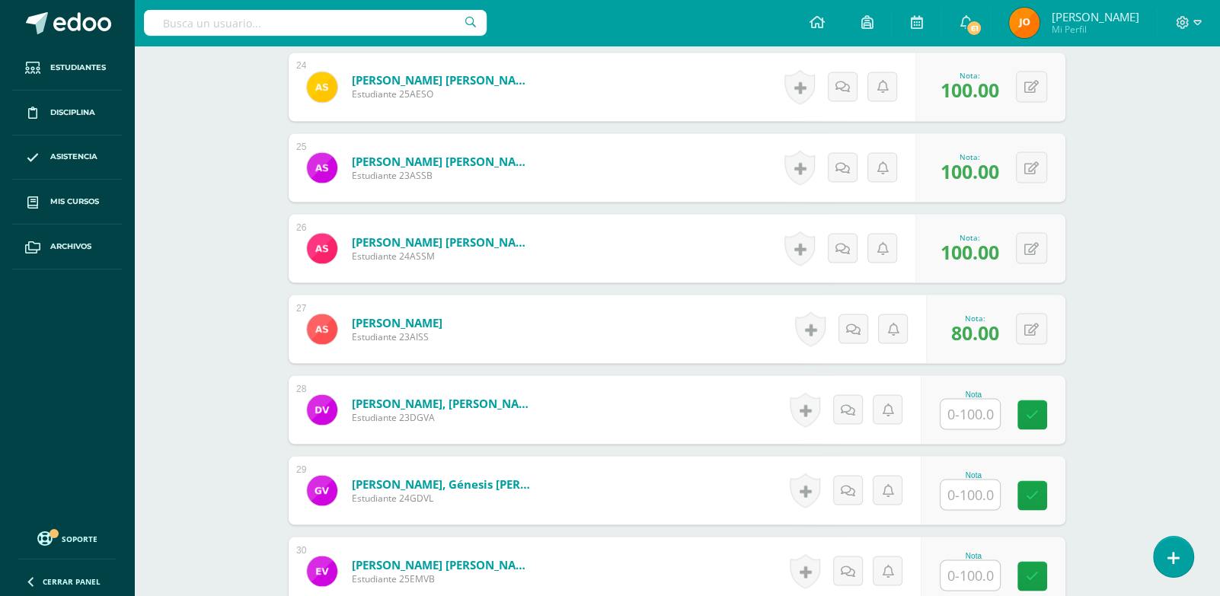
click at [976, 408] on input "text" at bounding box center [970, 414] width 59 height 30
paste input "100"
type input "100"
paste input "100"
type input "100"
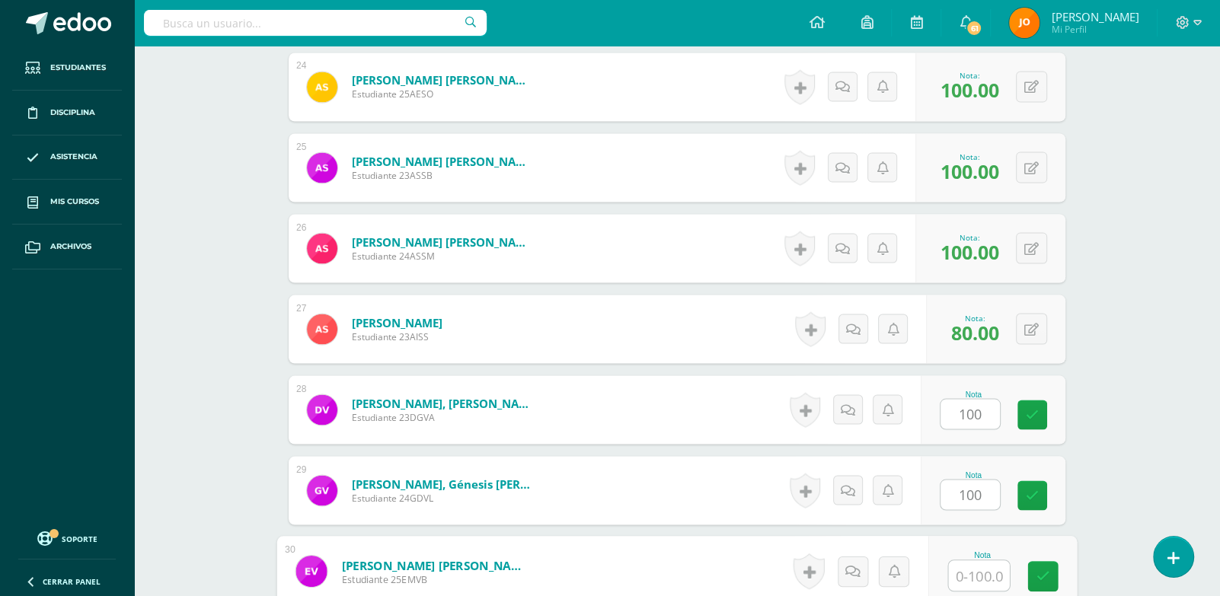
paste input "100"
type input "100"
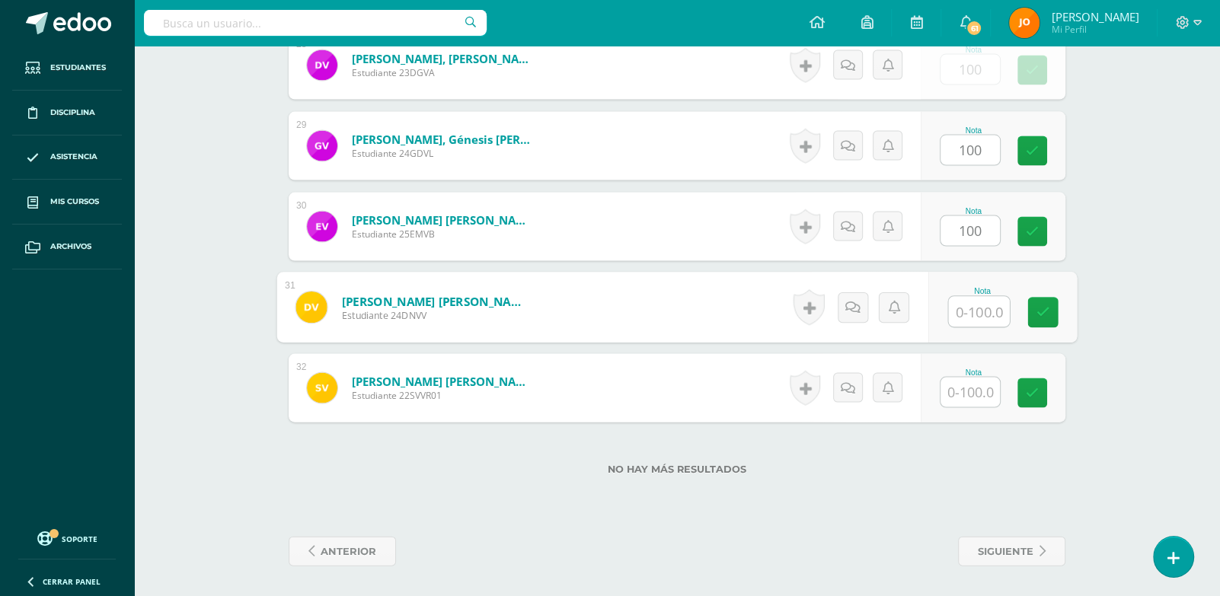
paste input "100"
type input "100"
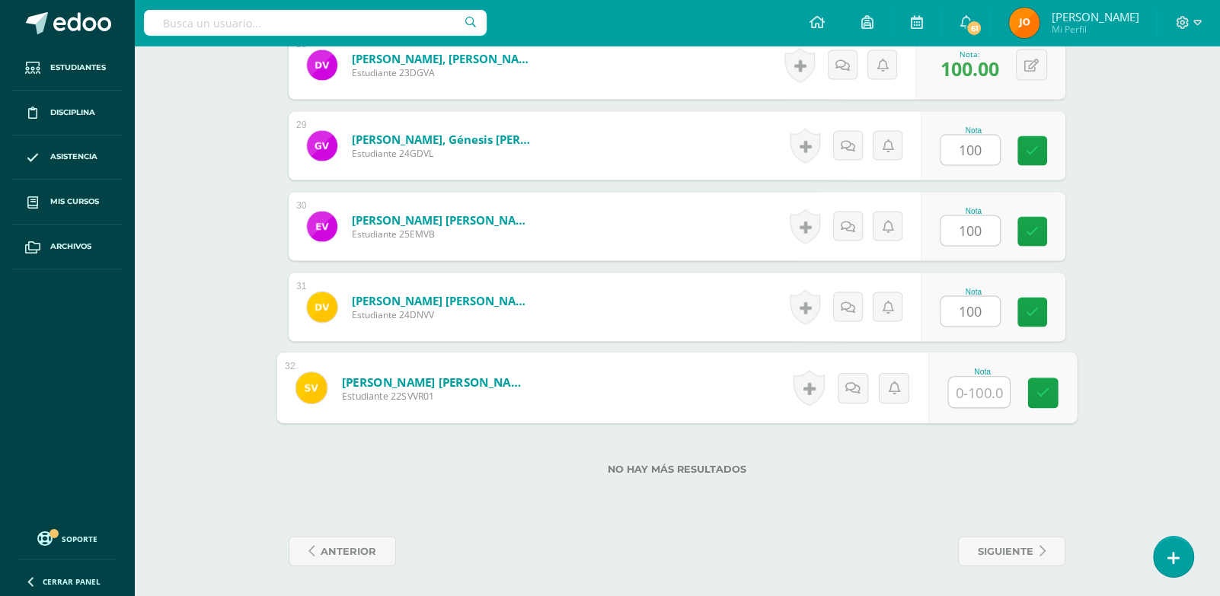
paste input "100"
type input "100"
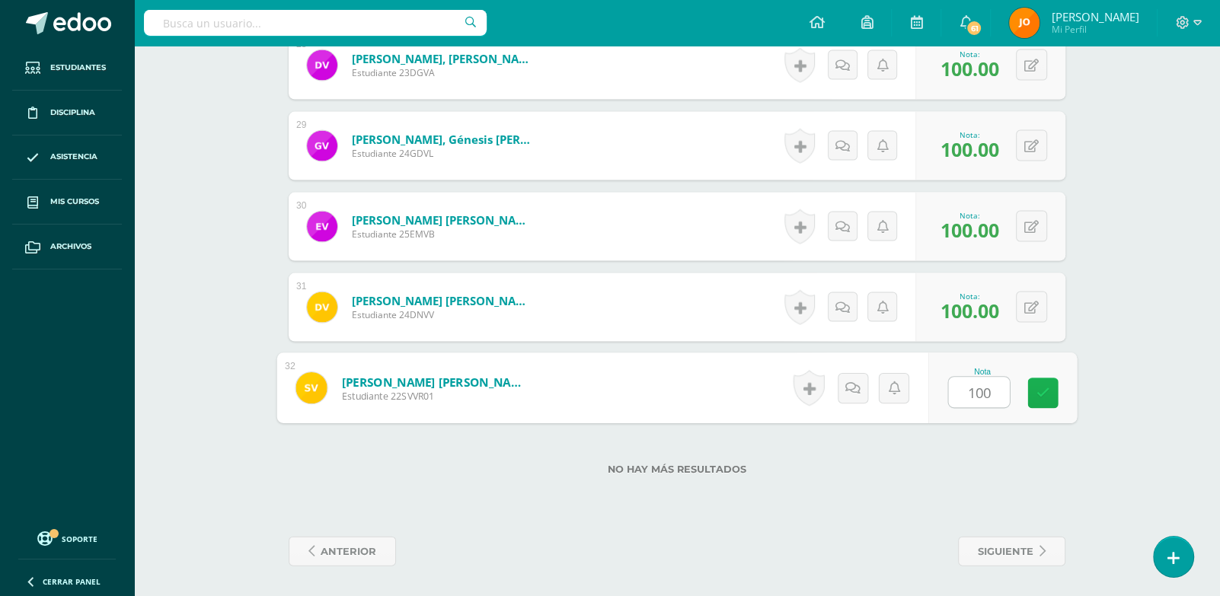
click at [1046, 397] on icon at bounding box center [1044, 393] width 14 height 13
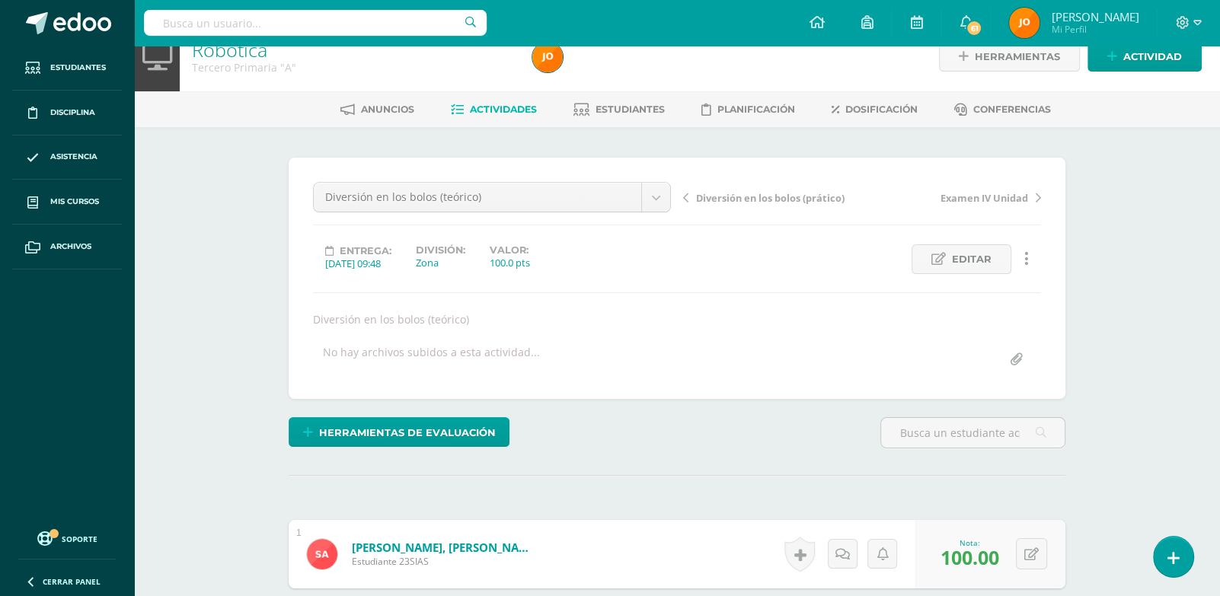
scroll to position [0, 0]
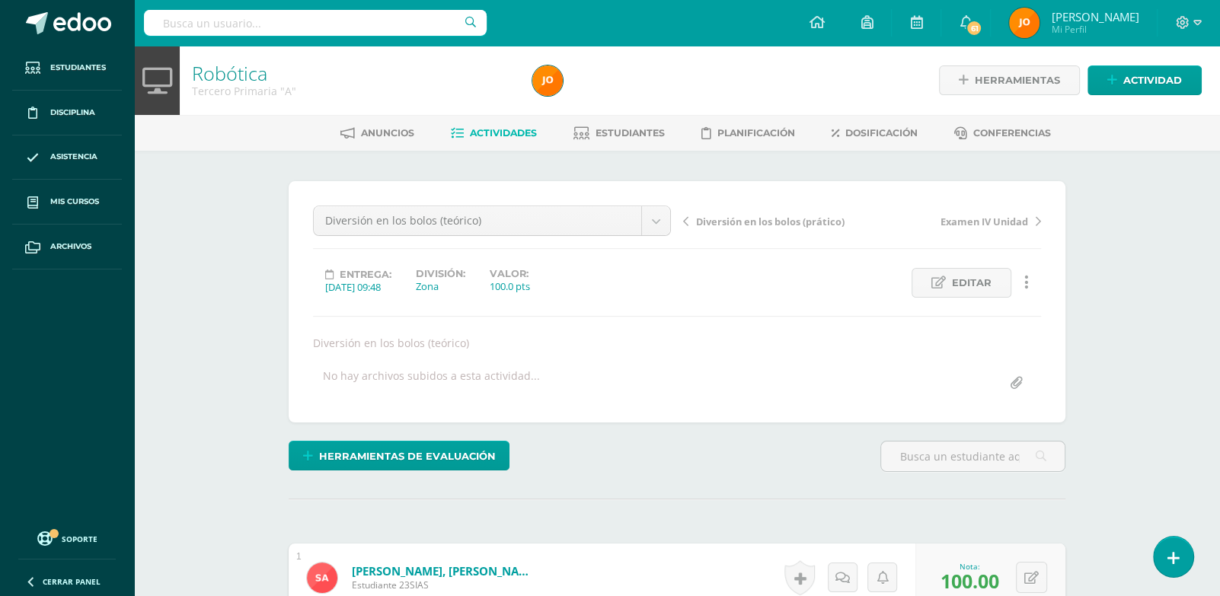
click at [510, 129] on span "Actividades" at bounding box center [503, 132] width 67 height 11
